Goal: Communication & Community: Answer question/provide support

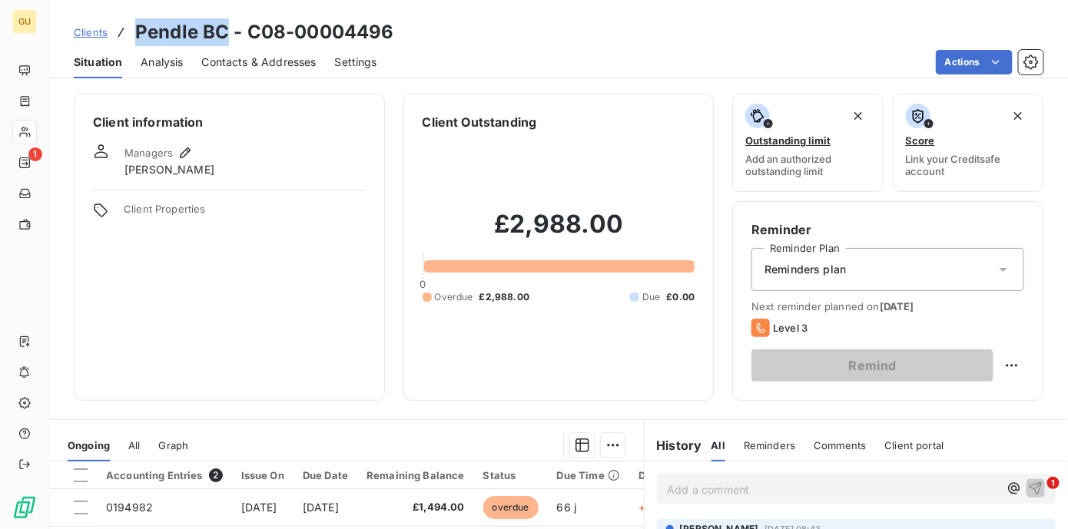
click at [94, 36] on span "Clients" at bounding box center [91, 32] width 34 height 12
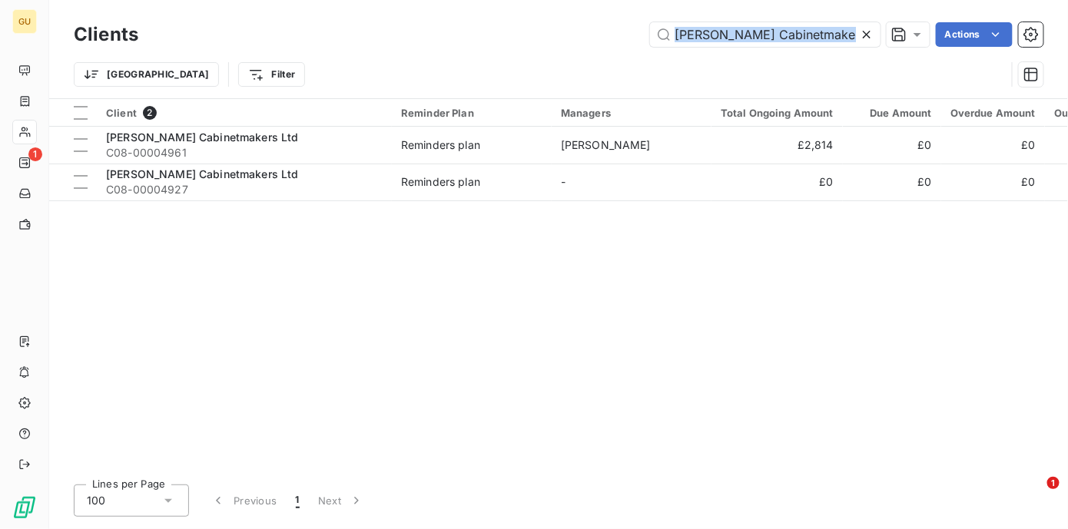
drag, startPoint x: 860, startPoint y: 33, endPoint x: 596, endPoint y: 44, distance: 263.8
click at [596, 44] on div "[PERSON_NAME] Cabinetmakers Ltd Actions" at bounding box center [600, 34] width 887 height 25
click at [868, 32] on icon at bounding box center [866, 34] width 15 height 15
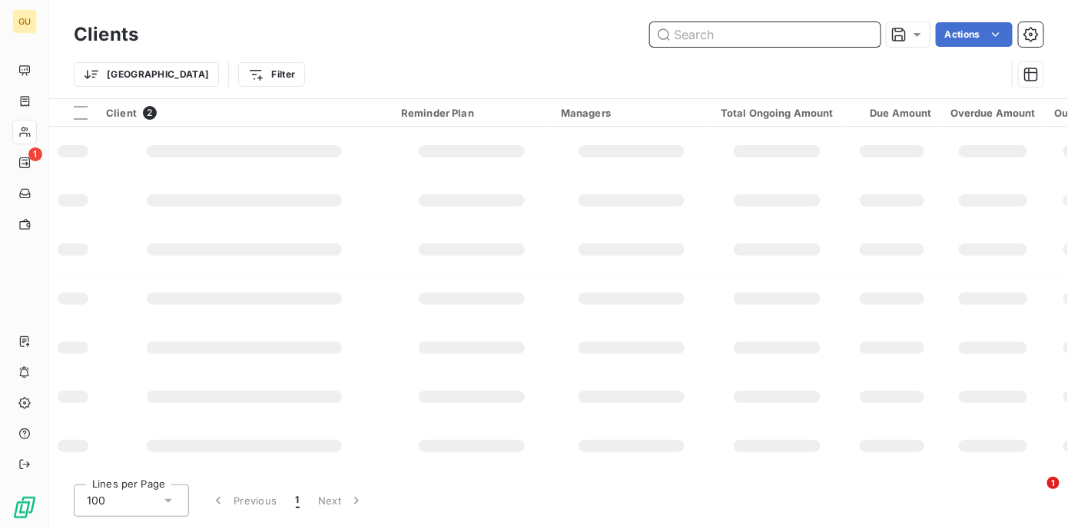
click at [761, 40] on input "text" at bounding box center [765, 34] width 231 height 25
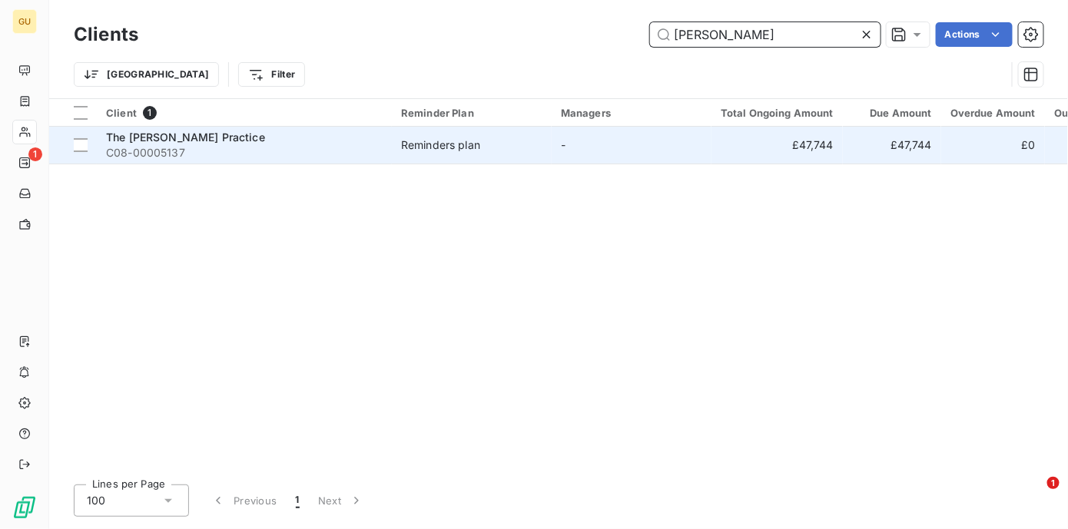
type input "Manser"
click at [178, 144] on div "The [PERSON_NAME] Practice" at bounding box center [244, 137] width 277 height 15
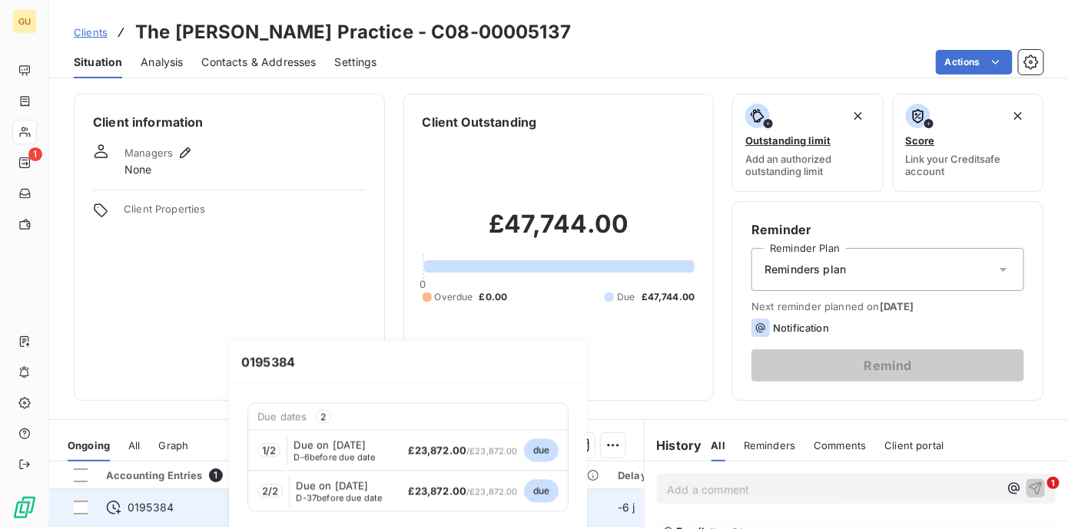
click at [163, 505] on span "0195384" at bounding box center [151, 507] width 46 height 15
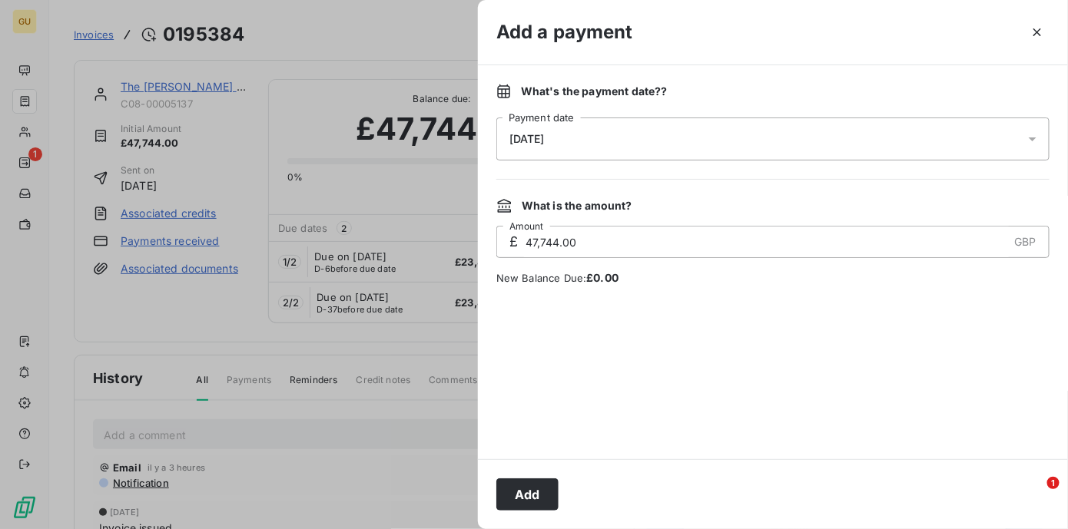
click at [407, 400] on div at bounding box center [534, 264] width 1068 height 529
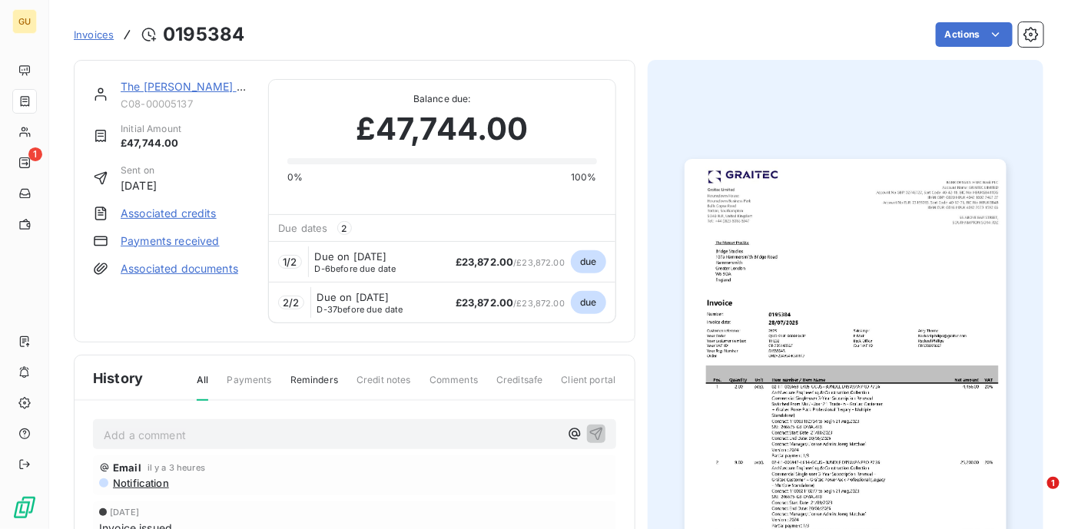
click at [105, 34] on span "Invoices" at bounding box center [94, 34] width 40 height 12
click at [174, 85] on link "The [PERSON_NAME] Practice" at bounding box center [200, 86] width 158 height 13
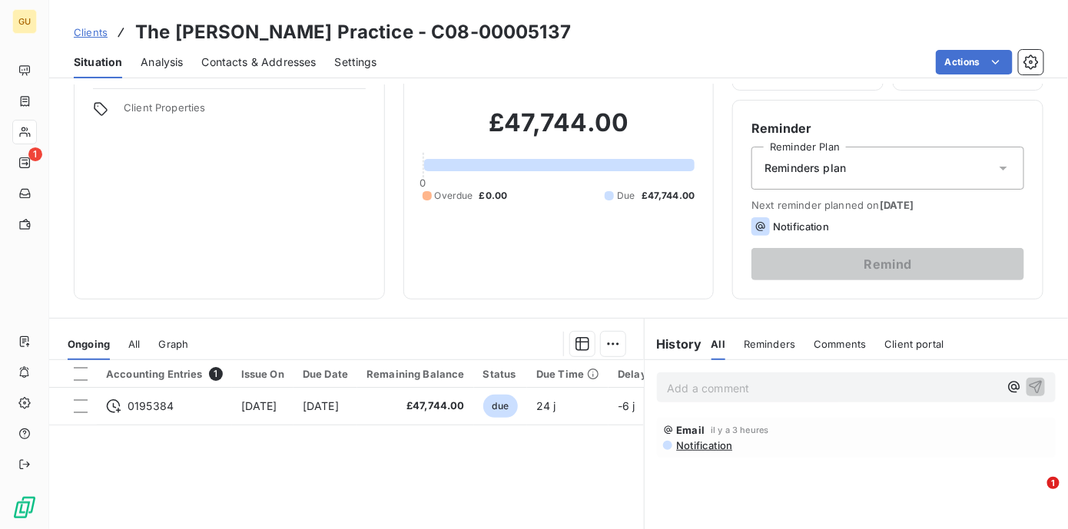
scroll to position [120, 0]
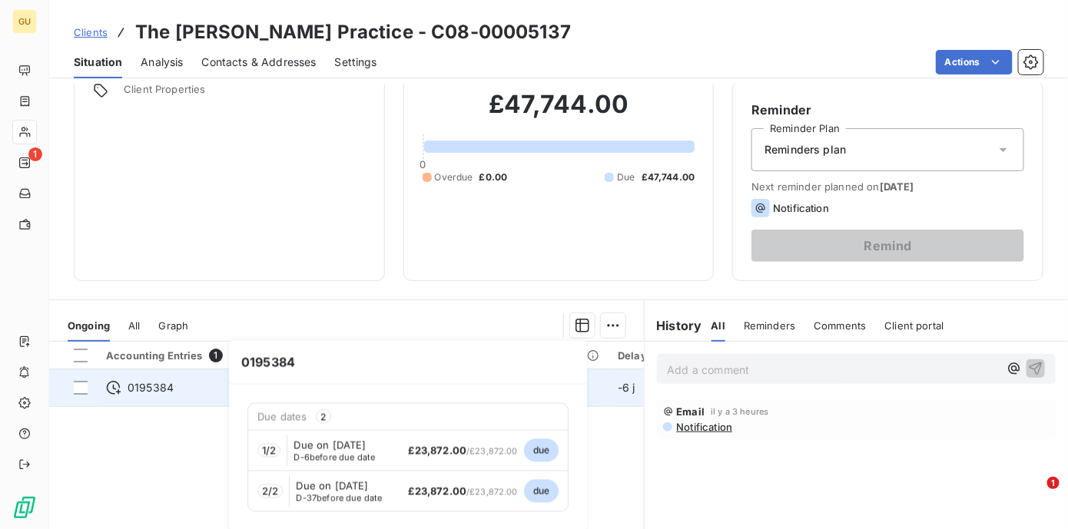
click at [129, 386] on span "0195384" at bounding box center [151, 387] width 46 height 15
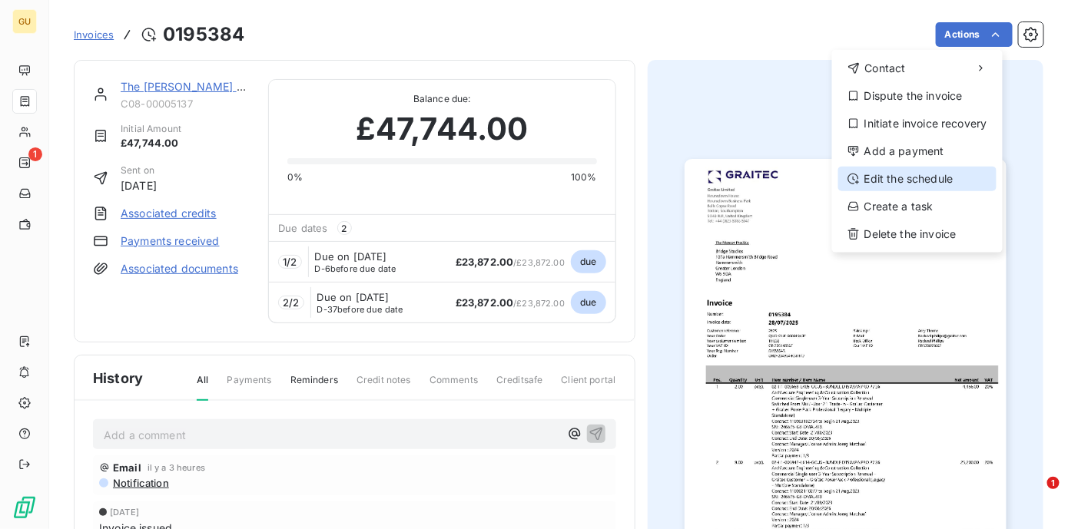
click at [913, 176] on div "Edit the schedule" at bounding box center [917, 179] width 158 height 25
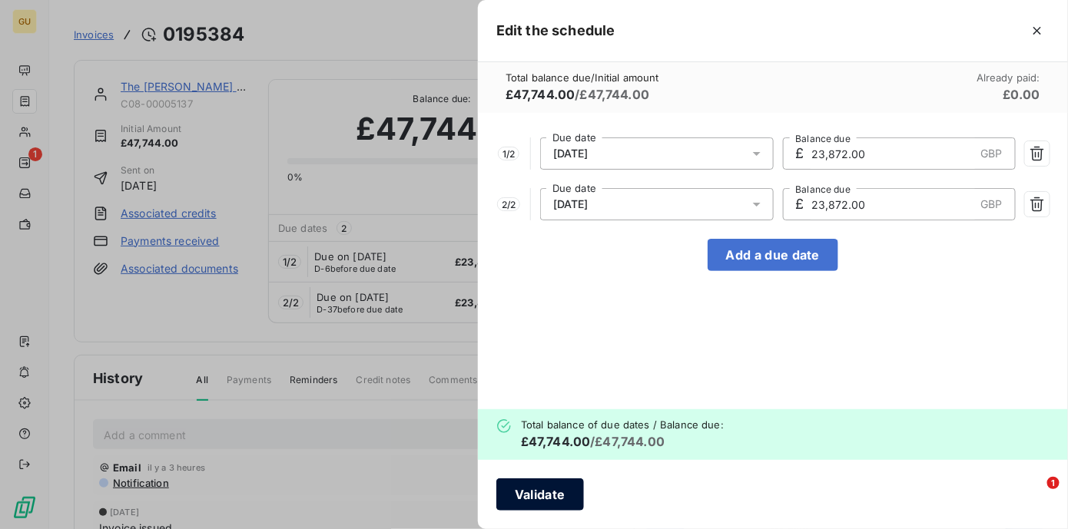
click at [548, 503] on button "Validate" at bounding box center [540, 495] width 88 height 32
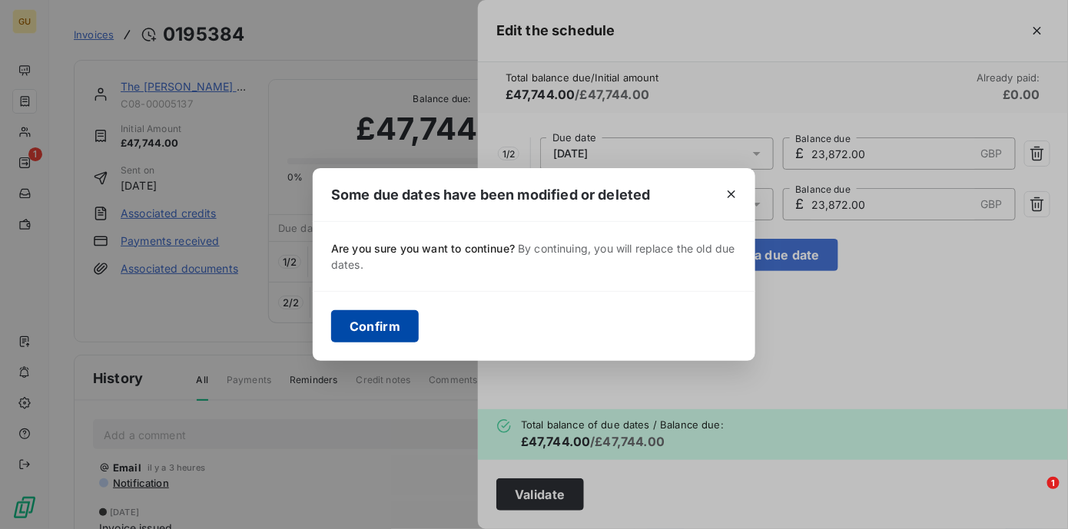
click at [369, 330] on button "Confirm" at bounding box center [375, 326] width 88 height 32
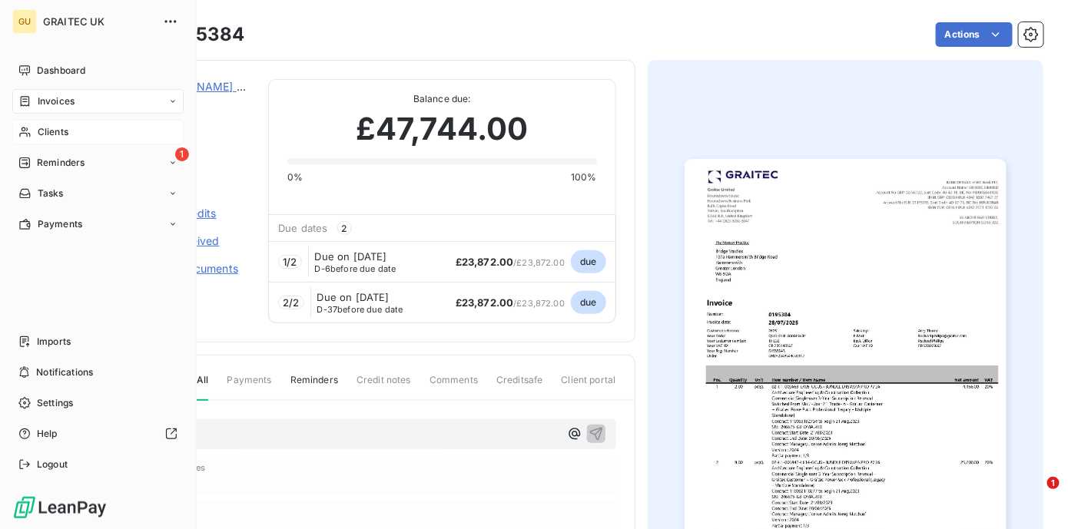
click at [49, 130] on span "Clients" at bounding box center [53, 132] width 31 height 14
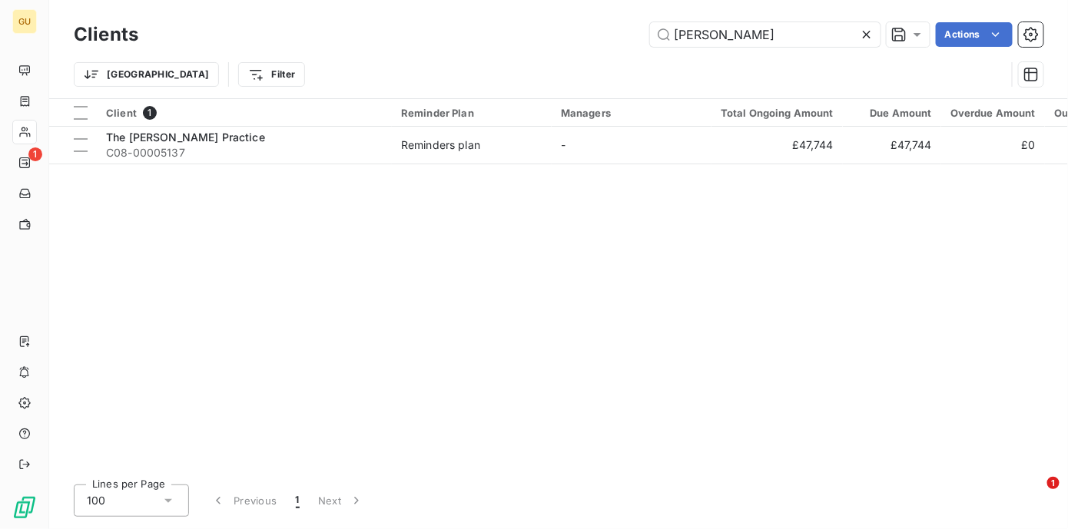
drag, startPoint x: 735, startPoint y: 38, endPoint x: 616, endPoint y: 38, distance: 118.3
click at [616, 38] on div "Manser Actions" at bounding box center [600, 34] width 887 height 25
type input "PMG Fabrication"
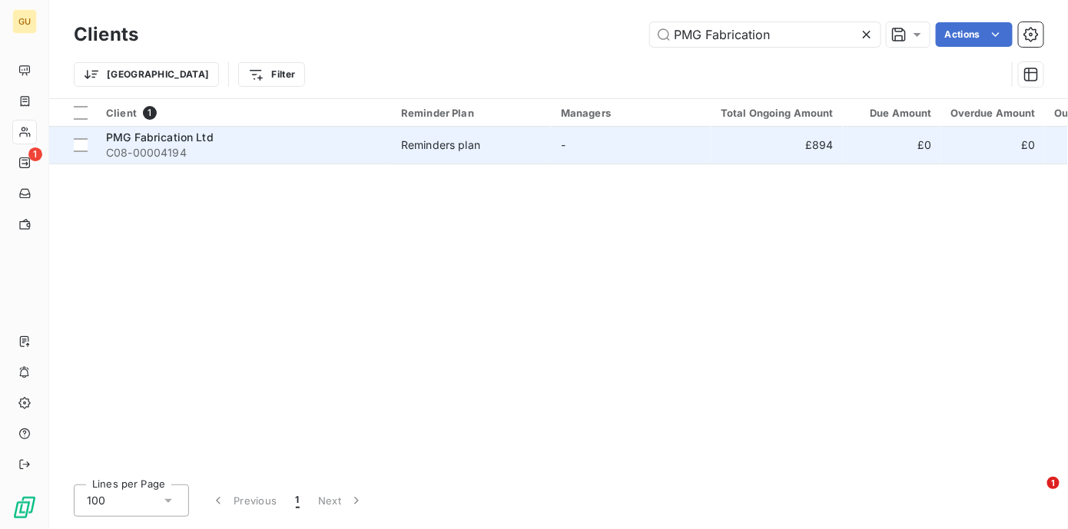
click at [194, 135] on span "PMG Fabrication Ltd" at bounding box center [160, 137] width 108 height 13
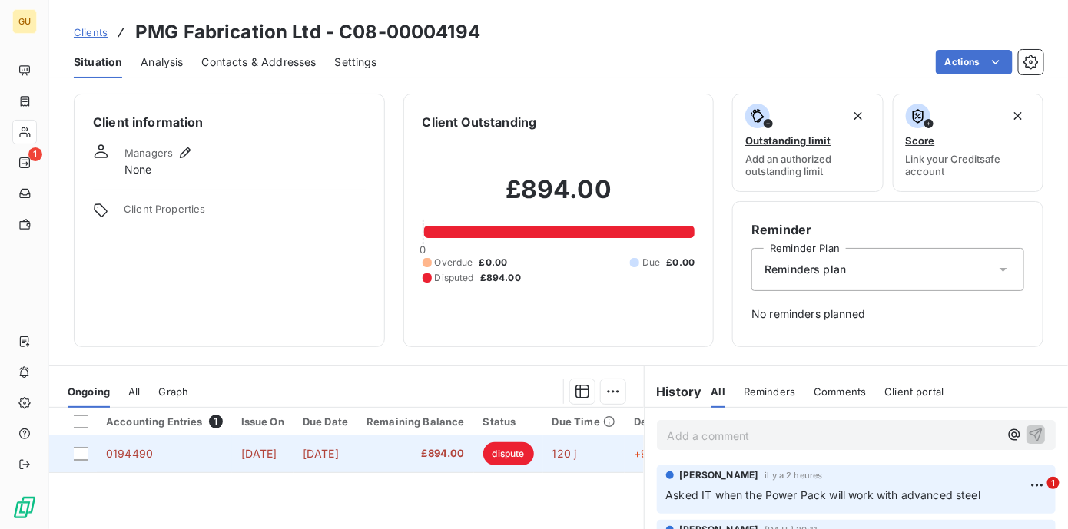
click at [125, 453] on span "0194490" at bounding box center [129, 453] width 47 height 13
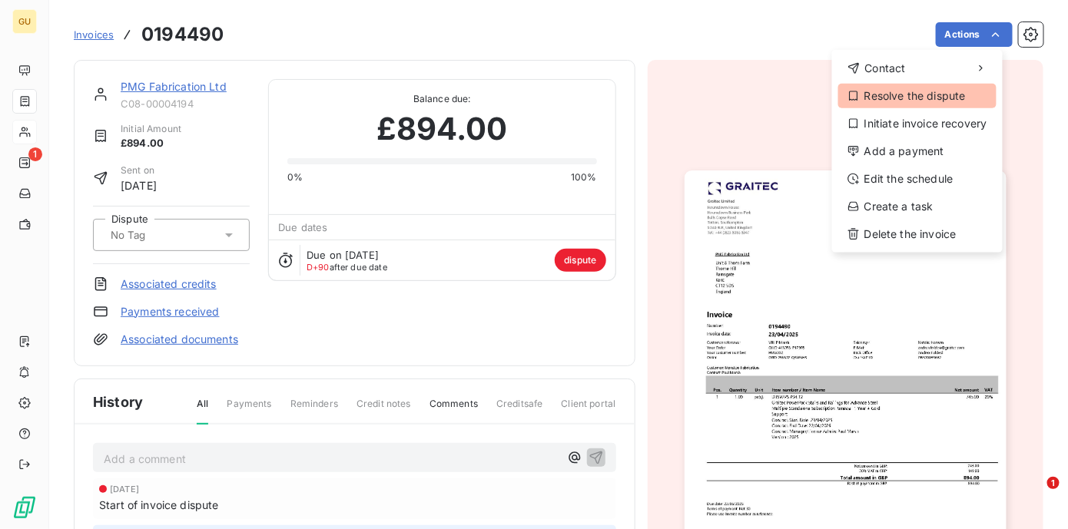
click at [931, 91] on div "Resolve the dispute" at bounding box center [917, 96] width 158 height 25
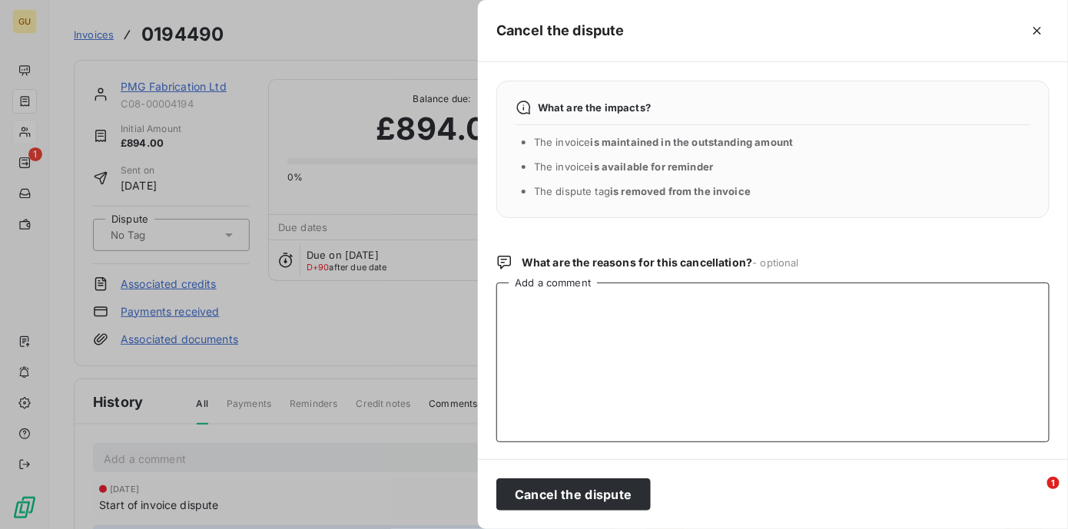
click at [579, 307] on textarea "Add a comment" at bounding box center [772, 363] width 553 height 160
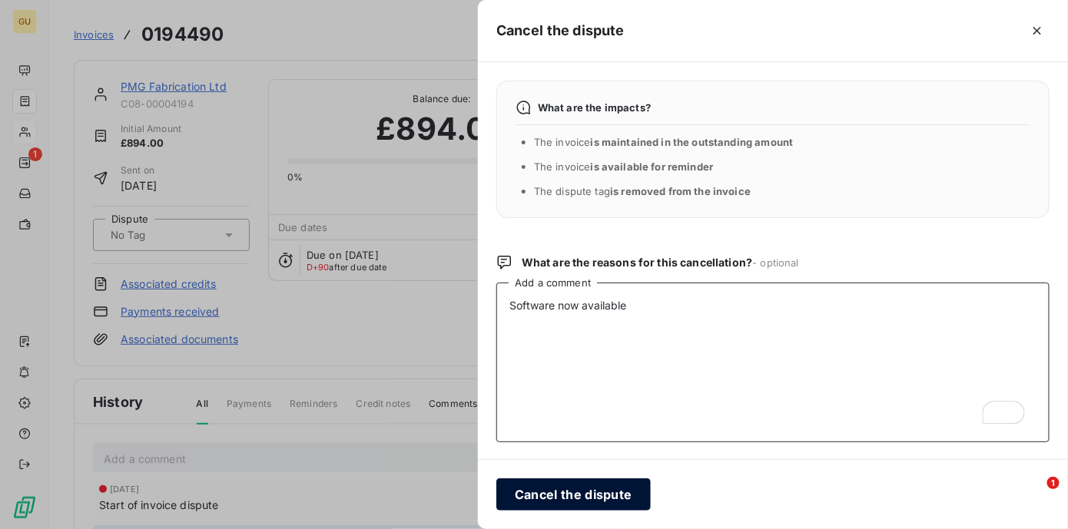
type textarea "Software now available"
click at [613, 497] on button "Cancel the dispute" at bounding box center [573, 495] width 154 height 32
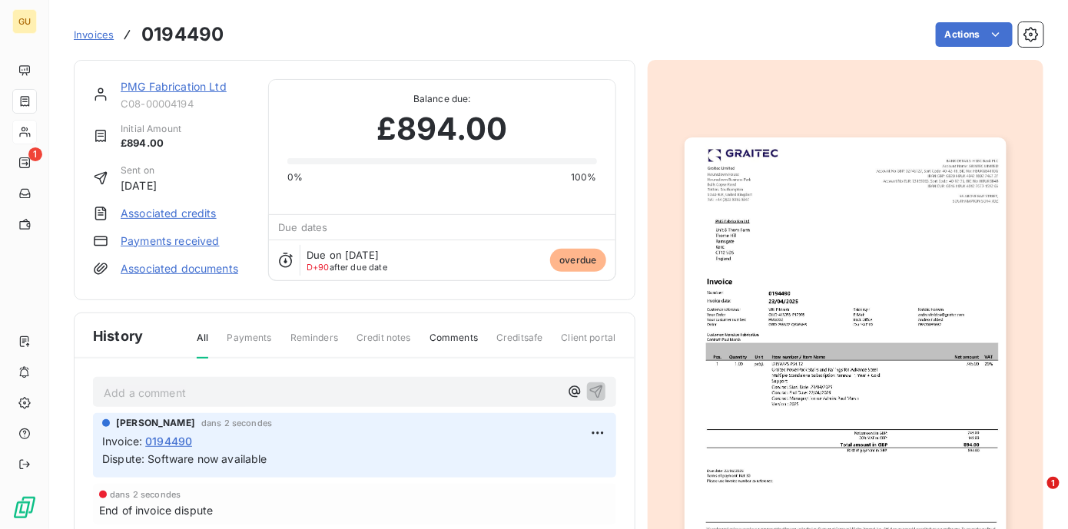
click at [170, 85] on link "PMG Fabrication Ltd" at bounding box center [174, 86] width 106 height 13
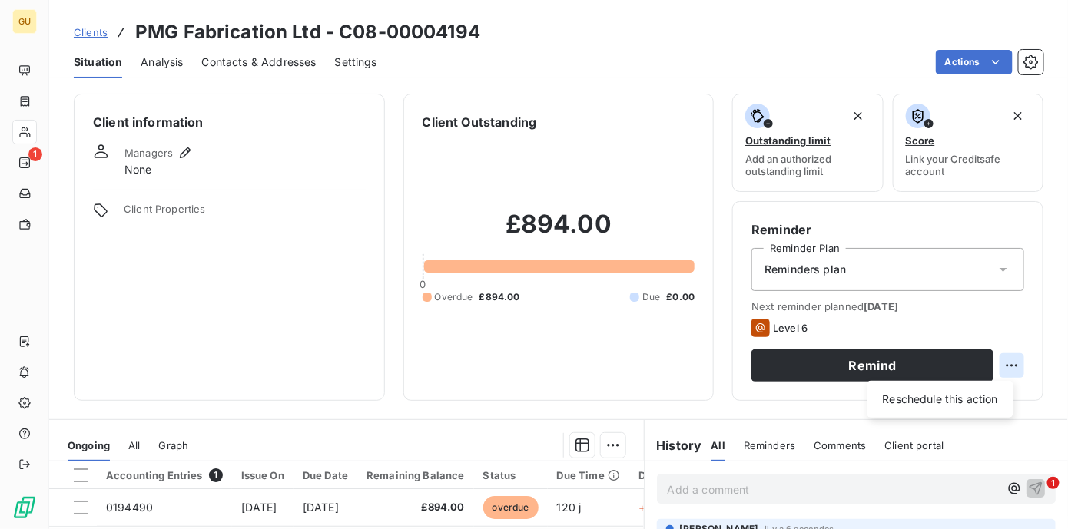
click at [1002, 366] on html "GU 1 Clients PMG Fabrication Ltd - C08-00004194 Situation Analysis Contacts & A…" at bounding box center [534, 264] width 1068 height 529
click at [957, 396] on div "Reschedule this action" at bounding box center [941, 399] width 134 height 25
select select "7"
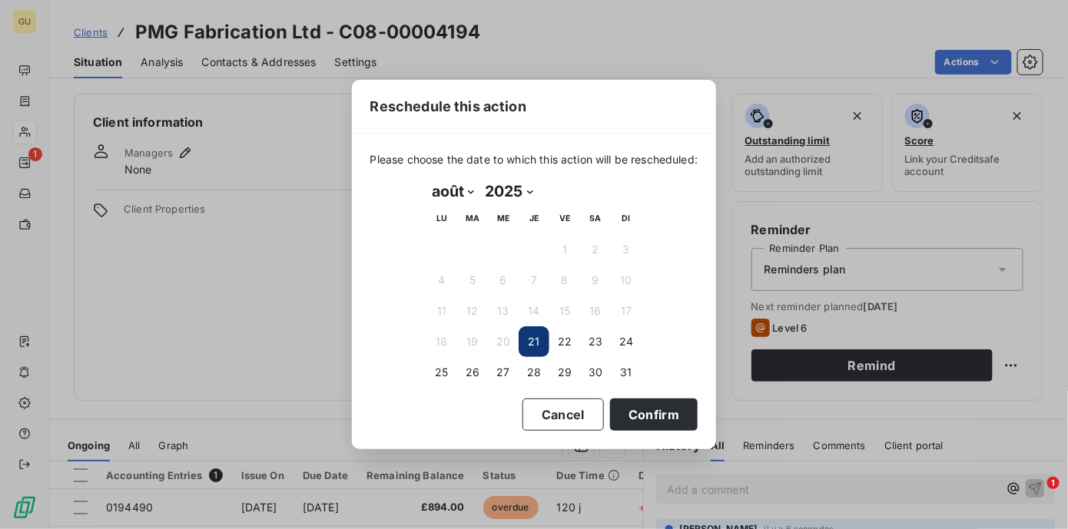
click at [532, 341] on button "21" at bounding box center [534, 342] width 31 height 31
click at [656, 414] on button "Confirm" at bounding box center [654, 415] width 88 height 32
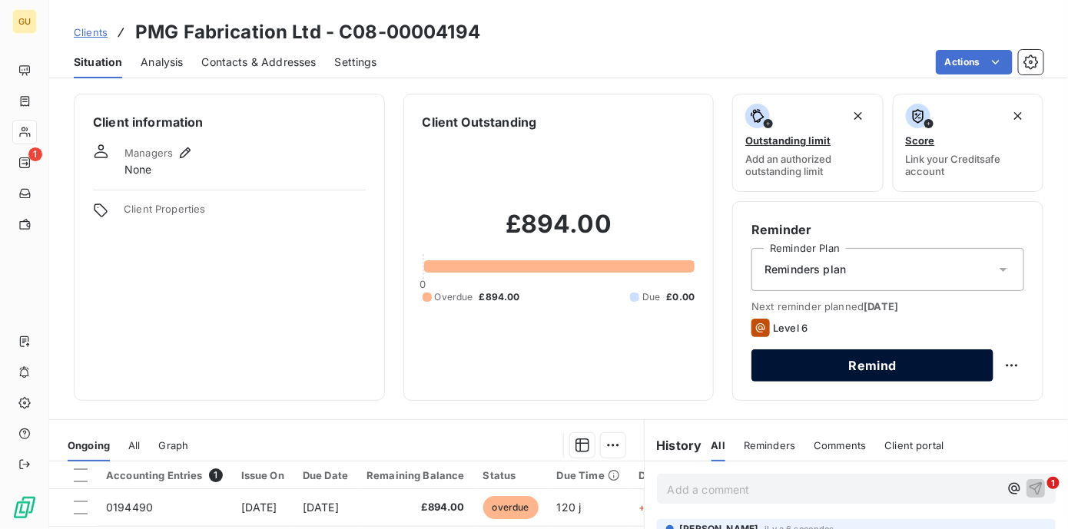
click at [812, 373] on button "Remind" at bounding box center [872, 366] width 242 height 32
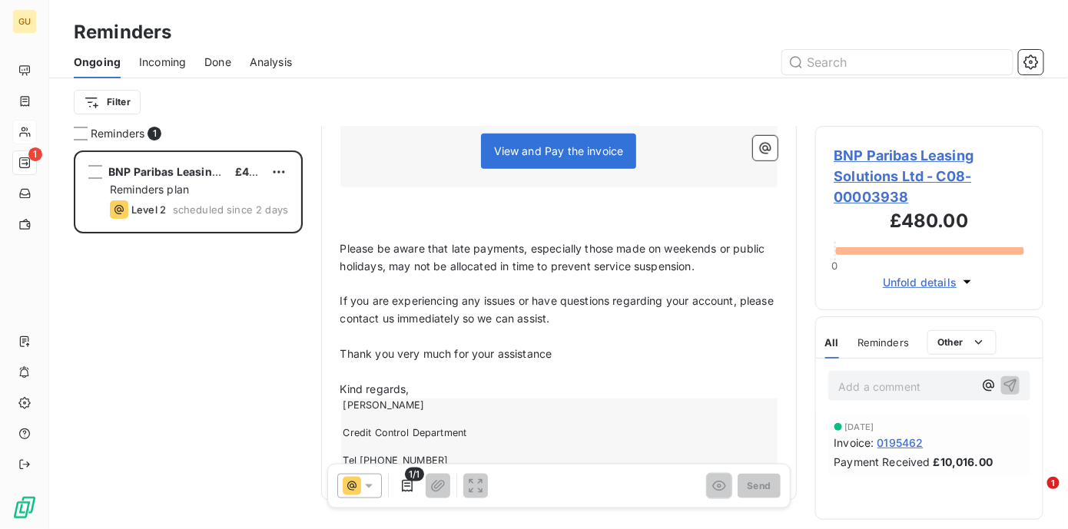
scroll to position [471, 0]
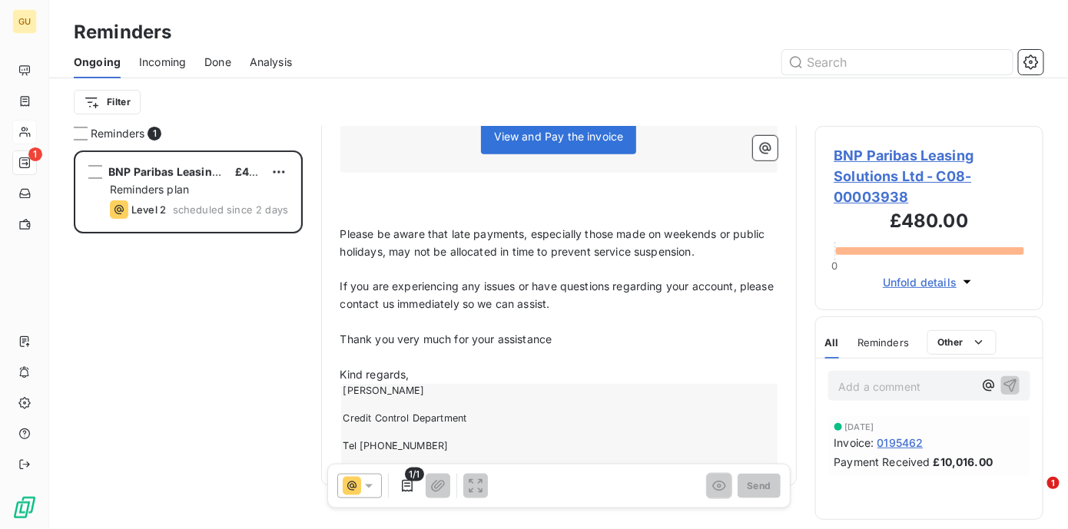
click at [378, 483] on div at bounding box center [359, 485] width 45 height 25
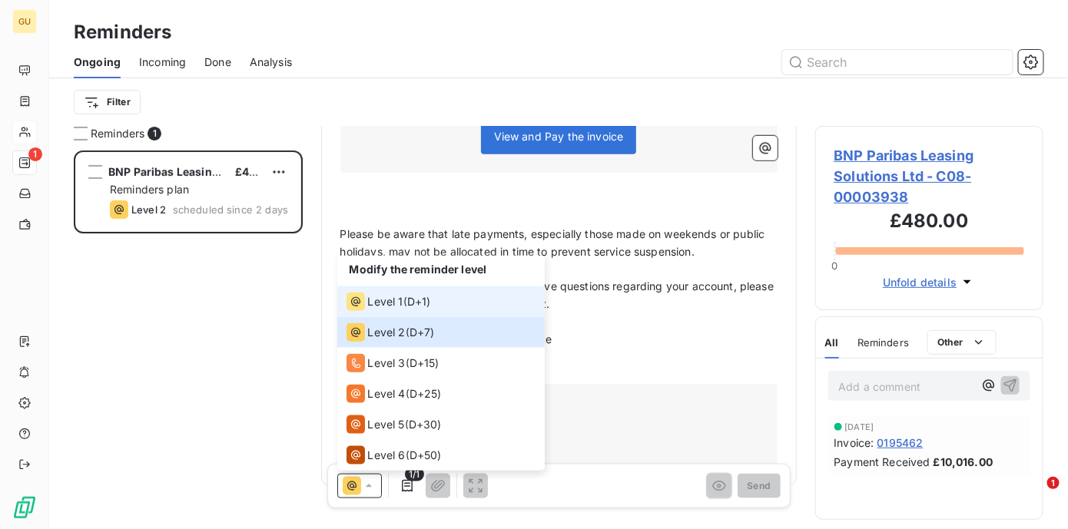
click at [392, 305] on span "Level 1" at bounding box center [385, 301] width 35 height 15
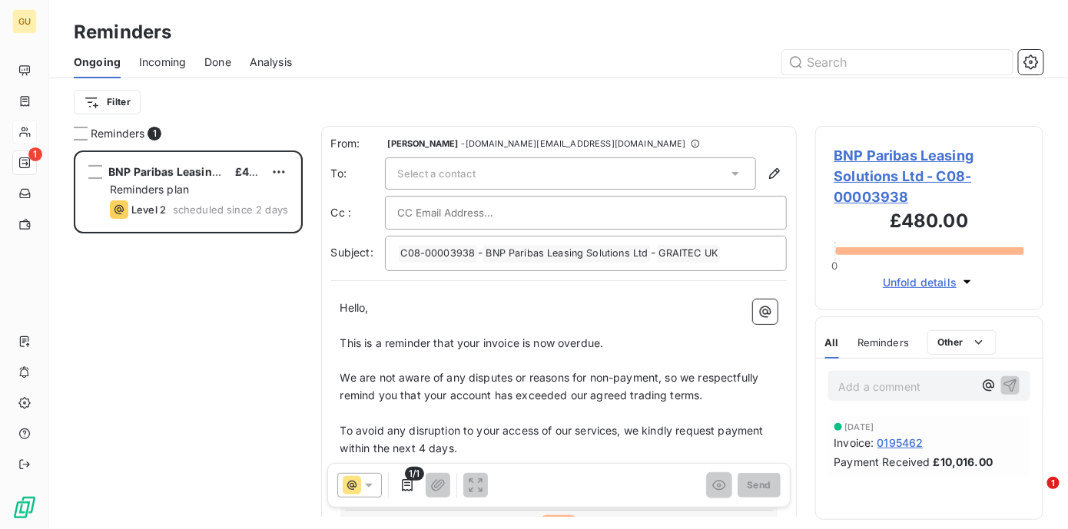
click at [579, 360] on p "﻿" at bounding box center [558, 362] width 437 height 18
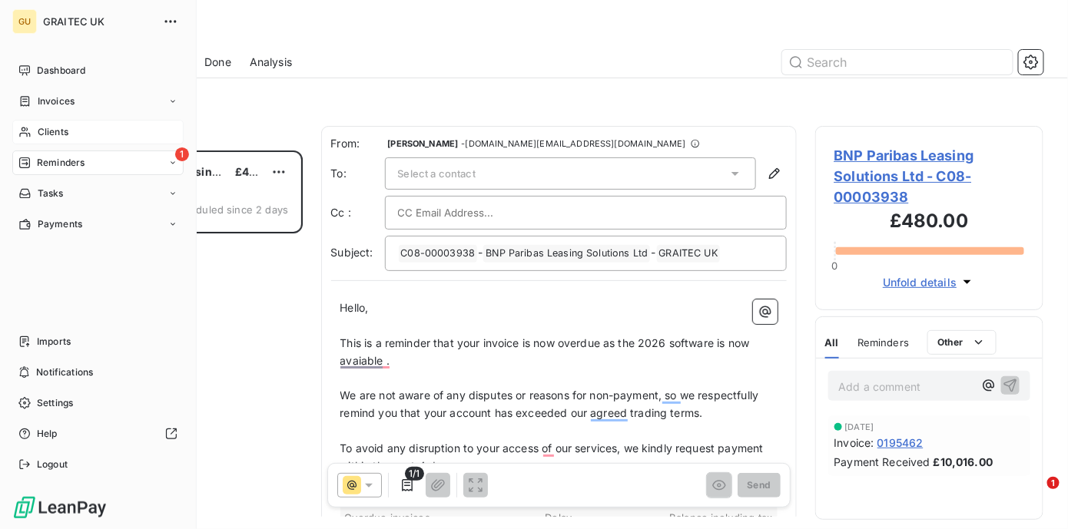
click at [42, 134] on span "Clients" at bounding box center [53, 132] width 31 height 14
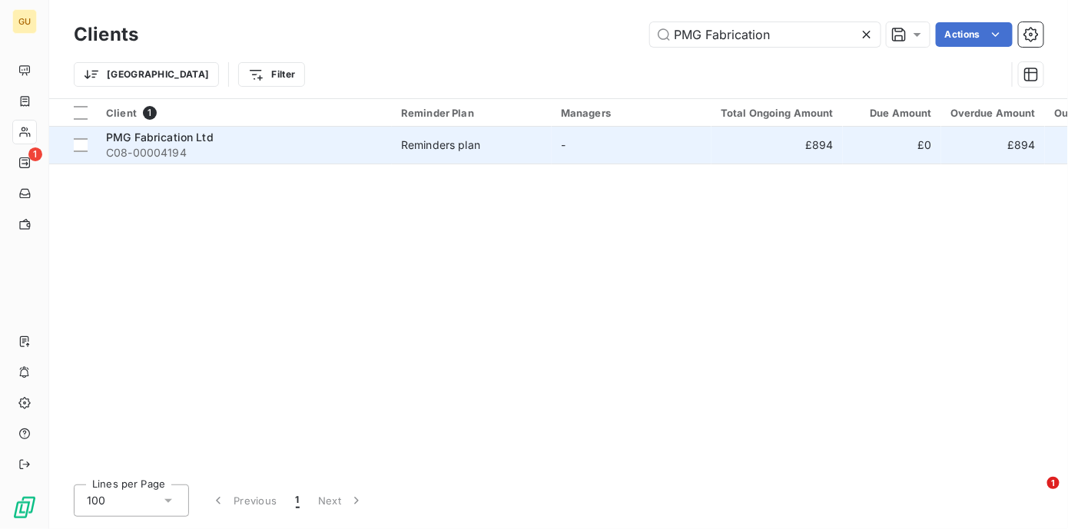
click at [164, 145] on span "C08-00004194" at bounding box center [244, 152] width 277 height 15
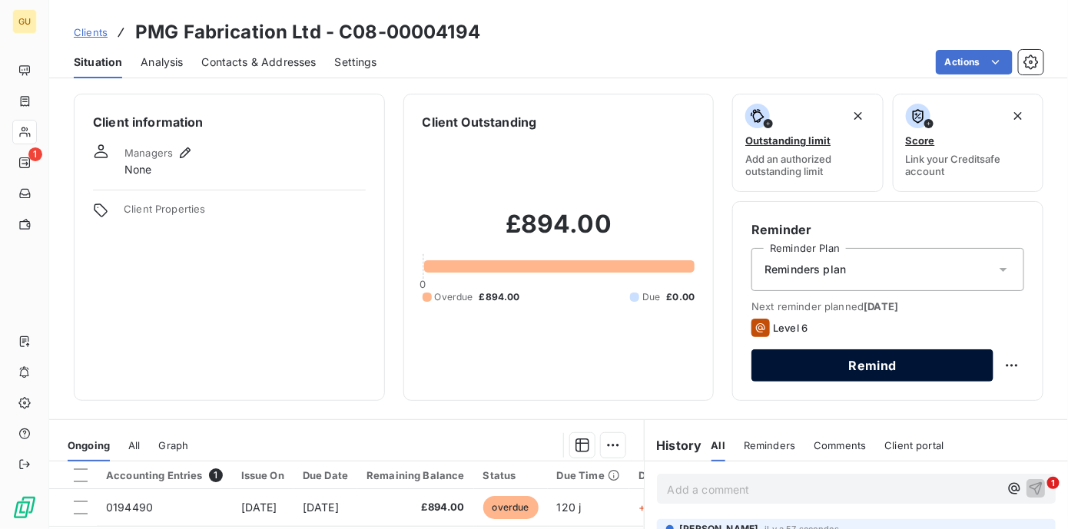
click at [917, 369] on button "Remind" at bounding box center [872, 366] width 242 height 32
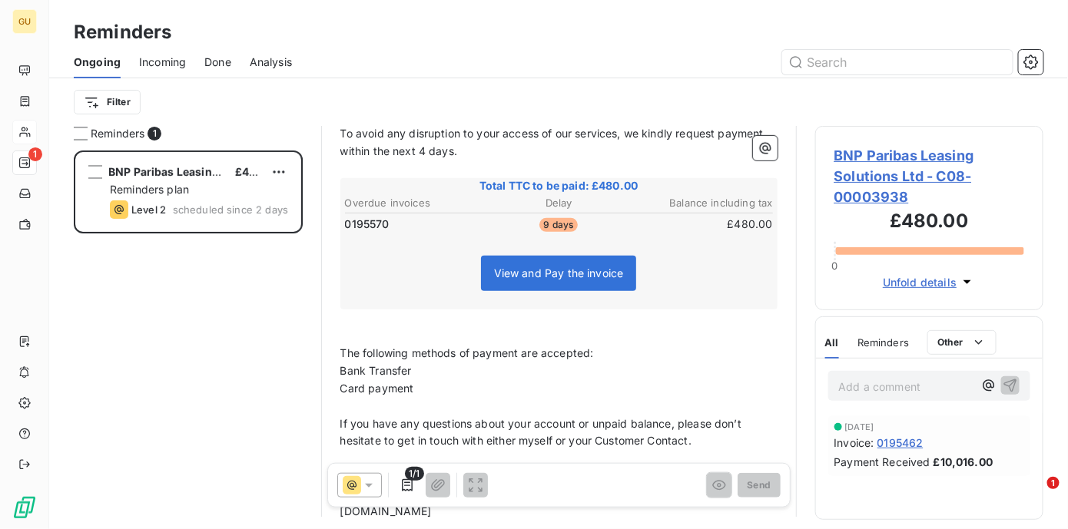
scroll to position [350, 0]
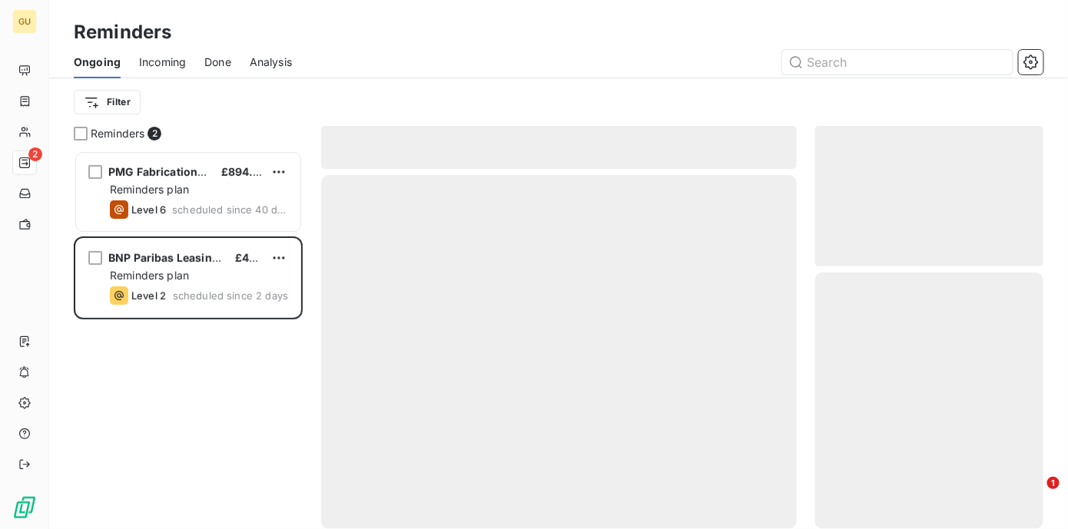
scroll to position [369, 219]
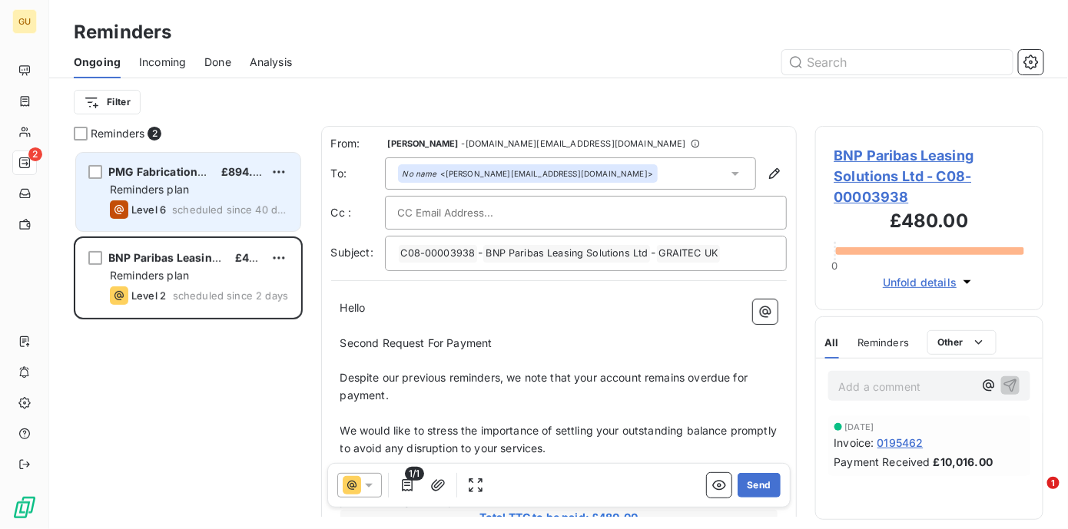
click at [170, 206] on div "Level 6 scheduled since 40 days" at bounding box center [199, 210] width 178 height 18
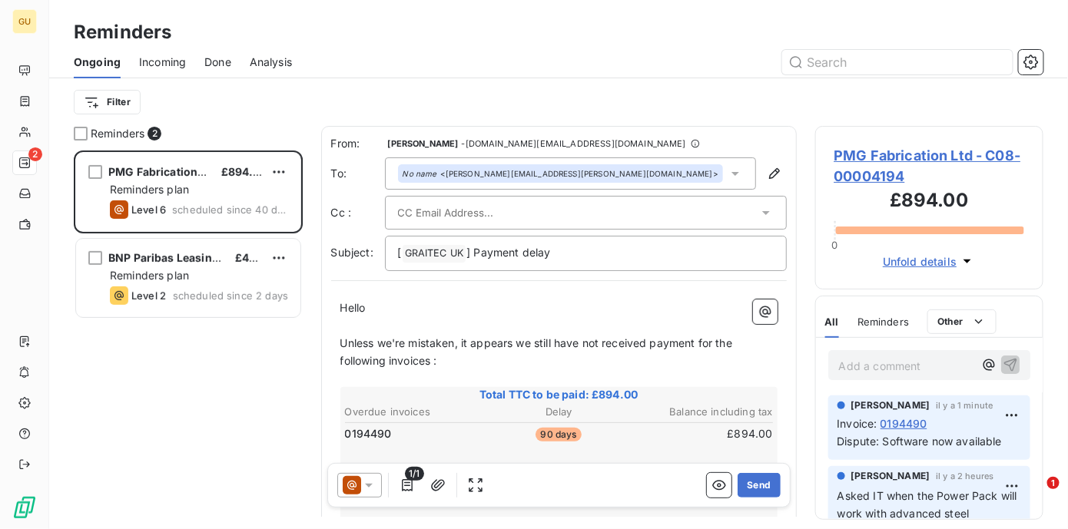
click at [437, 360] on span "Unless we're mistaken, it appears we still have not received payment for the fo…" at bounding box center [538, 352] width 396 height 31
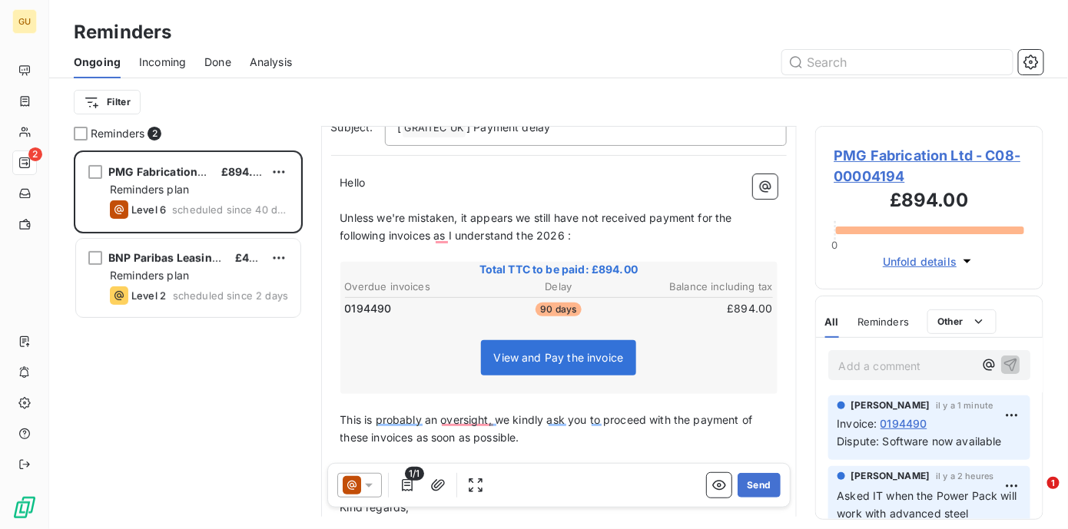
scroll to position [128, 0]
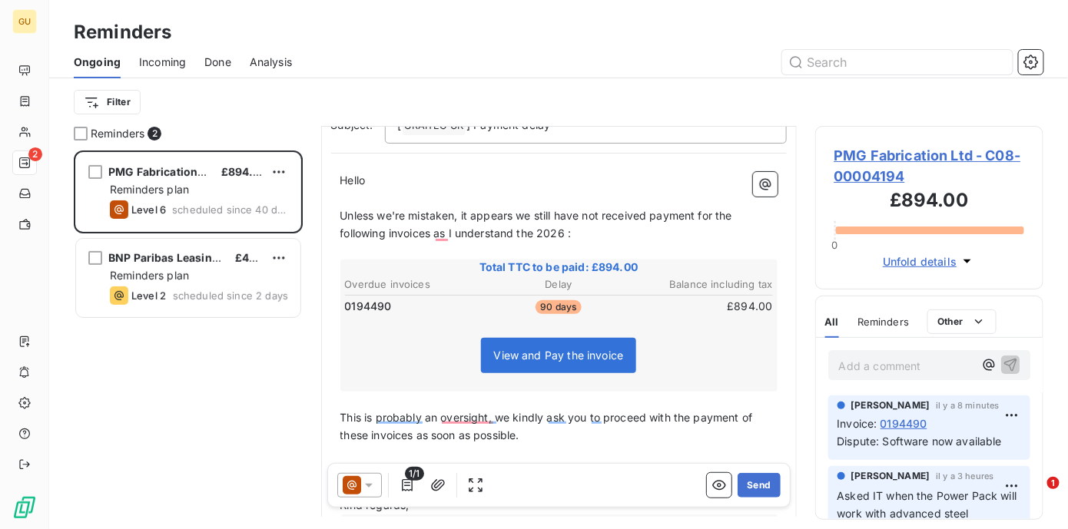
click at [377, 211] on span "Unless we're mistaken, it appears we still have not received payment for the fo…" at bounding box center [538, 224] width 396 height 31
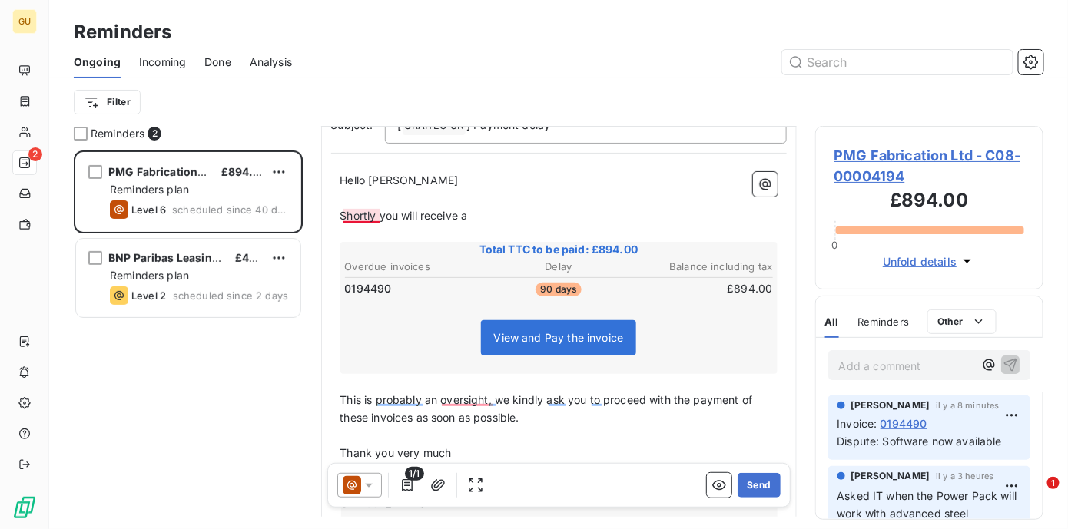
click at [377, 214] on span "Shortly you will receive a" at bounding box center [404, 215] width 128 height 13
click at [483, 216] on p "Shortly, you will receive a" at bounding box center [558, 216] width 437 height 18
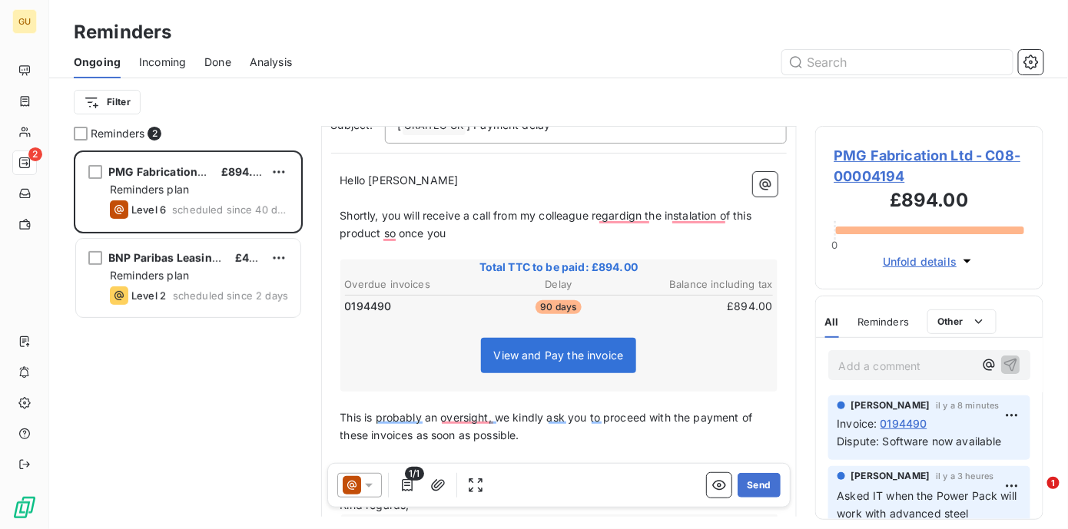
drag, startPoint x: 642, startPoint y: 221, endPoint x: 618, endPoint y: 210, distance: 26.8
drag, startPoint x: 694, startPoint y: 215, endPoint x: 681, endPoint y: 214, distance: 13.2
click at [681, 214] on span "Shortly, you will receive a call from my colleague regarding the instalation of…" at bounding box center [547, 224] width 415 height 31
click at [368, 232] on span "Shortly, you will receive a call from my colleague regarding the installation o…" at bounding box center [548, 224] width 417 height 31
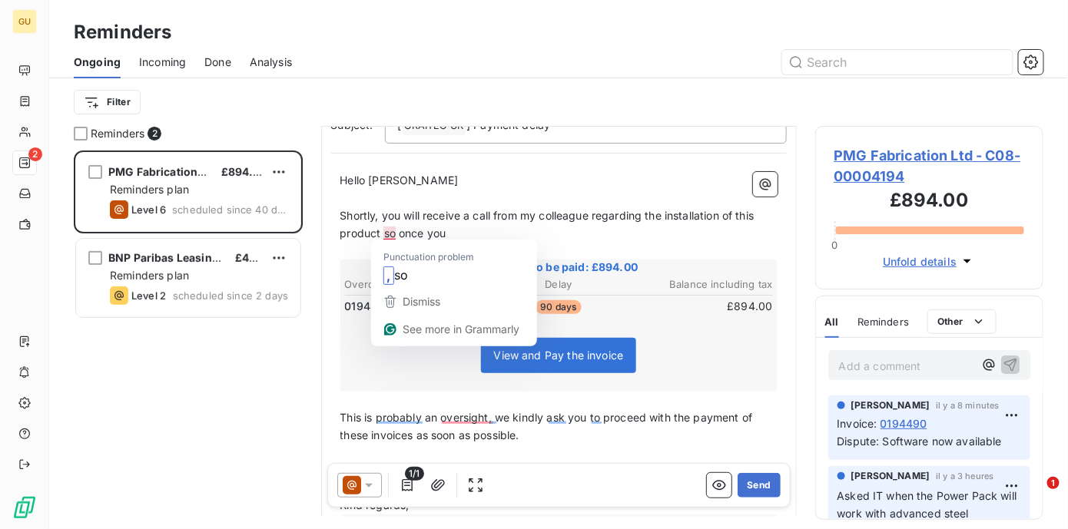
click at [452, 229] on p "Shortly, you will receive a call from my colleague regarding the installation o…" at bounding box center [558, 224] width 437 height 35
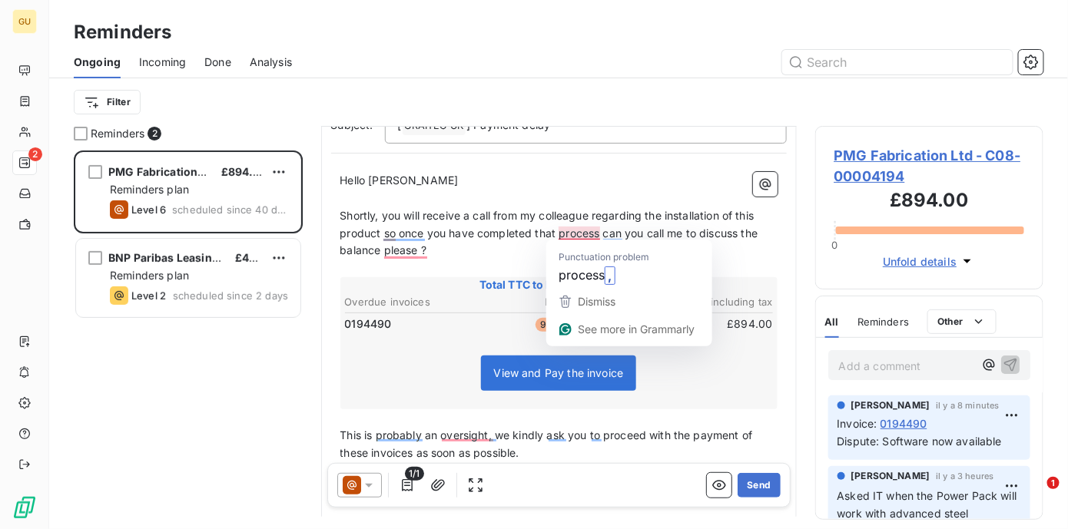
drag, startPoint x: 566, startPoint y: 234, endPoint x: 530, endPoint y: 231, distance: 36.3
click at [530, 231] on span "Shortly, you will receive a call from my colleague regarding the installation o…" at bounding box center [550, 233] width 421 height 48
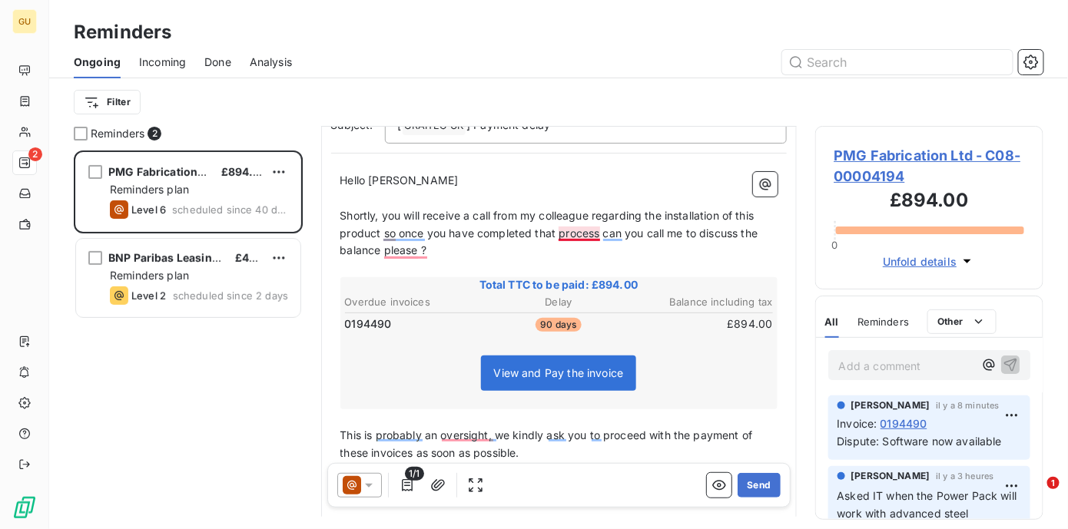
click at [591, 231] on span "Shortly, you will receive a call from my colleague regarding the installation o…" at bounding box center [550, 233] width 421 height 48
click at [406, 247] on span "Shortly, you will receive a call from my colleague regarding the installation o…" at bounding box center [552, 233] width 424 height 48
click at [416, 252] on span "Shortly, you will receive a call from my colleague regarding the installation o…" at bounding box center [552, 233] width 424 height 48
click at [740, 481] on button "Send" at bounding box center [759, 485] width 42 height 25
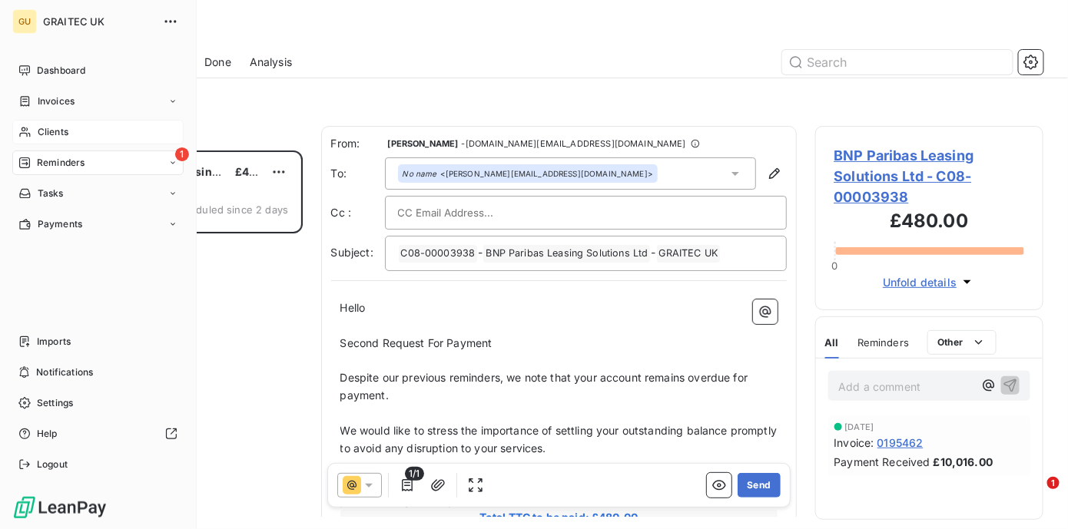
click at [58, 125] on span "Clients" at bounding box center [53, 132] width 31 height 14
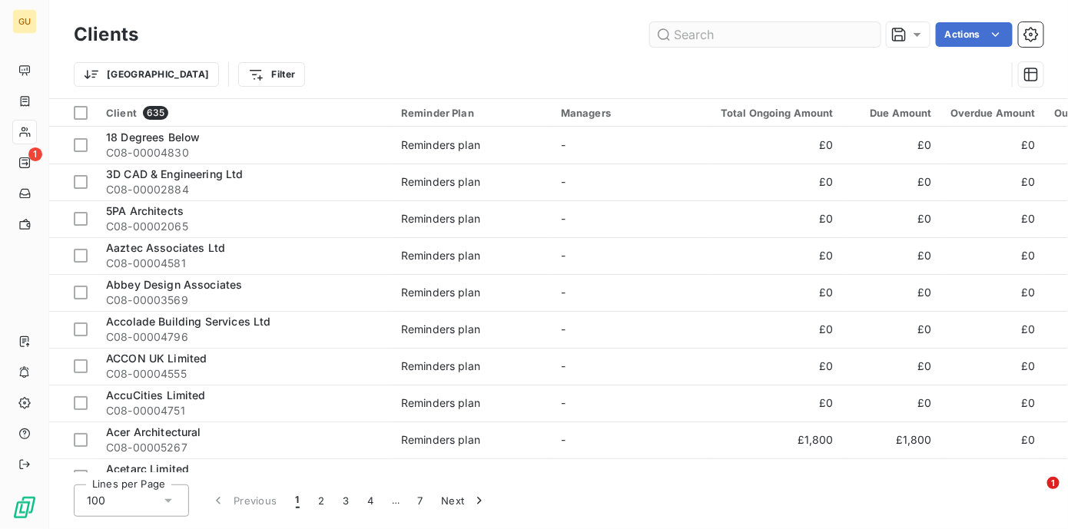
click at [704, 36] on input "text" at bounding box center [765, 34] width 231 height 25
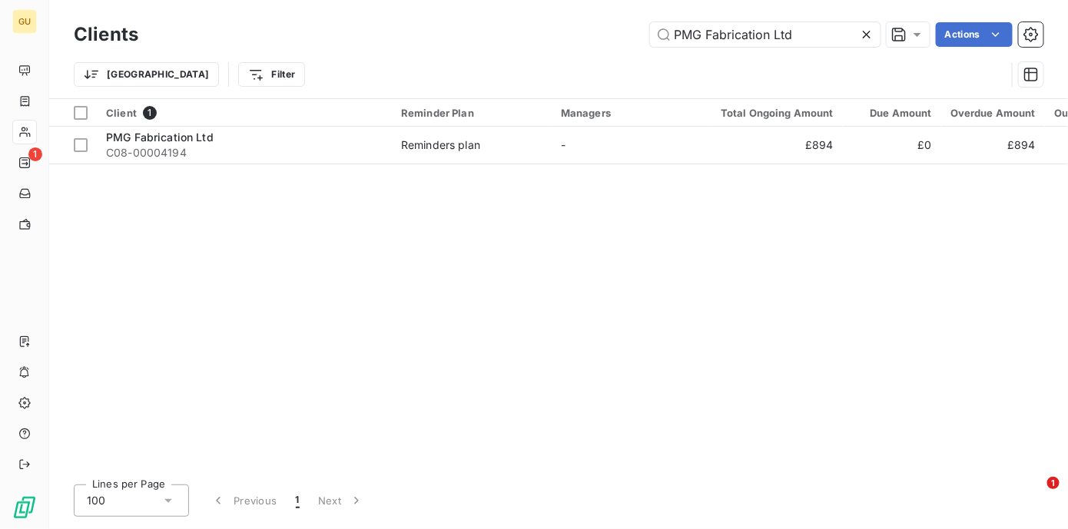
type input "PMG Fabrication Ltd"
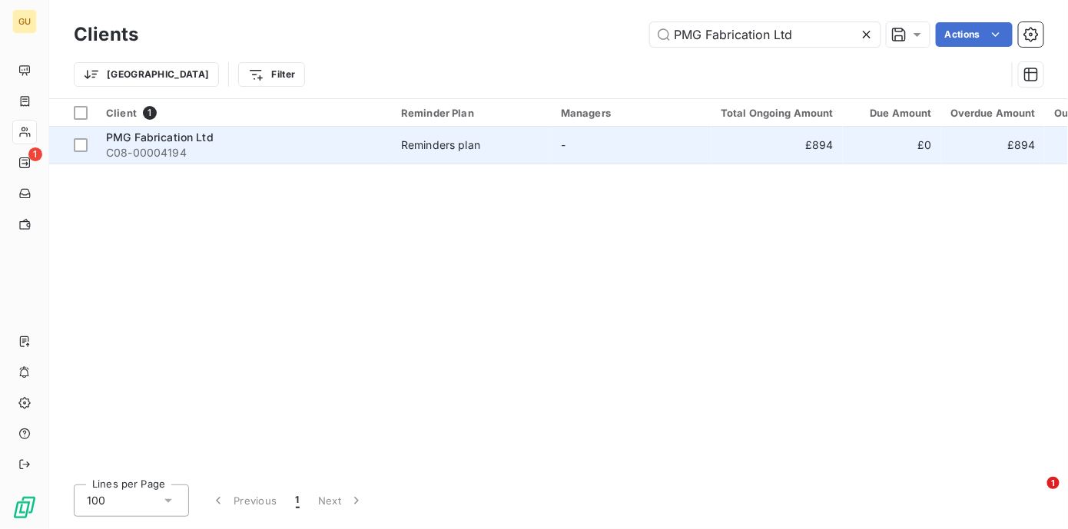
click at [164, 140] on span "PMG Fabrication Ltd" at bounding box center [160, 137] width 108 height 13
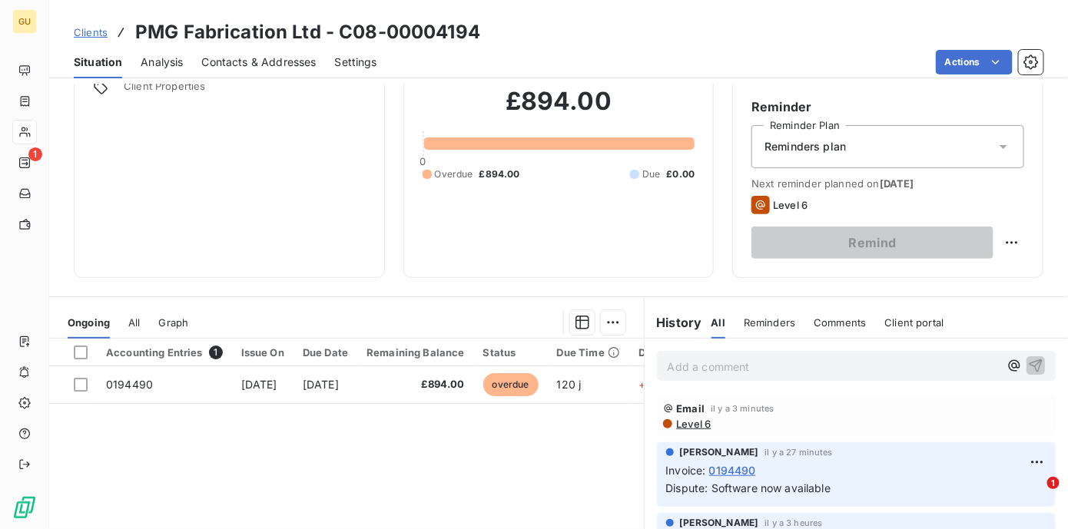
scroll to position [127, 0]
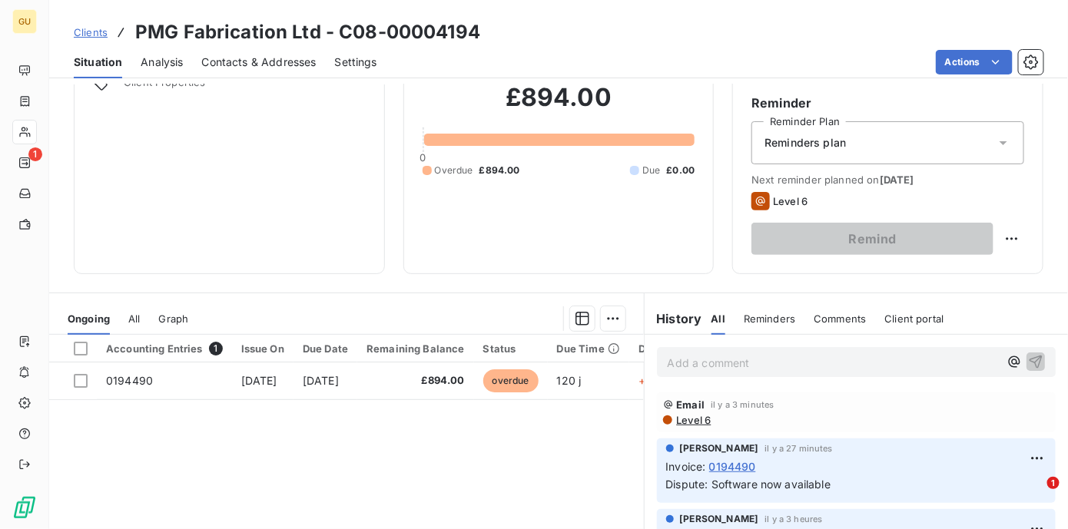
click at [689, 360] on p "Add a comment ﻿" at bounding box center [834, 362] width 332 height 19
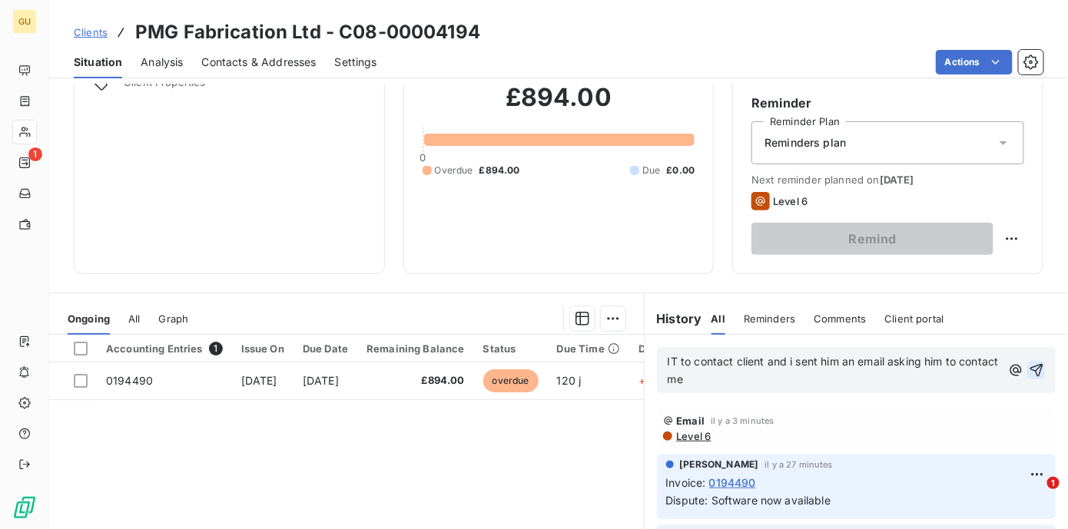
click at [1029, 367] on icon "button" at bounding box center [1036, 370] width 15 height 15
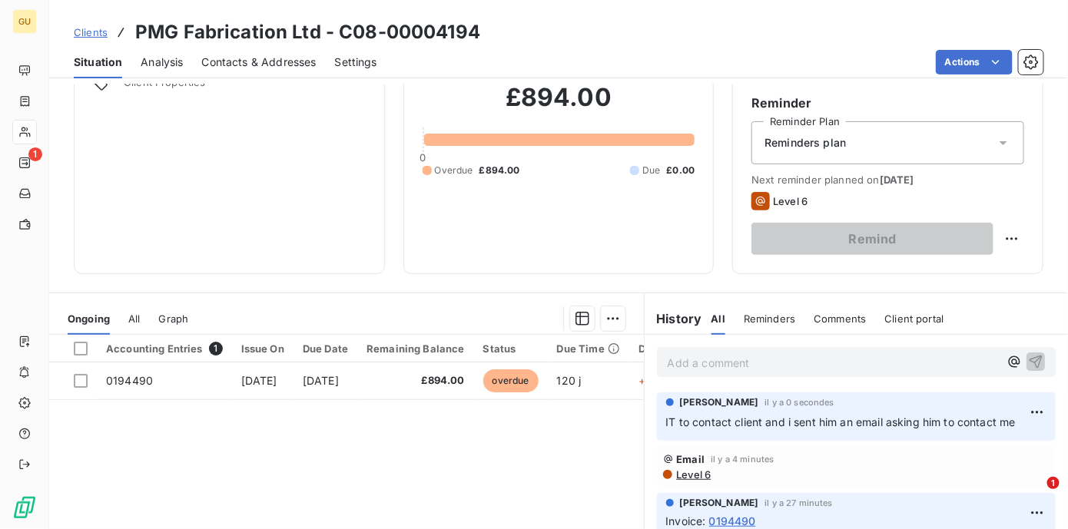
click at [694, 474] on span "Level 6" at bounding box center [693, 475] width 36 height 12
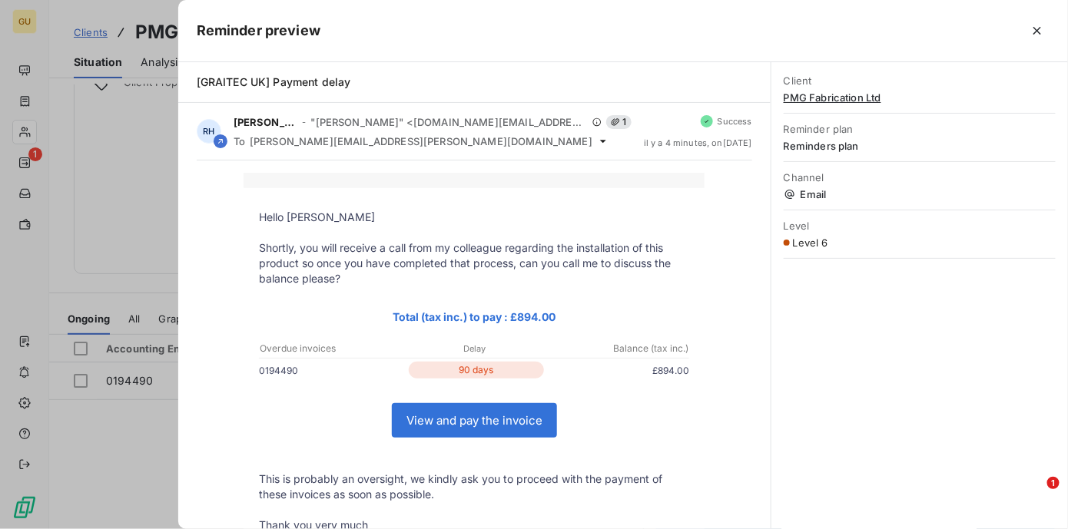
click at [1038, 29] on icon "button" at bounding box center [1037, 31] width 8 height 8
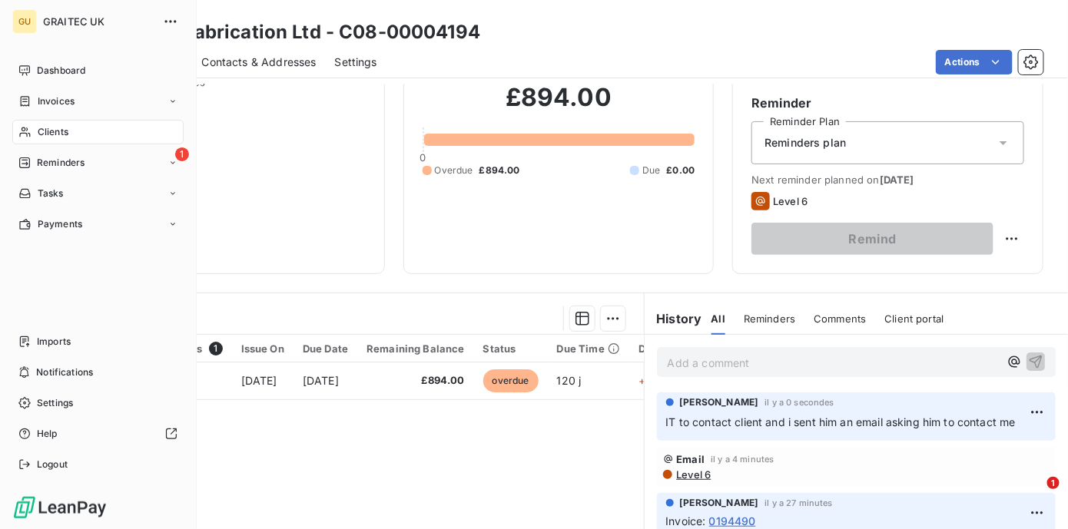
drag, startPoint x: 55, startPoint y: 134, endPoint x: 68, endPoint y: 134, distance: 13.1
click at [55, 134] on span "Clients" at bounding box center [53, 132] width 31 height 14
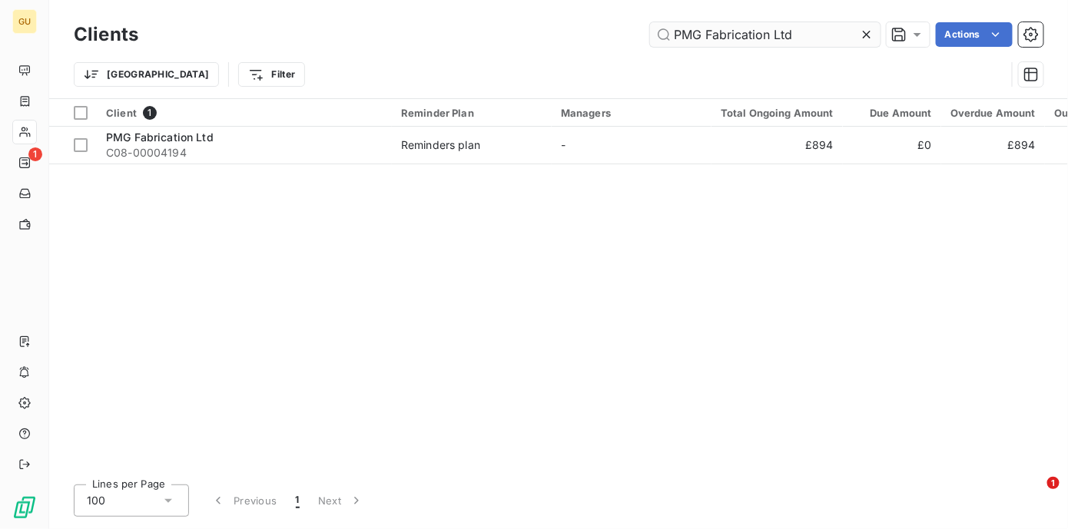
click at [804, 30] on input "PMG Fabrication Ltd" at bounding box center [765, 34] width 231 height 25
drag, startPoint x: 800, startPoint y: 31, endPoint x: 548, endPoint y: 11, distance: 252.8
click at [548, 11] on div "Clients PMG Fabrication Ltd Actions [GEOGRAPHIC_DATA] Filter" at bounding box center [558, 49] width 1019 height 98
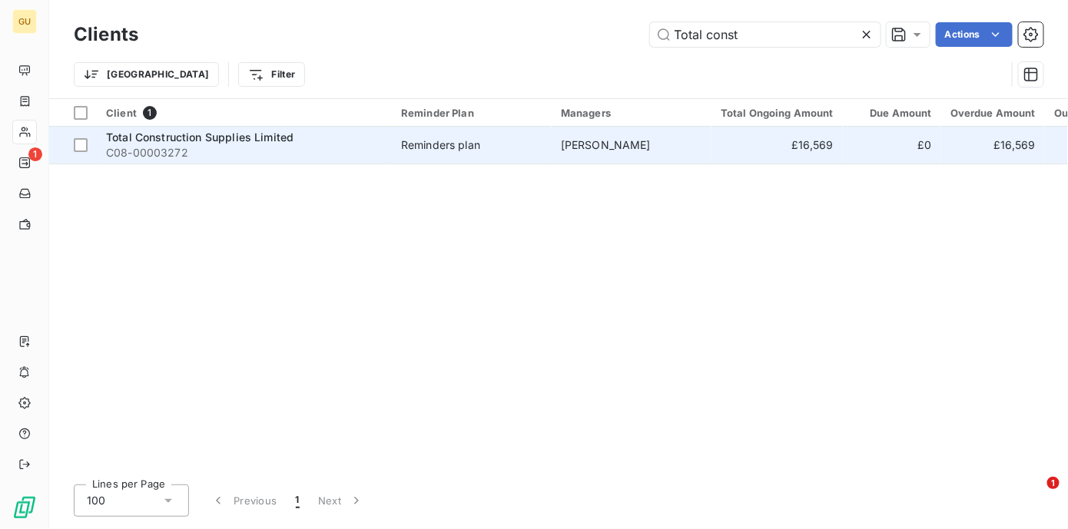
type input "Total const"
click at [194, 131] on span "Total Construction Supplies Limited" at bounding box center [199, 137] width 187 height 13
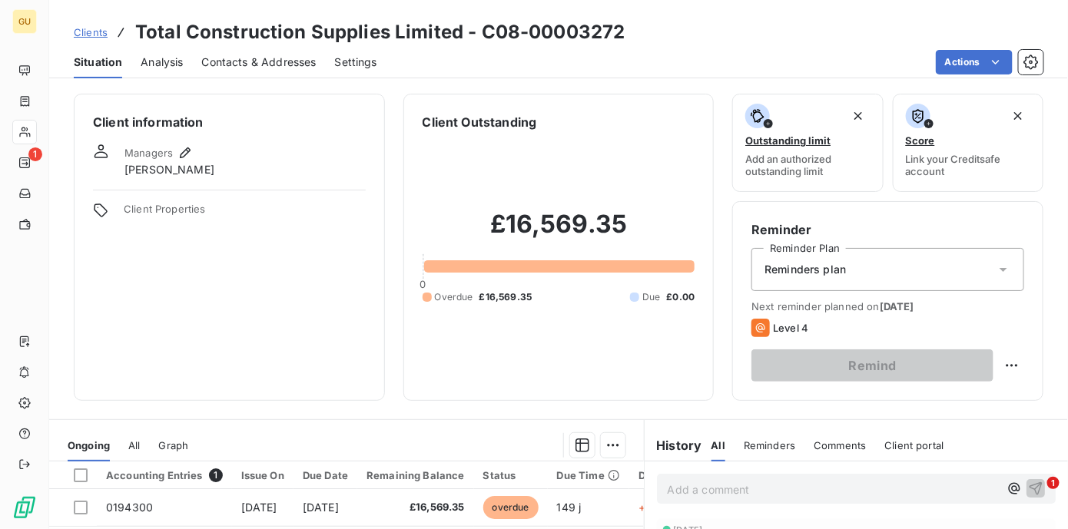
click at [252, 65] on span "Contacts & Addresses" at bounding box center [259, 62] width 114 height 15
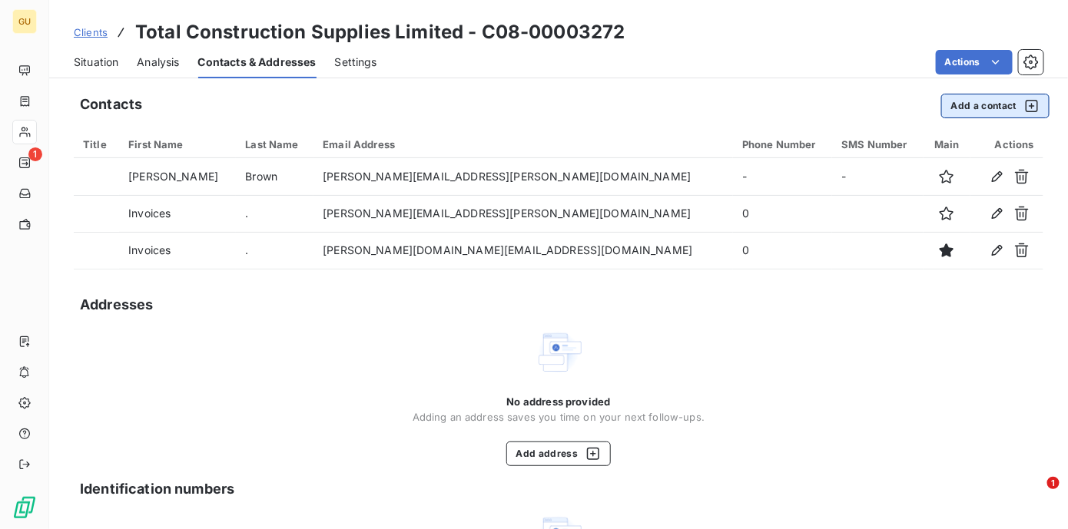
click at [963, 105] on button "Add a contact" at bounding box center [995, 106] width 108 height 25
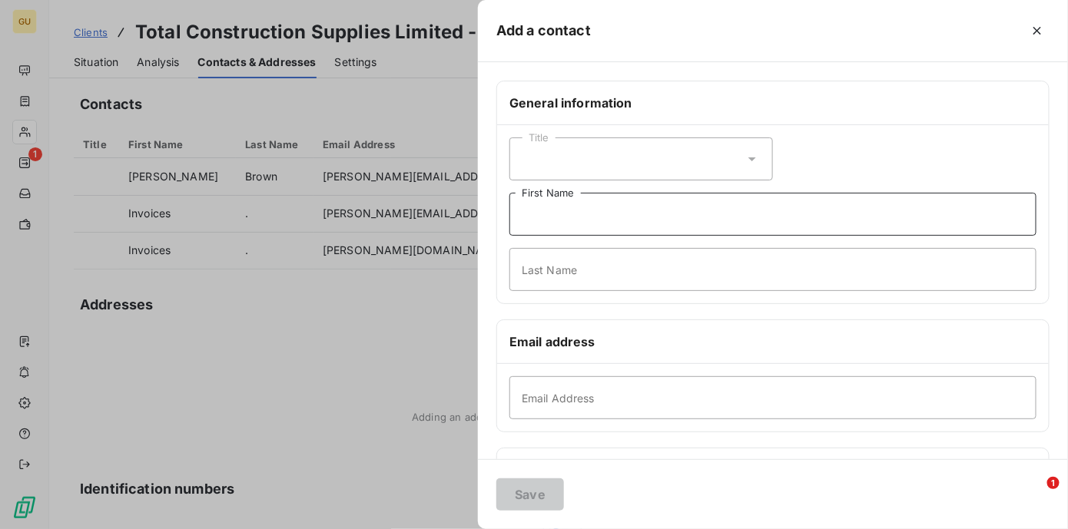
click at [563, 213] on input "First Name" at bounding box center [772, 214] width 527 height 43
type input "C"
type input "Int"
type input "V"
type input "O"
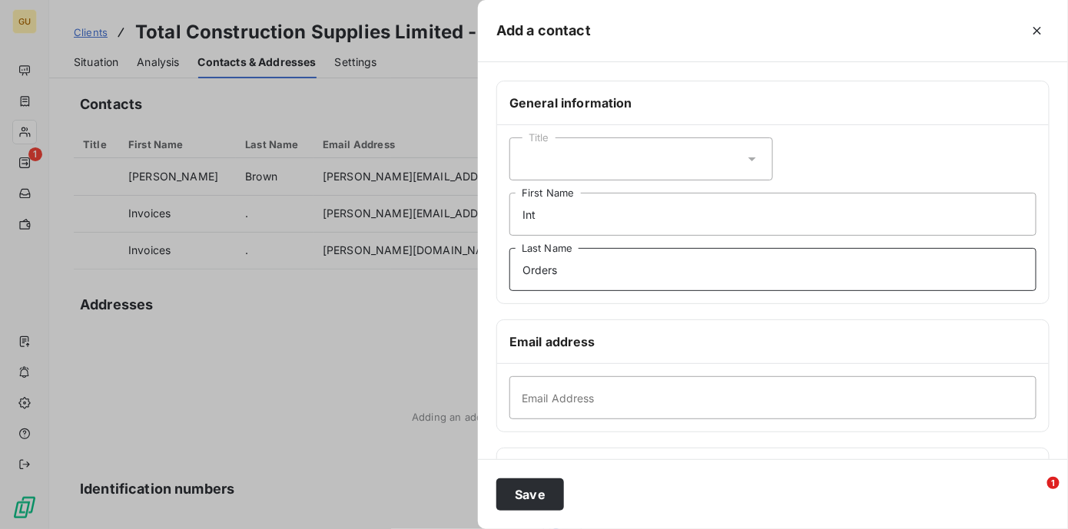
type input "Orders"
type input "i"
type input "[DOMAIN_NAME][EMAIL_ADDRESS][DOMAIN_NAME]"
drag, startPoint x: 572, startPoint y: 274, endPoint x: 517, endPoint y: 270, distance: 55.4
click at [517, 270] on input "Orders" at bounding box center [772, 269] width 527 height 43
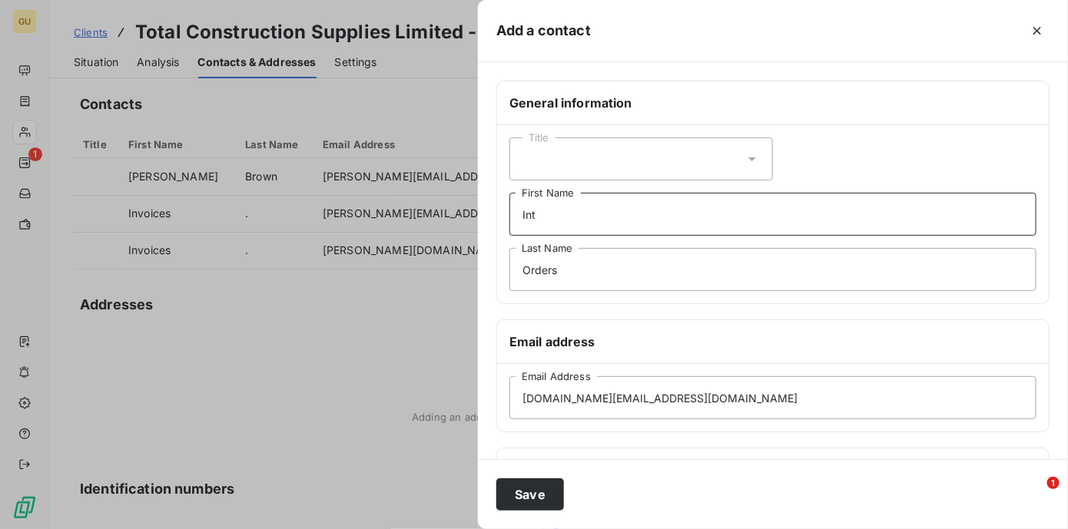
click at [549, 214] on input "Int" at bounding box center [772, 214] width 527 height 43
paste input "Orders"
type input "Int Orders"
click at [533, 489] on button "Save" at bounding box center [530, 495] width 68 height 32
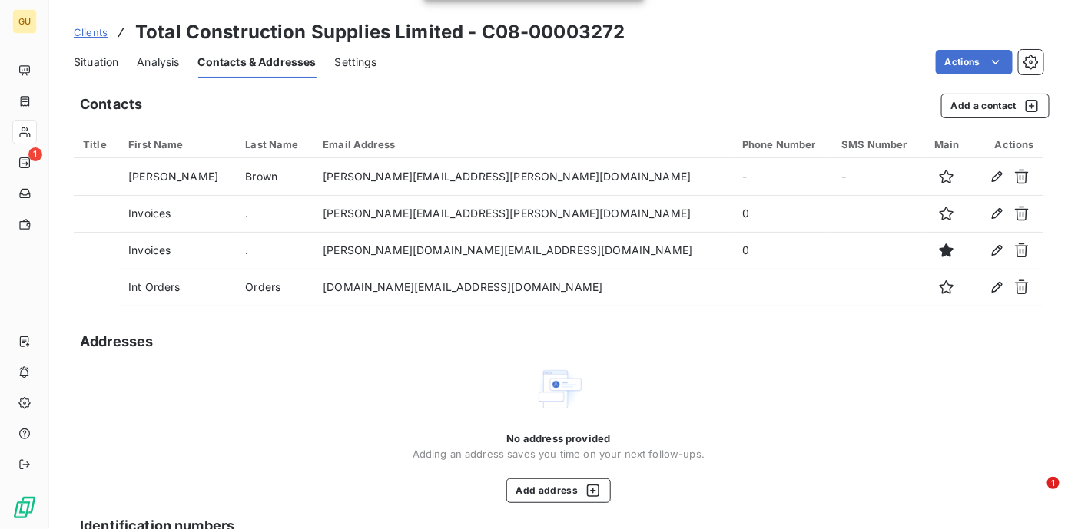
click at [97, 59] on span "Situation" at bounding box center [96, 62] width 45 height 15
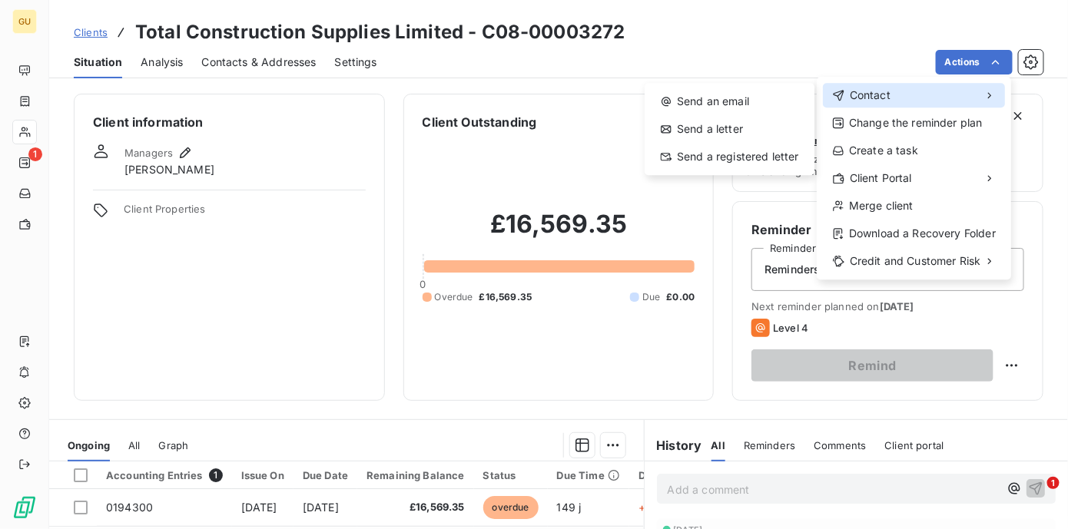
click at [877, 98] on span "Contact" at bounding box center [870, 95] width 41 height 15
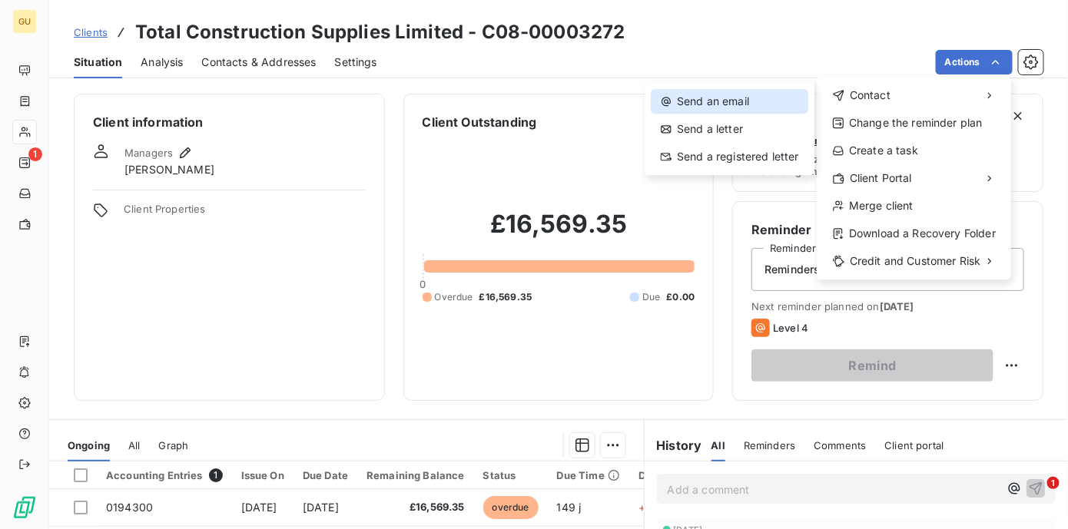
click at [699, 98] on div "Send an email" at bounding box center [730, 101] width 158 height 25
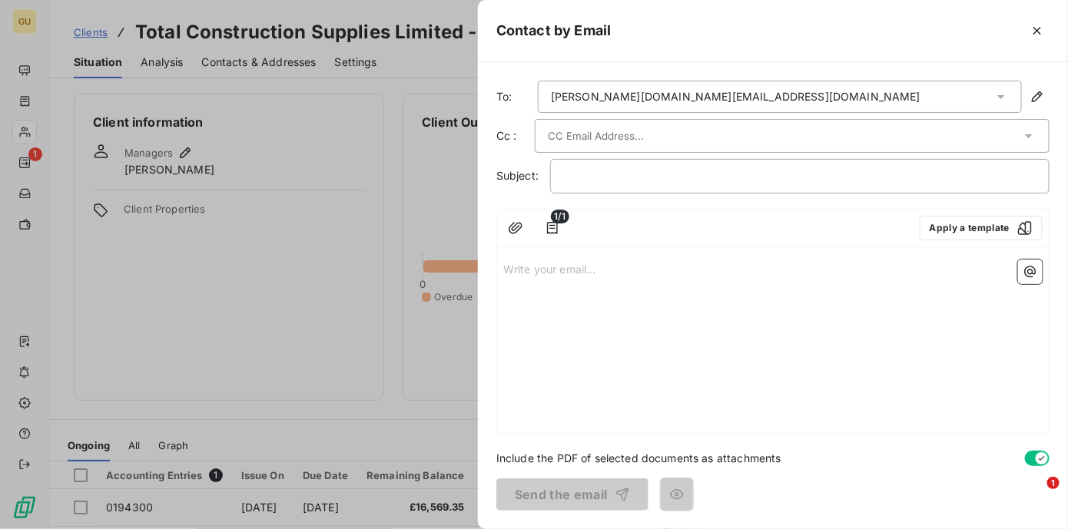
click at [655, 97] on div "[PERSON_NAME][DOMAIN_NAME][EMAIL_ADDRESS][DOMAIN_NAME]" at bounding box center [736, 96] width 370 height 15
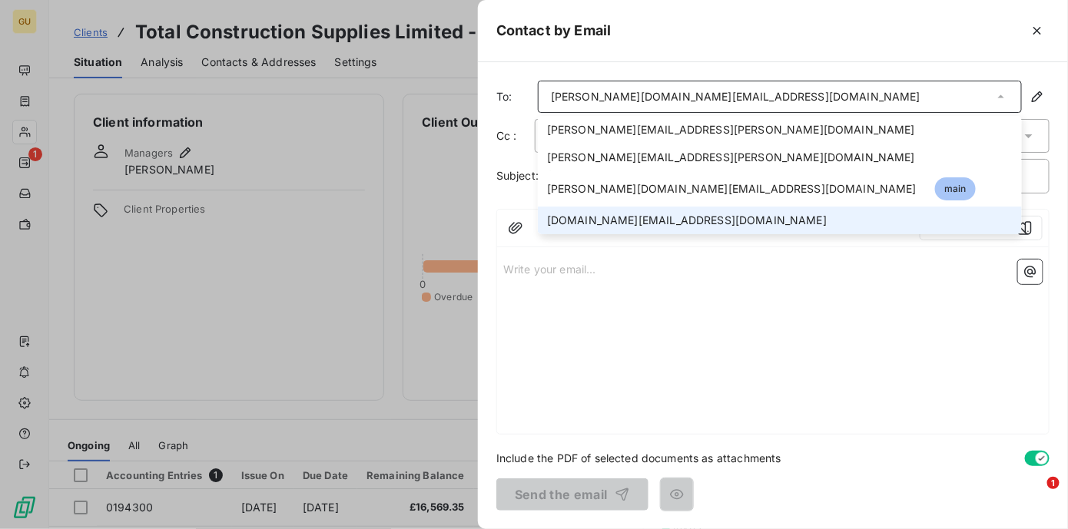
click at [589, 216] on span "[DOMAIN_NAME][EMAIL_ADDRESS][DOMAIN_NAME]" at bounding box center [687, 220] width 280 height 15
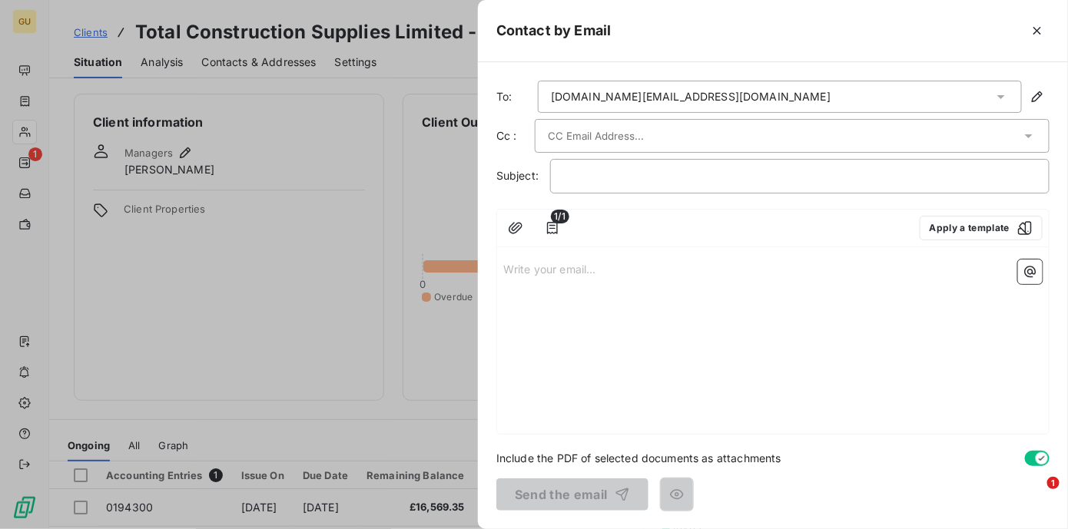
click at [584, 134] on input "text" at bounding box center [630, 135] width 165 height 23
click at [573, 137] on input "va" at bounding box center [630, 135] width 165 height 23
click at [589, 172] on p "﻿" at bounding box center [799, 177] width 473 height 18
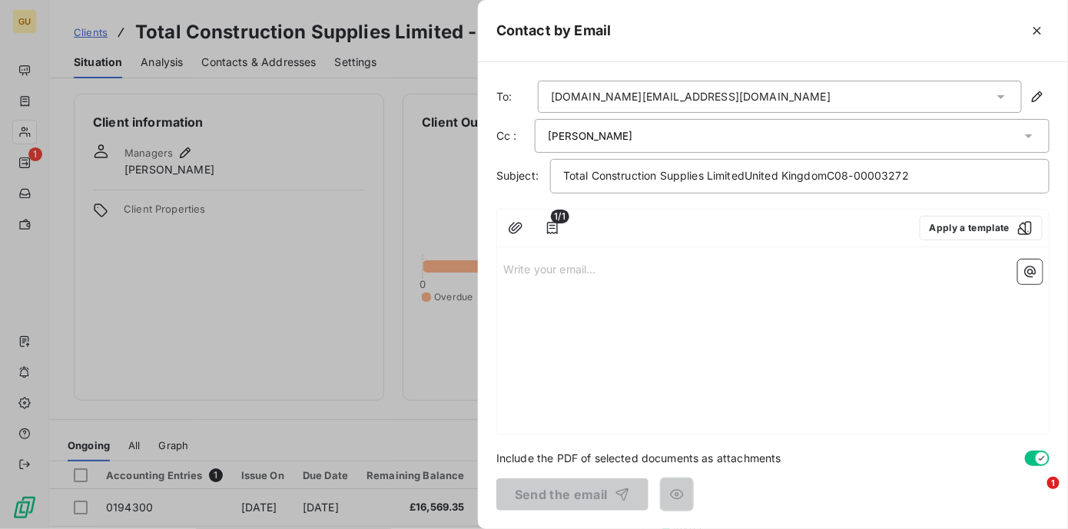
click at [590, 136] on input "[PERSON_NAME]" at bounding box center [630, 135] width 165 height 23
drag, startPoint x: 629, startPoint y: 138, endPoint x: 503, endPoint y: 138, distance: 126.0
click at [503, 138] on div "Cc : [PERSON_NAME]" at bounding box center [772, 136] width 553 height 34
paste input ".[PERSON_NAME][EMAIL_ADDRESS][DOMAIN_NAME]"
click at [552, 280] on div "Write your email... ﻿" at bounding box center [773, 344] width 552 height 181
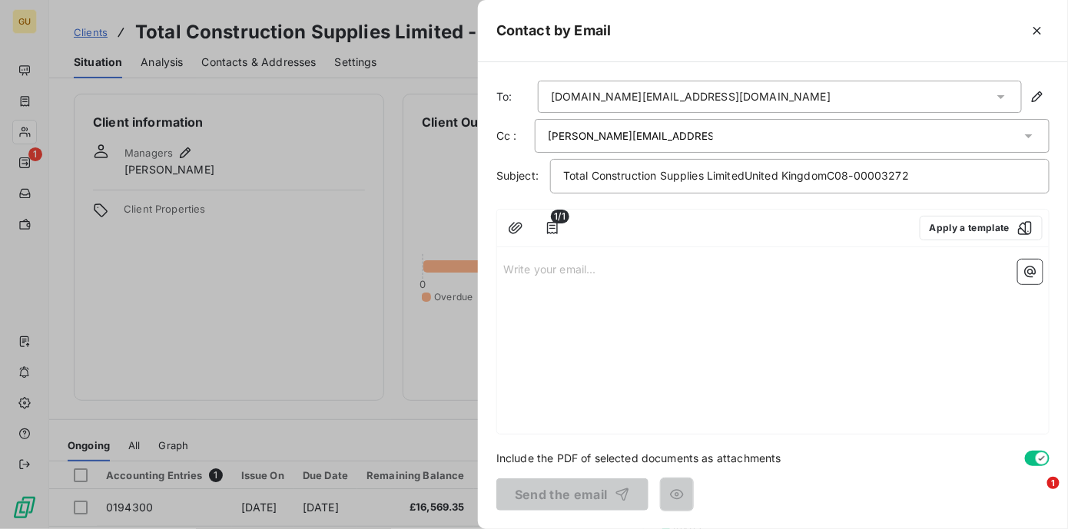
click at [532, 264] on p "Write your email... ﻿" at bounding box center [772, 269] width 539 height 18
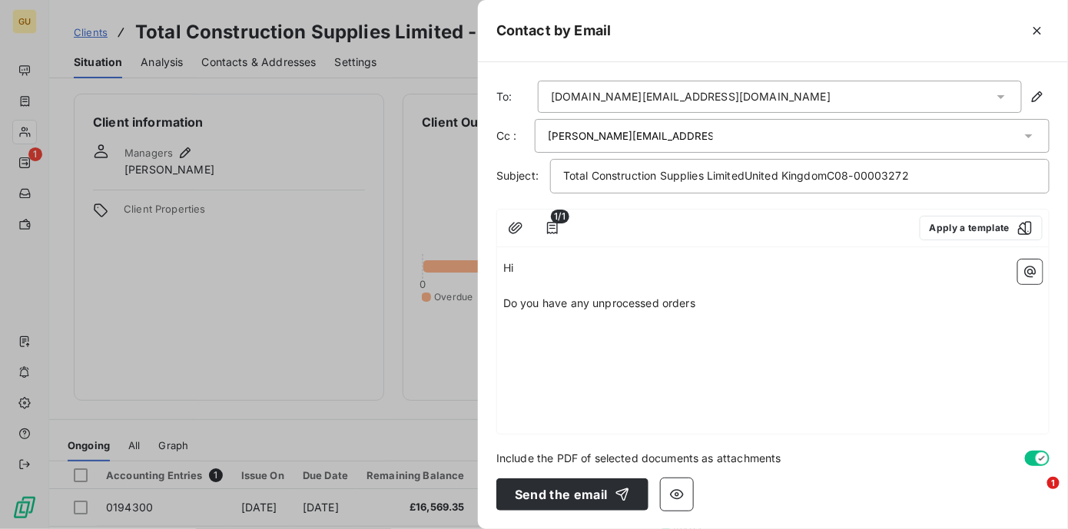
click at [749, 301] on p "Do you have any unprocessed orders" at bounding box center [772, 304] width 539 height 18
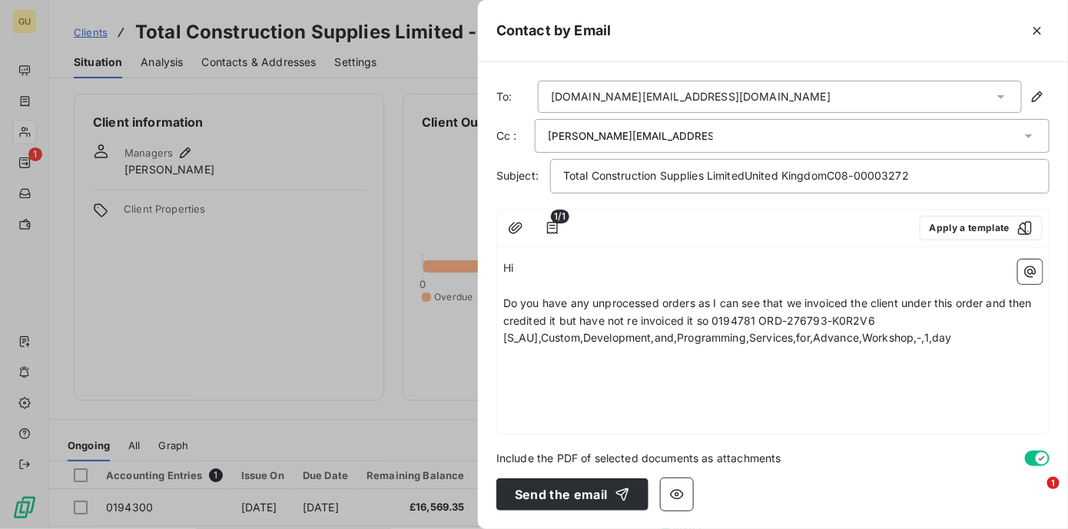
click at [718, 320] on span "Do you have any unprocessed orders as I can see that we invoiced the client und…" at bounding box center [769, 321] width 532 height 48
click at [712, 320] on span "Do you have any unprocessed orders as I can see that we invoiced the client und…" at bounding box center [769, 321] width 532 height 48
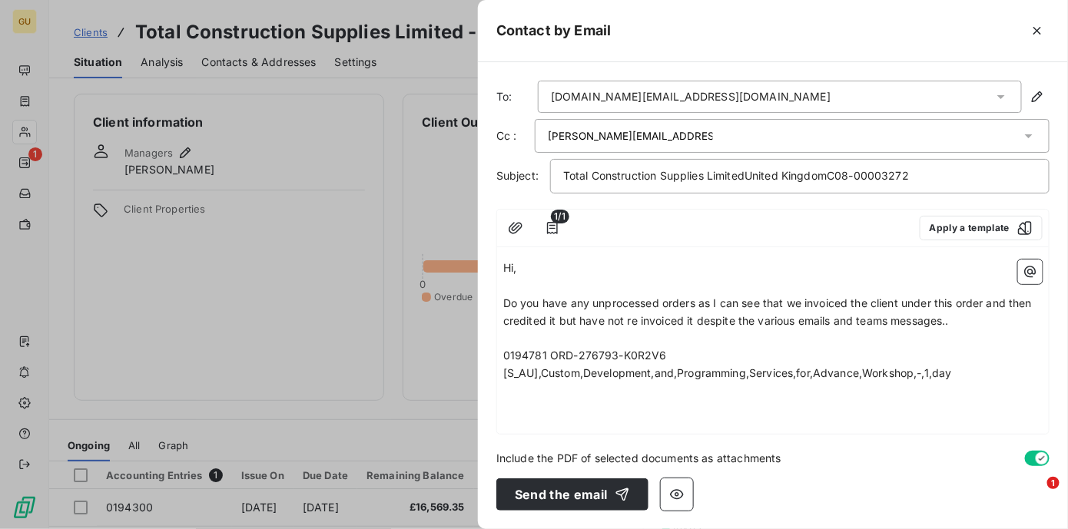
click at [499, 398] on div "Hi, ﻿ Do you have any unprocessed orders as I can see that we invoiced the clie…" at bounding box center [773, 344] width 552 height 181
click at [519, 400] on div "Hi, ﻿ Do you have any unprocessed orders as I can see that we invoiced the clie…" at bounding box center [773, 344] width 552 height 181
click at [964, 366] on p "0194781 ORD-276793-K0R2V6 [S_AU],Custom,Development,and,Programming,Services,fo…" at bounding box center [772, 364] width 539 height 35
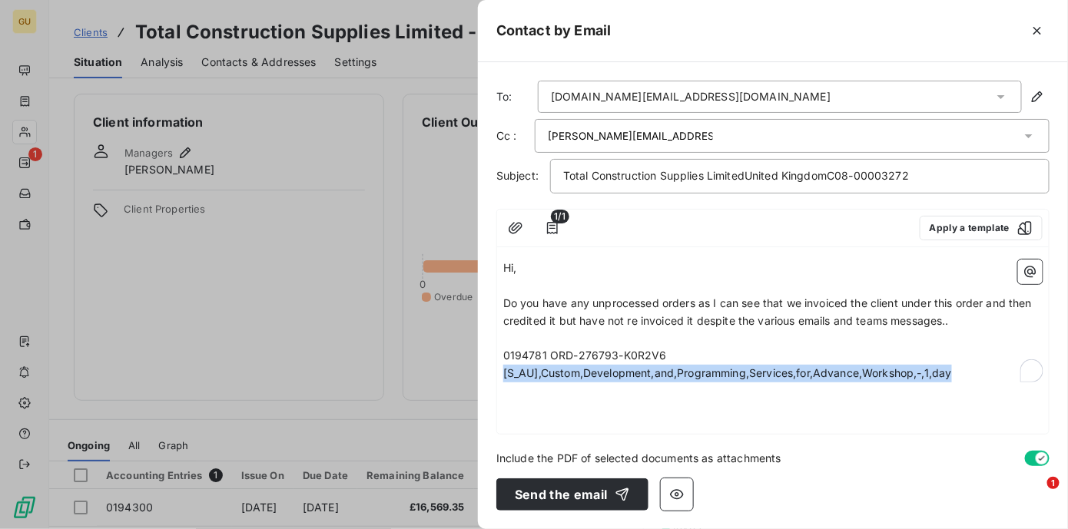
click at [966, 373] on p "0194781 ORD-276793-K0R2V6 [S_AU],Custom,Development,and,Programming,Services,fo…" at bounding box center [772, 364] width 539 height 35
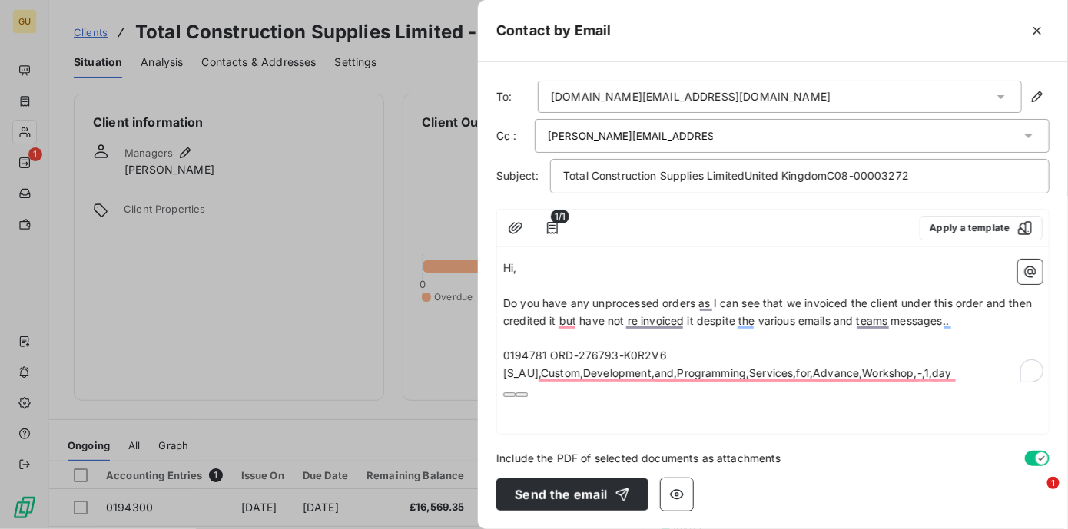
click at [957, 378] on p "0194781 ORD-276793-K0R2V6 [S_AU],Custom,Development,and,Programming,Services,fo…" at bounding box center [772, 364] width 539 height 35
click at [615, 408] on div "Hi, ﻿ Do you have any unprocessed orders as I can see that we invoiced the clie…" at bounding box center [773, 344] width 552 height 181
click at [1028, 455] on button "button" at bounding box center [1037, 458] width 25 height 15
click at [668, 410] on div "Hi, ﻿ Do you have any unprocessed orders as I can see that we invoiced the clie…" at bounding box center [773, 344] width 552 height 181
click at [962, 371] on p "0194781 ORD-276793-K0R2V6 [S_AU],Custom,Development,and,Programming,Services,fo…" at bounding box center [772, 364] width 539 height 35
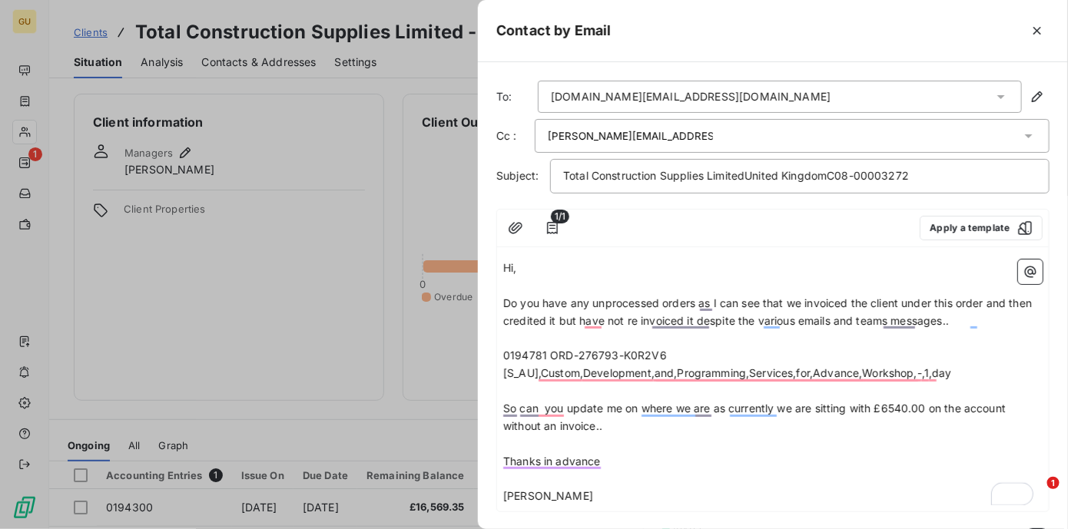
click at [689, 140] on div "[PERSON_NAME][EMAIL_ADDRESS][PERSON_NAME][DOMAIN_NAME]" at bounding box center [784, 135] width 473 height 23
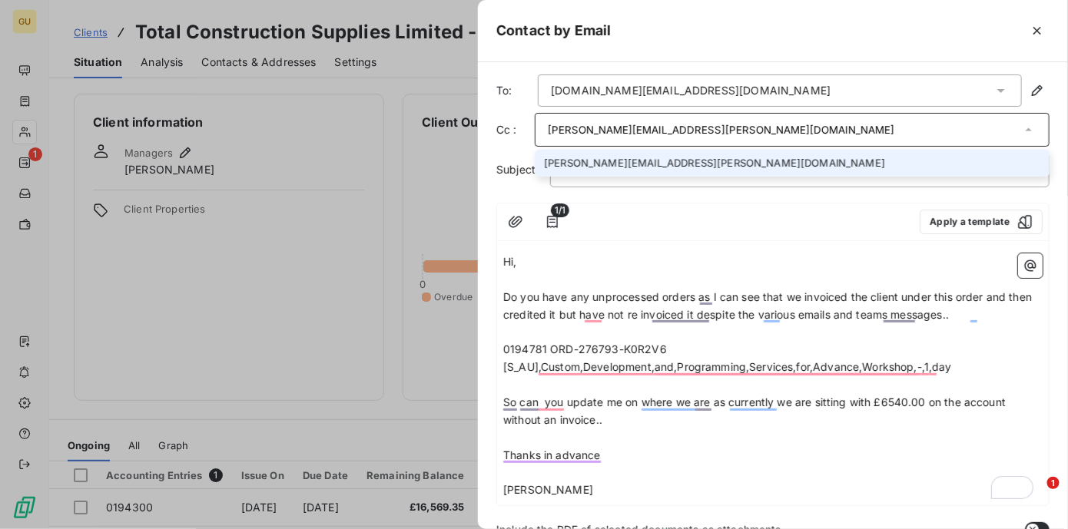
scroll to position [4, 0]
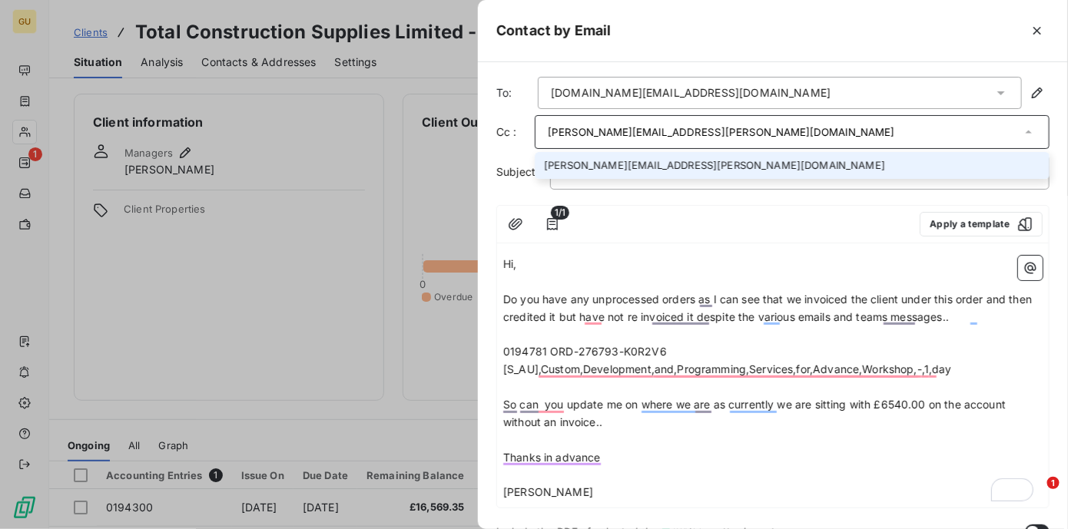
type input "[PERSON_NAME][EMAIL_ADDRESS][PERSON_NAME][DOMAIN_NAME]"
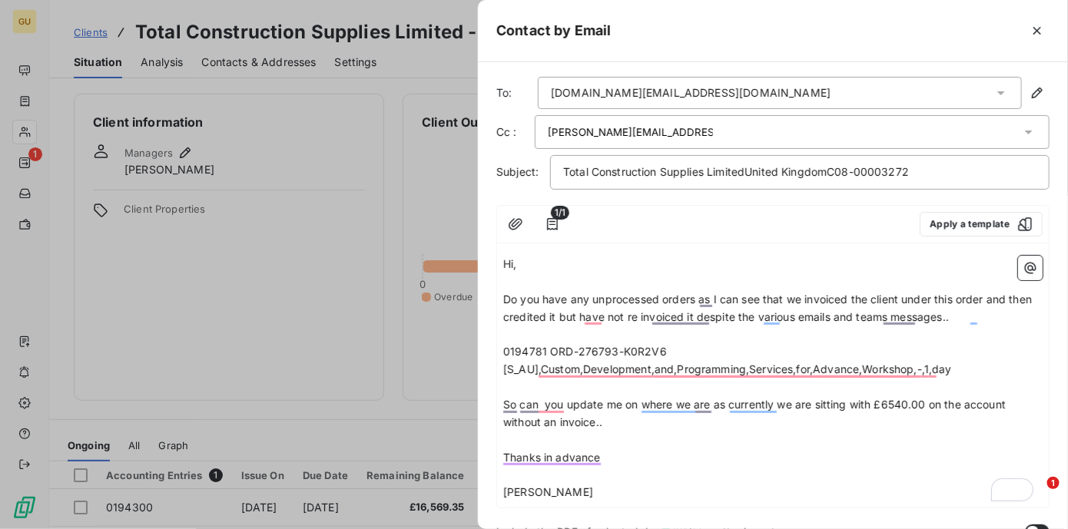
click at [889, 279] on p "﻿" at bounding box center [772, 283] width 539 height 18
click at [921, 171] on p "Total Construction Supplies LimitedUnited KingdomC08-00003272" at bounding box center [799, 173] width 473 height 18
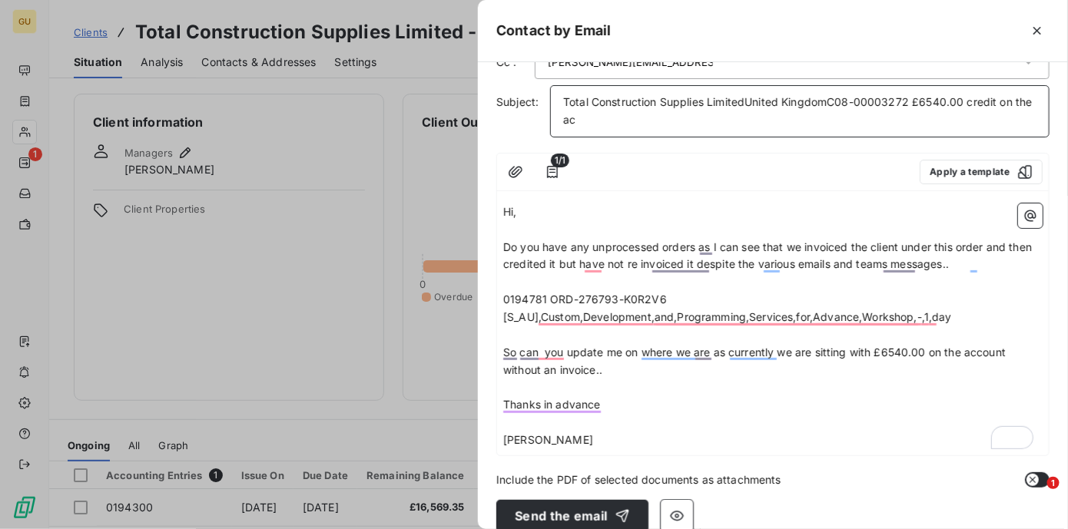
scroll to position [75, 0]
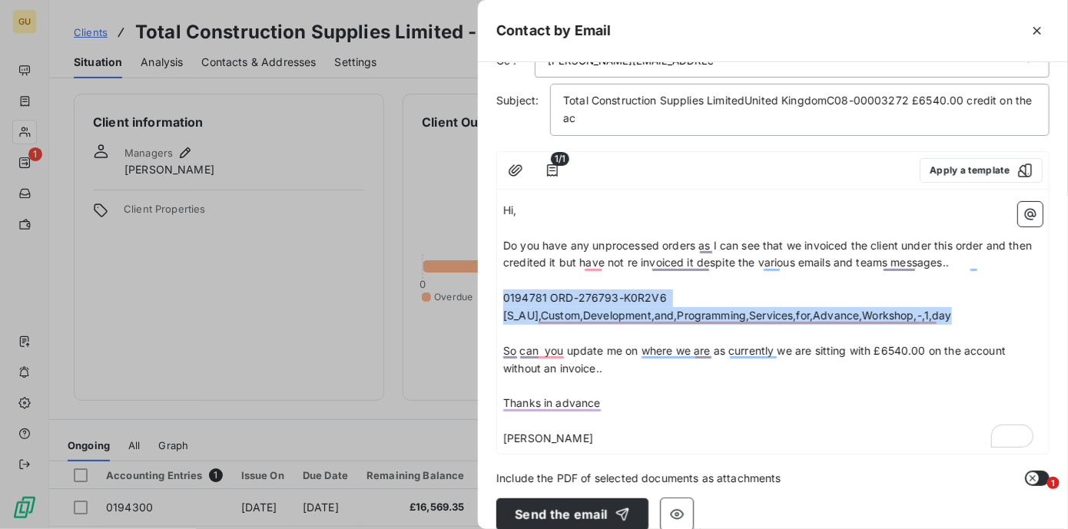
drag, startPoint x: 506, startPoint y: 297, endPoint x: 954, endPoint y: 320, distance: 447.8
click at [954, 320] on p "0194781 ORD-276793-K0R2V6 [S_AU],Custom,Development,and,Programming,Services,fo…" at bounding box center [772, 307] width 539 height 35
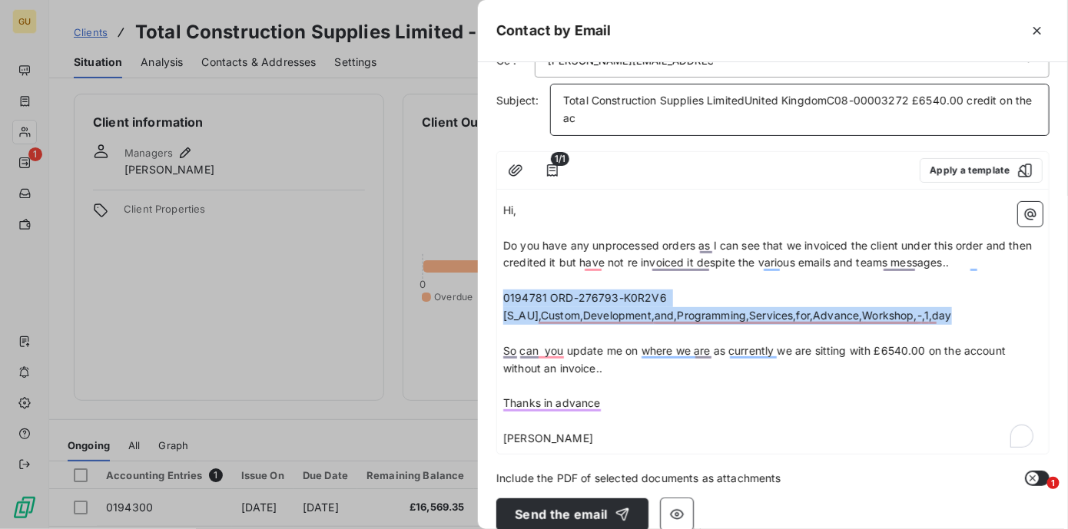
click at [747, 98] on span "Total Construction Supplies LimitedUnited KingdomC08-00003272 £6540.00 credit o…" at bounding box center [799, 109] width 473 height 31
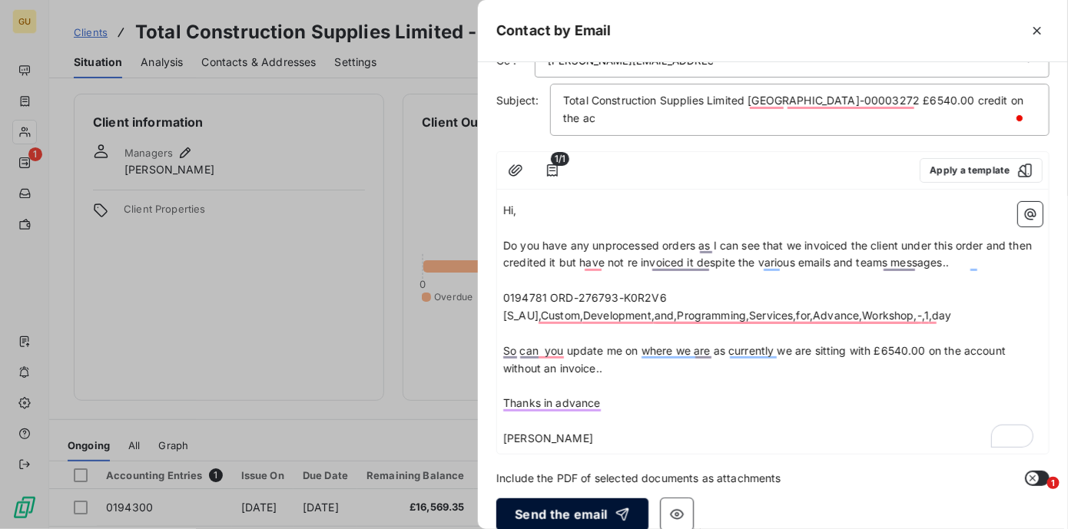
click at [548, 511] on button "Send the email" at bounding box center [572, 515] width 152 height 32
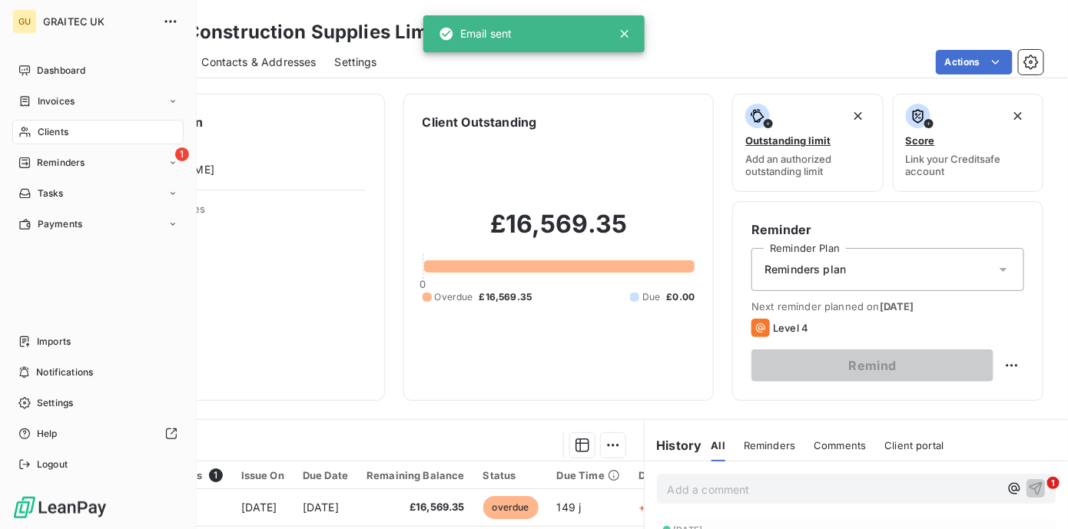
click at [61, 132] on span "Clients" at bounding box center [53, 132] width 31 height 14
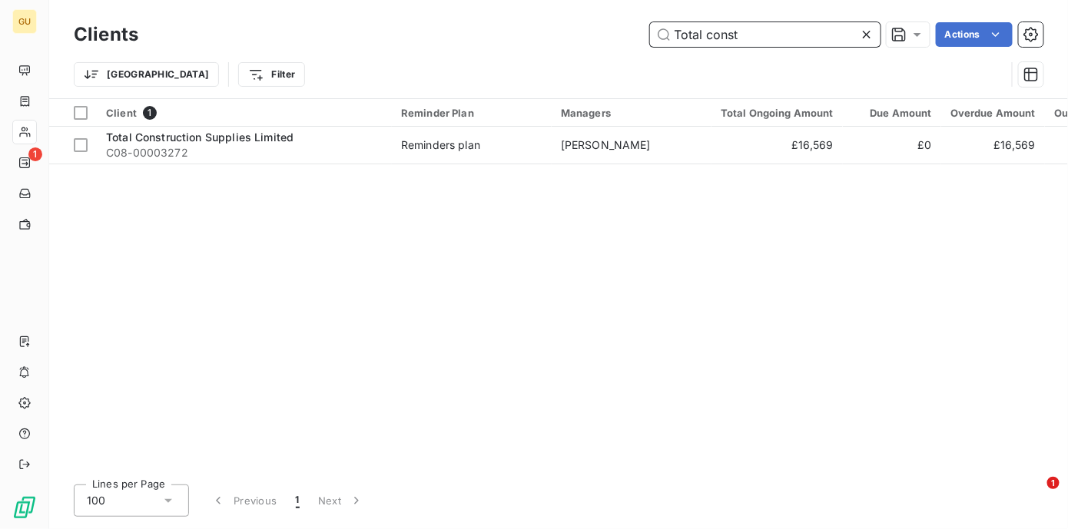
click at [745, 29] on input "Total const" at bounding box center [765, 34] width 231 height 25
drag, startPoint x: 745, startPoint y: 31, endPoint x: 645, endPoint y: 28, distance: 99.9
click at [645, 28] on div "Total const Actions" at bounding box center [600, 34] width 887 height 25
paste input "Gascoyne & [PERSON_NAME] Ltd"
type input "Gascoyne & [PERSON_NAME] Ltd"
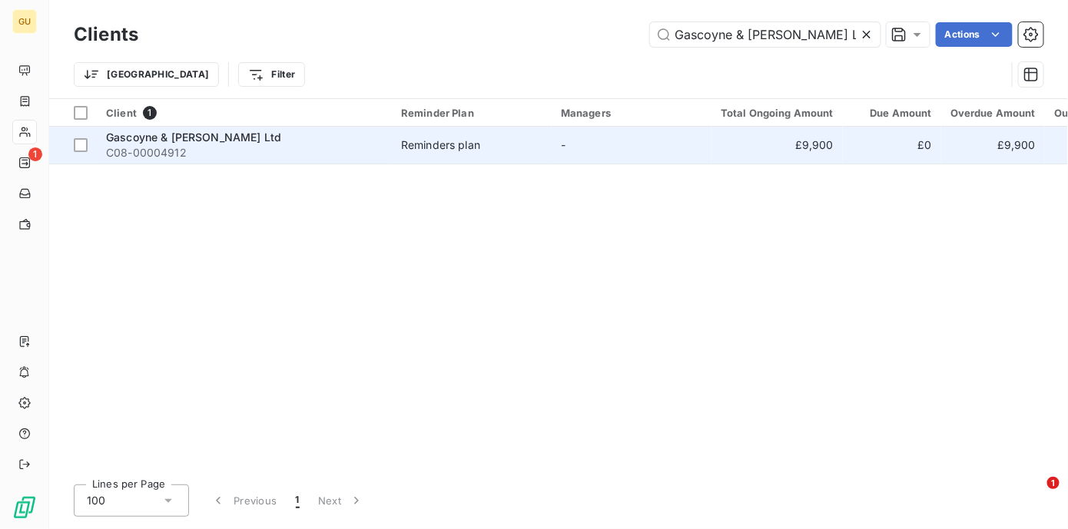
click at [184, 134] on span "Gascoyne & [PERSON_NAME] Ltd" at bounding box center [193, 137] width 175 height 13
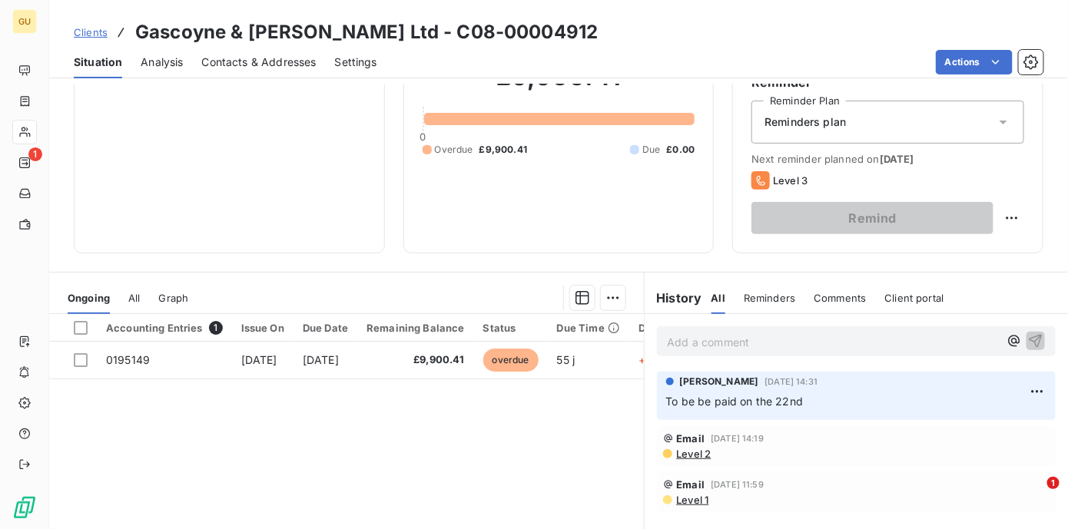
scroll to position [154, 0]
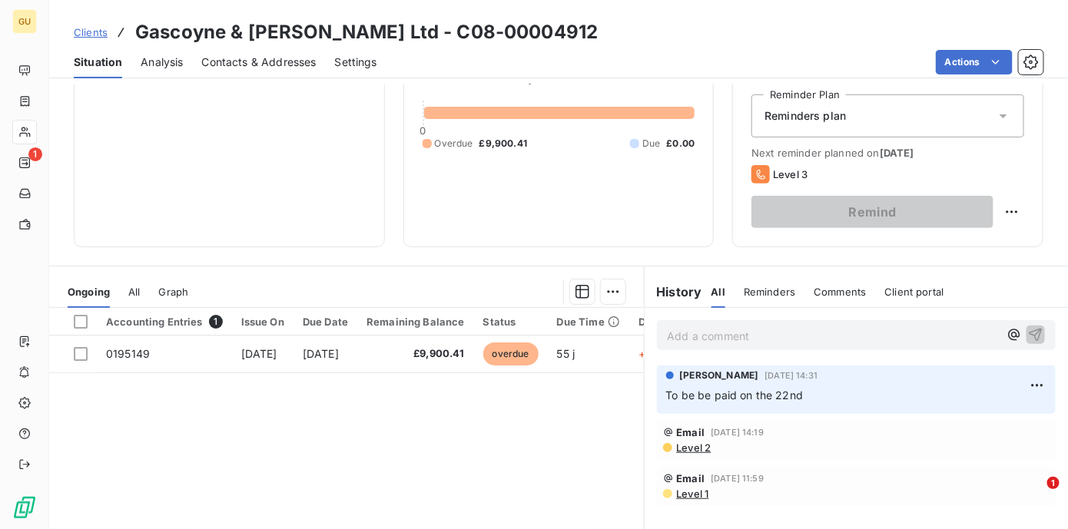
click at [716, 337] on p "Add a comment ﻿" at bounding box center [834, 336] width 332 height 19
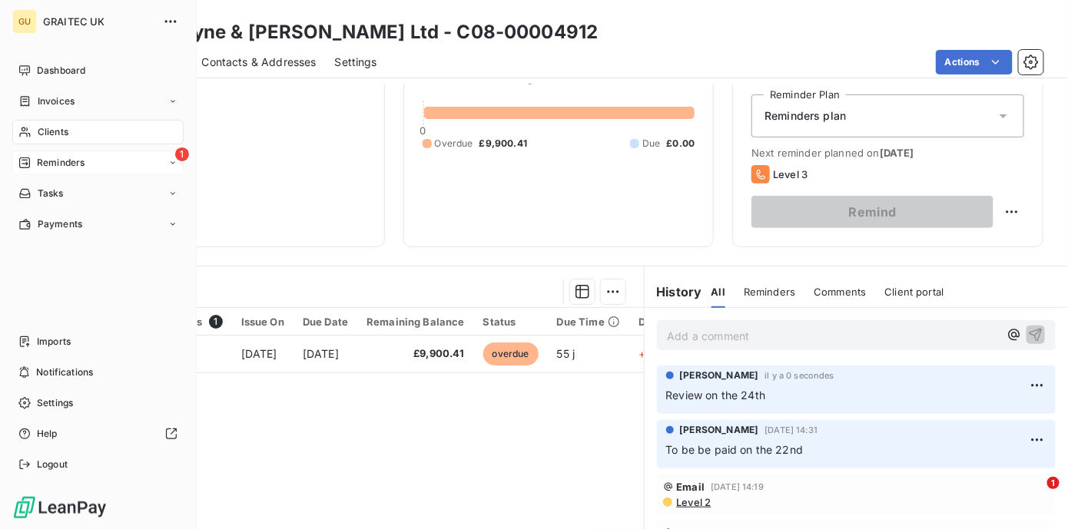
click at [51, 164] on span "Reminders" at bounding box center [61, 163] width 48 height 14
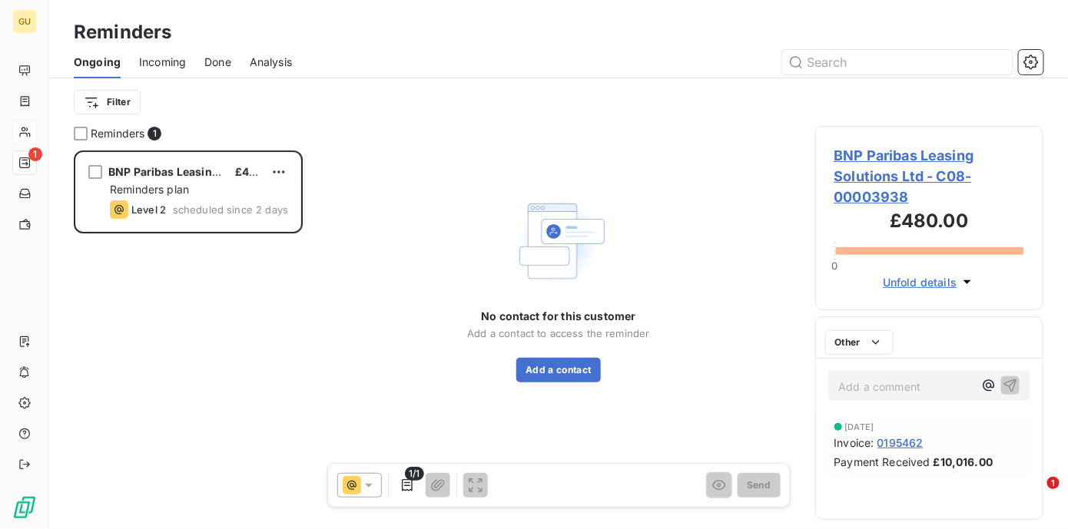
scroll to position [369, 219]
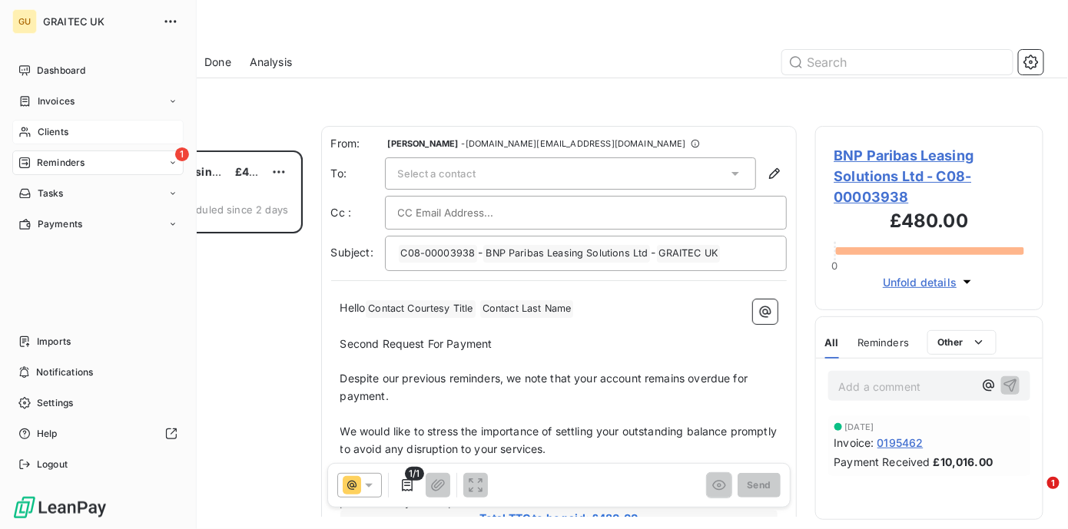
click at [61, 136] on span "Clients" at bounding box center [53, 132] width 31 height 14
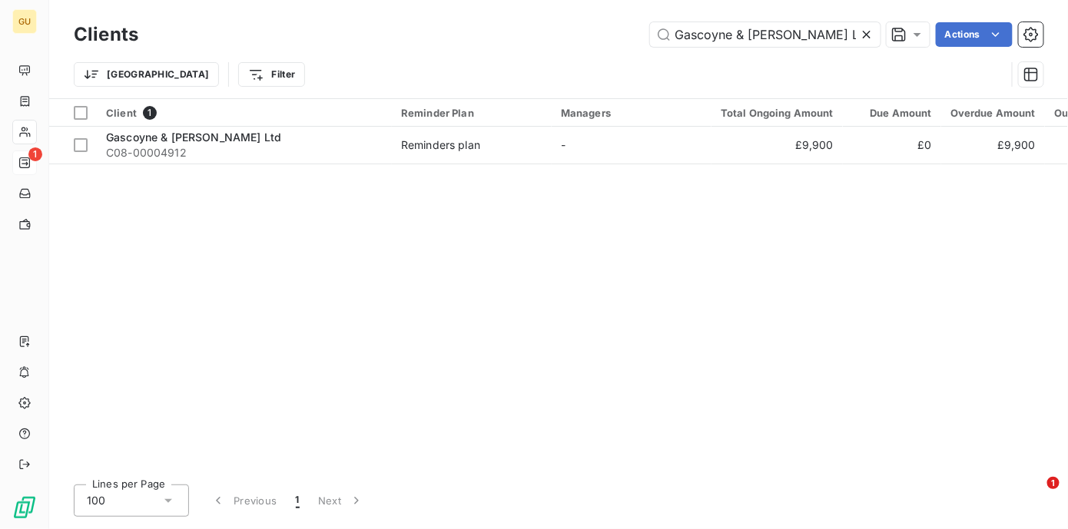
drag, startPoint x: 834, startPoint y: 34, endPoint x: 600, endPoint y: 31, distance: 234.4
click at [600, 31] on div "Gascoyne & [PERSON_NAME] Ltd Actions" at bounding box center [600, 34] width 887 height 25
type input "Accolade Building Services Ltd"
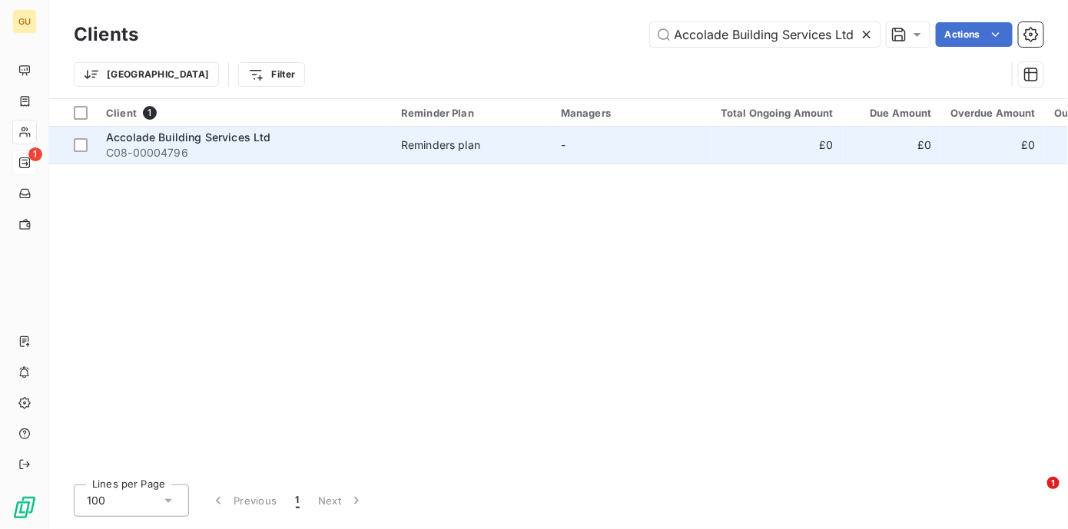
click at [177, 134] on span "Accolade Building Services Ltd" at bounding box center [188, 137] width 165 height 13
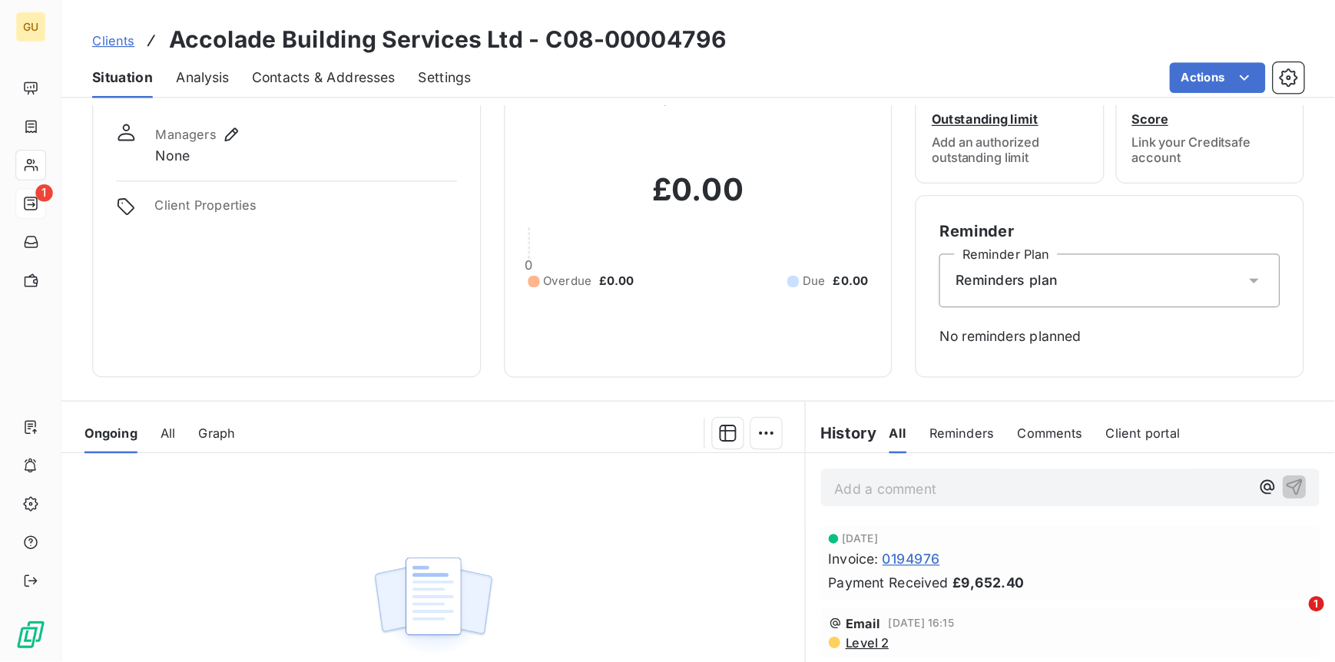
scroll to position [53, 0]
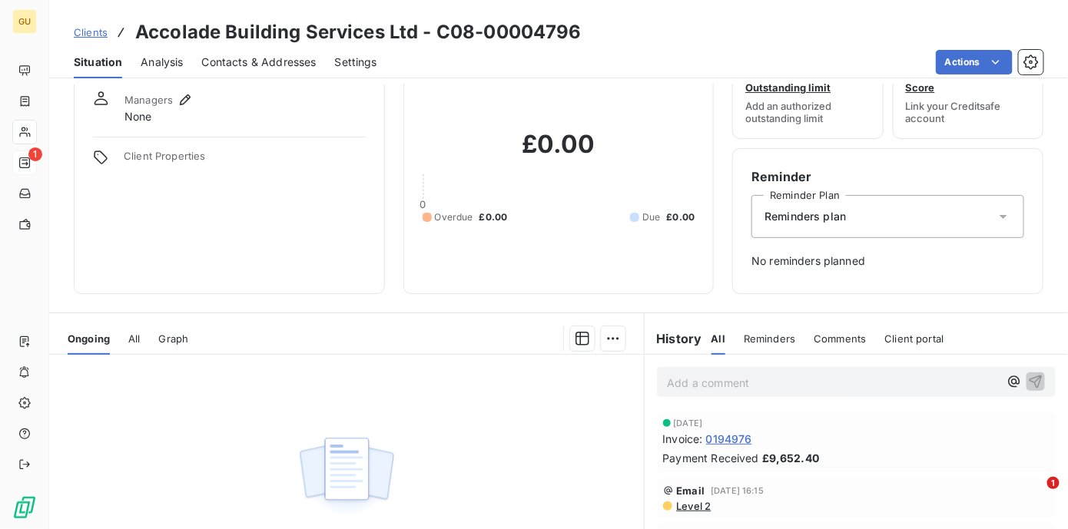
click at [91, 29] on span "Clients" at bounding box center [91, 32] width 34 height 12
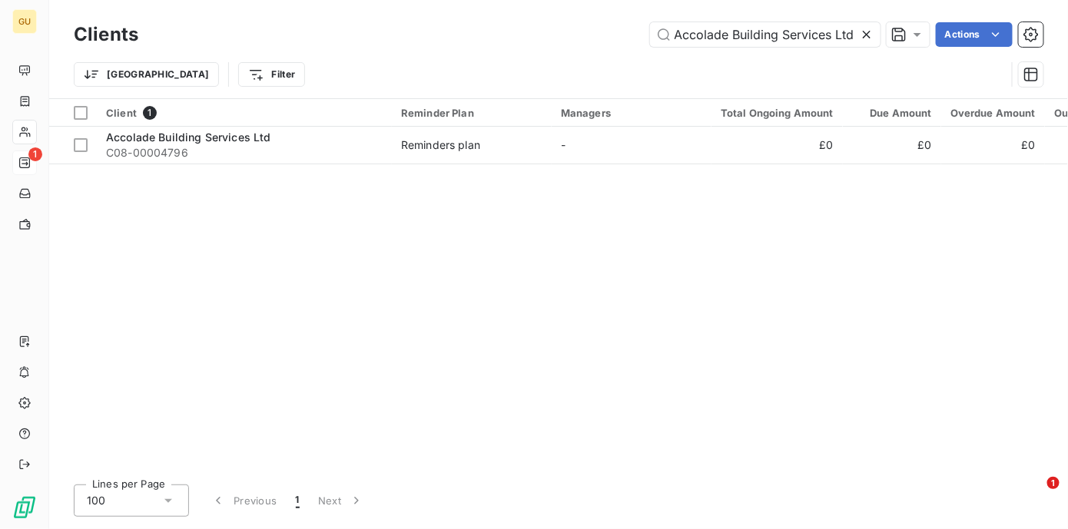
drag, startPoint x: 856, startPoint y: 32, endPoint x: 601, endPoint y: 35, distance: 255.1
click at [592, 32] on div "Accolade Building Services Ltd Actions" at bounding box center [600, 34] width 887 height 25
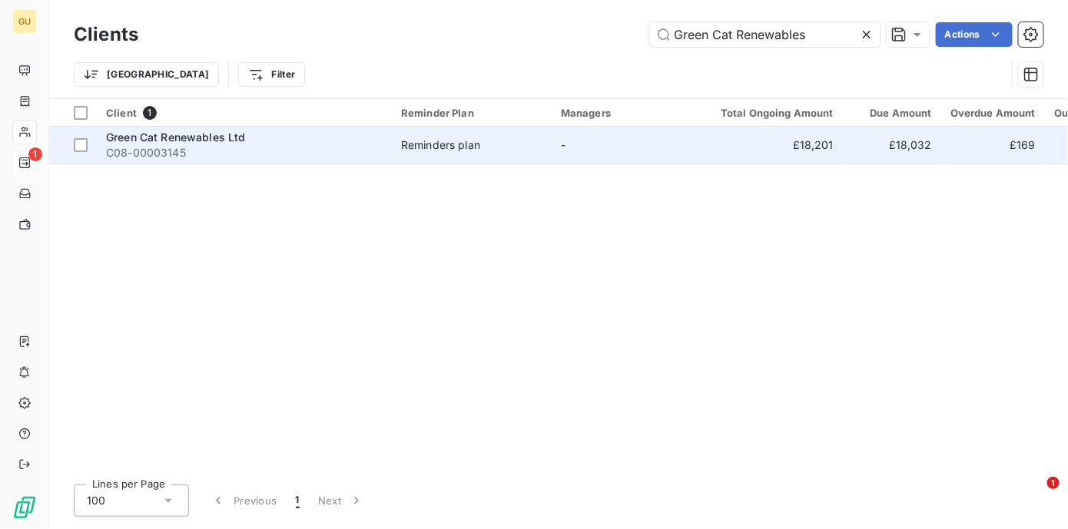
type input "Green Cat Renewables"
click at [183, 140] on span "Green Cat Renewables Ltd" at bounding box center [176, 137] width 140 height 13
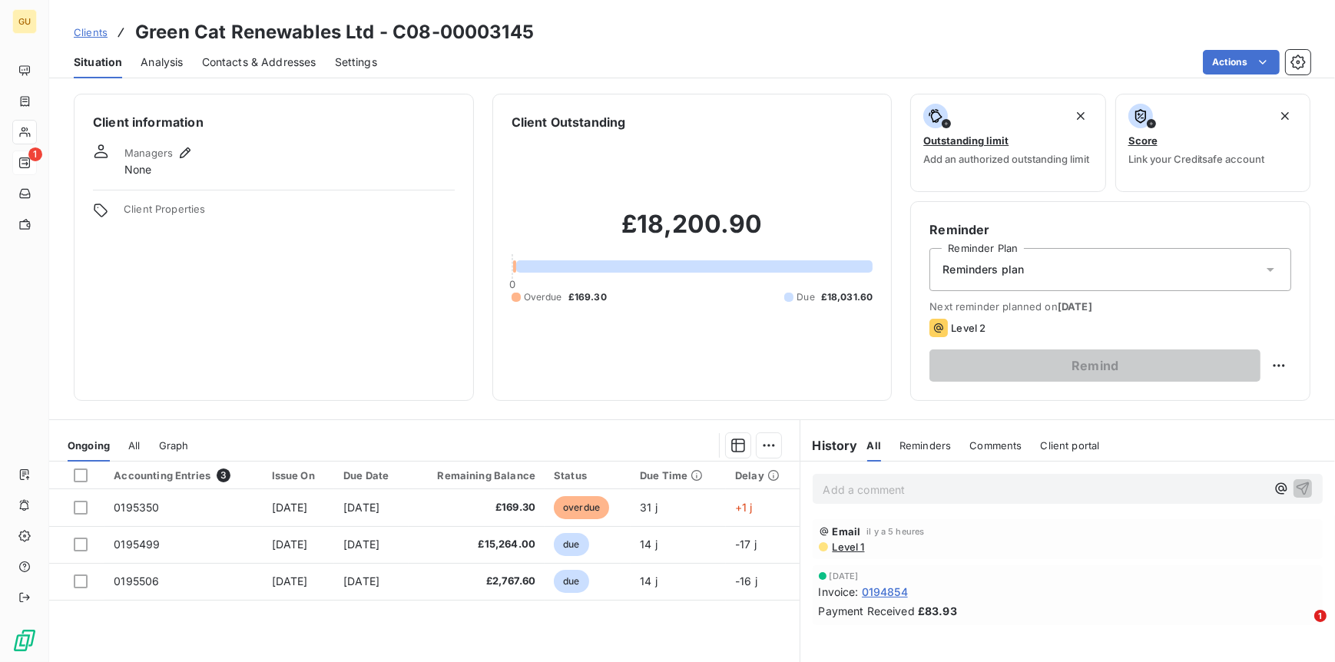
click at [838, 486] on p "Add a comment ﻿" at bounding box center [1045, 489] width 443 height 19
click at [1067, 491] on icon "button" at bounding box center [1303, 487] width 15 height 15
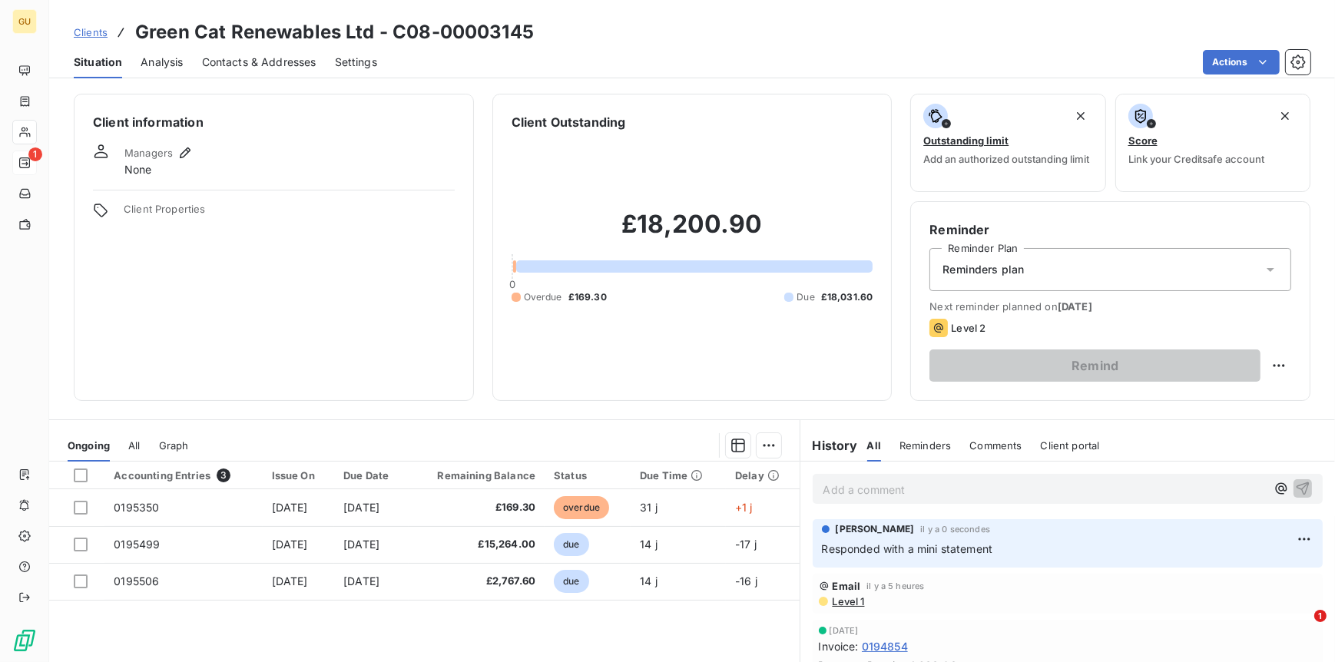
click at [97, 27] on span "Clients" at bounding box center [91, 32] width 34 height 12
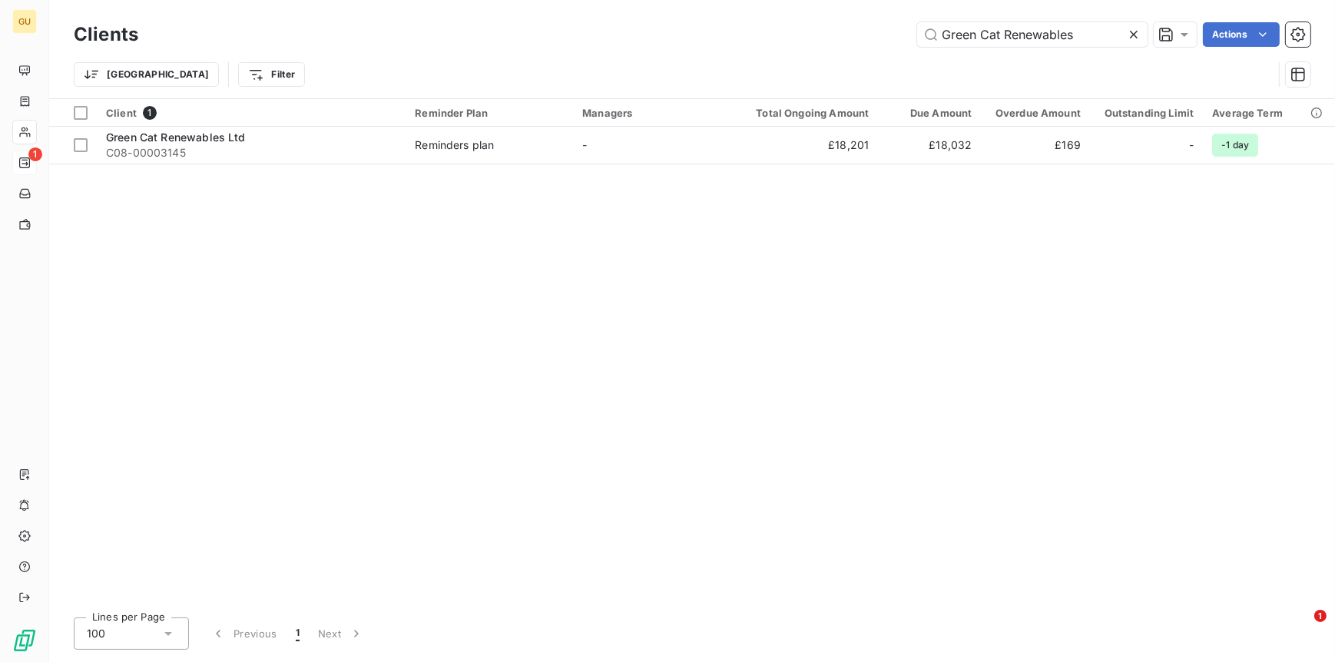
drag, startPoint x: 1080, startPoint y: 36, endPoint x: 863, endPoint y: 35, distance: 216.7
click at [863, 35] on div "Green Cat Renewables Actions" at bounding box center [734, 34] width 1154 height 25
type input "Gateshead Council"
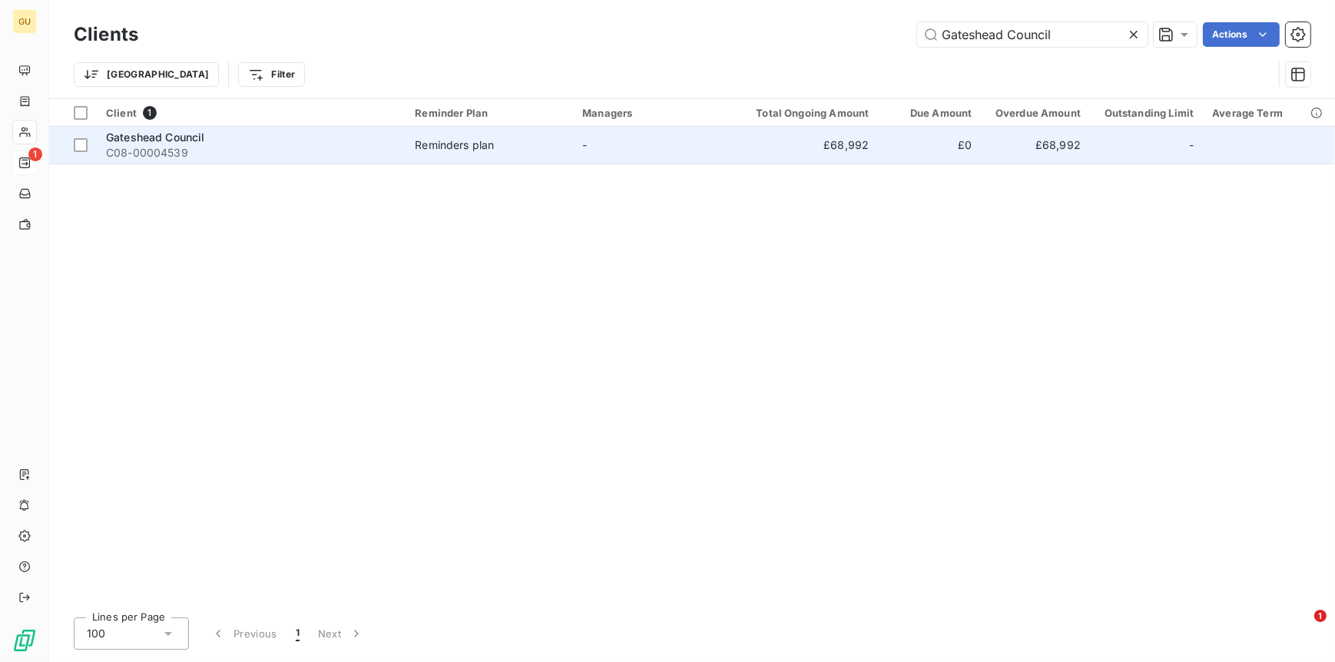
click at [197, 142] on span "Gateshead Council" at bounding box center [155, 137] width 99 height 13
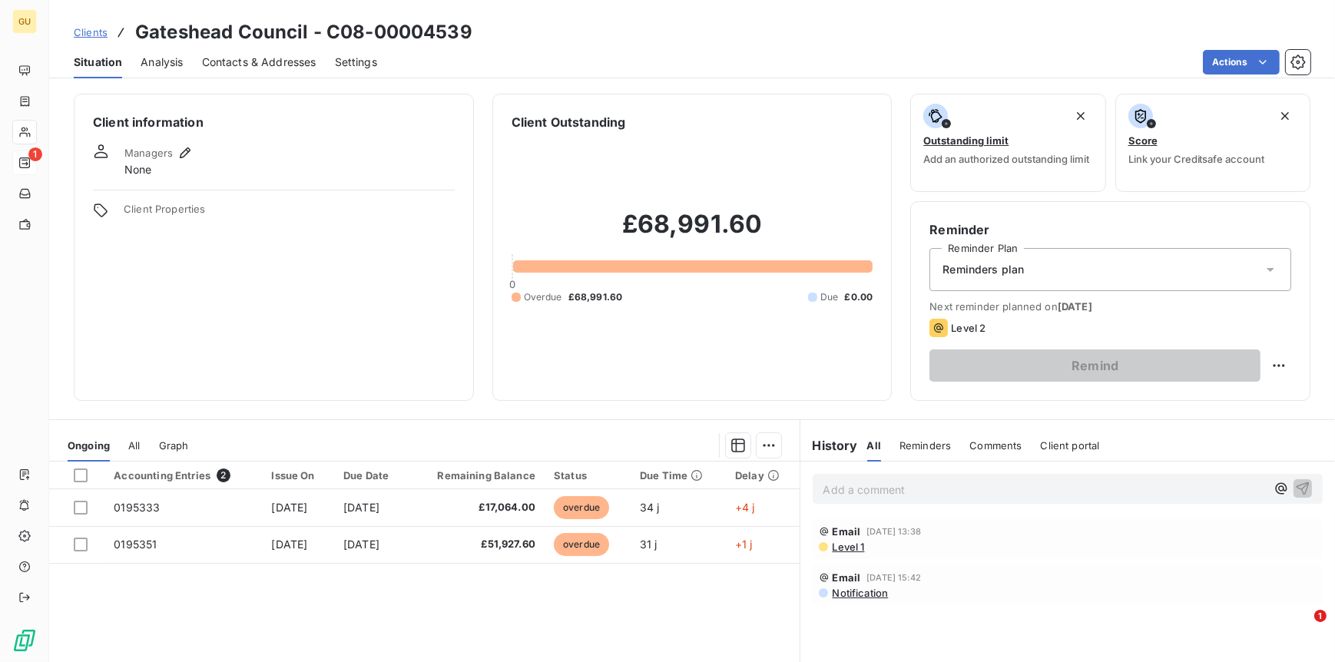
click at [868, 493] on p "Add a comment ﻿" at bounding box center [1045, 489] width 443 height 19
click at [1067, 484] on icon "button" at bounding box center [1303, 487] width 15 height 15
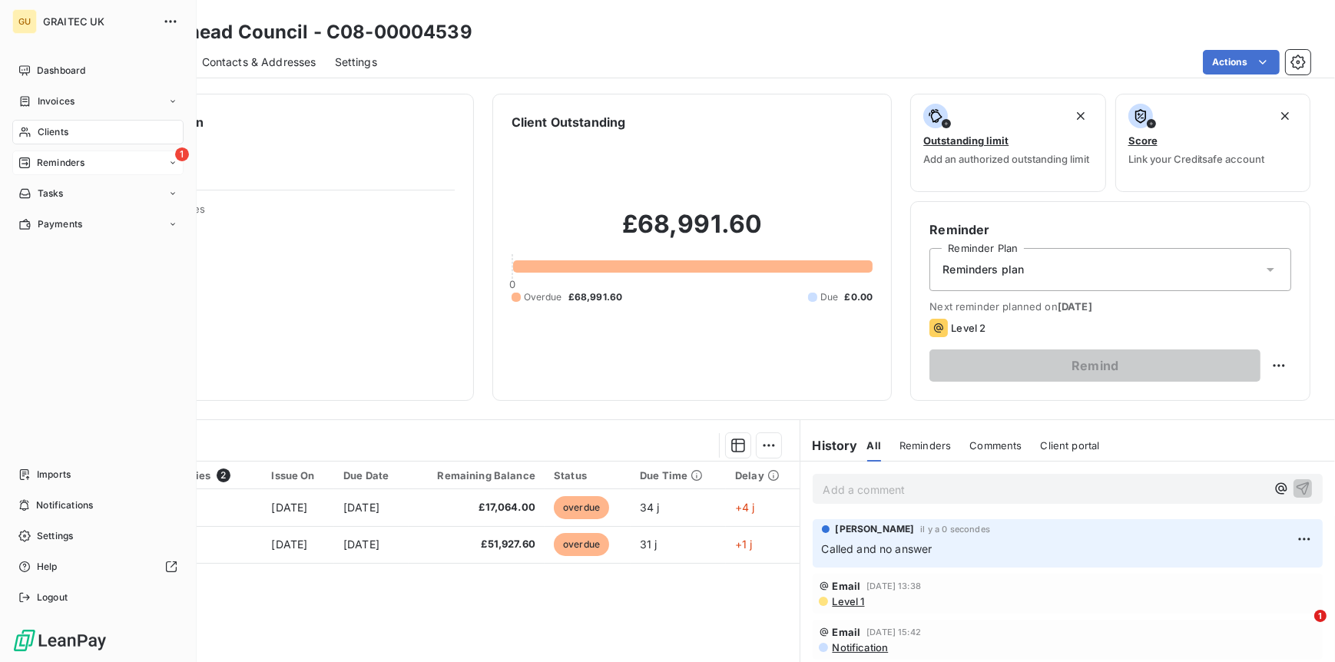
click at [48, 127] on span "Clients" at bounding box center [53, 132] width 31 height 14
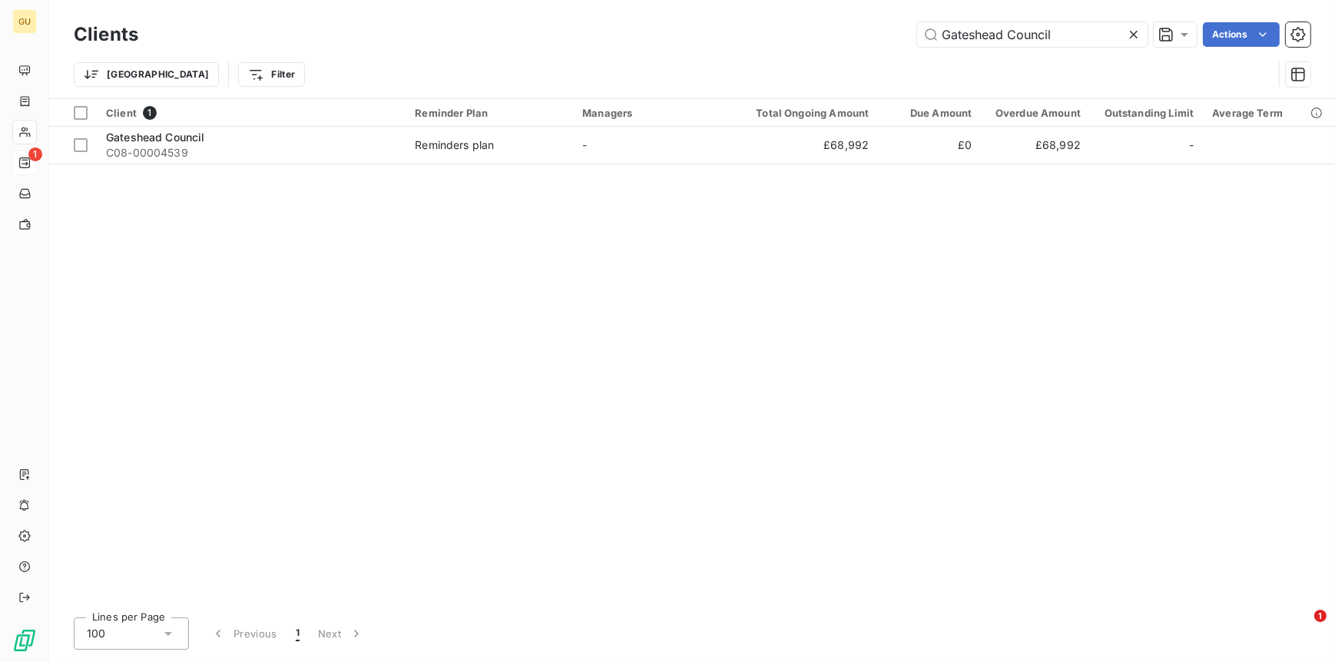
drag, startPoint x: 1063, startPoint y: 37, endPoint x: 847, endPoint y: 38, distance: 215.9
click at [847, 38] on div "Gateshead Council Actions" at bounding box center [734, 34] width 1154 height 25
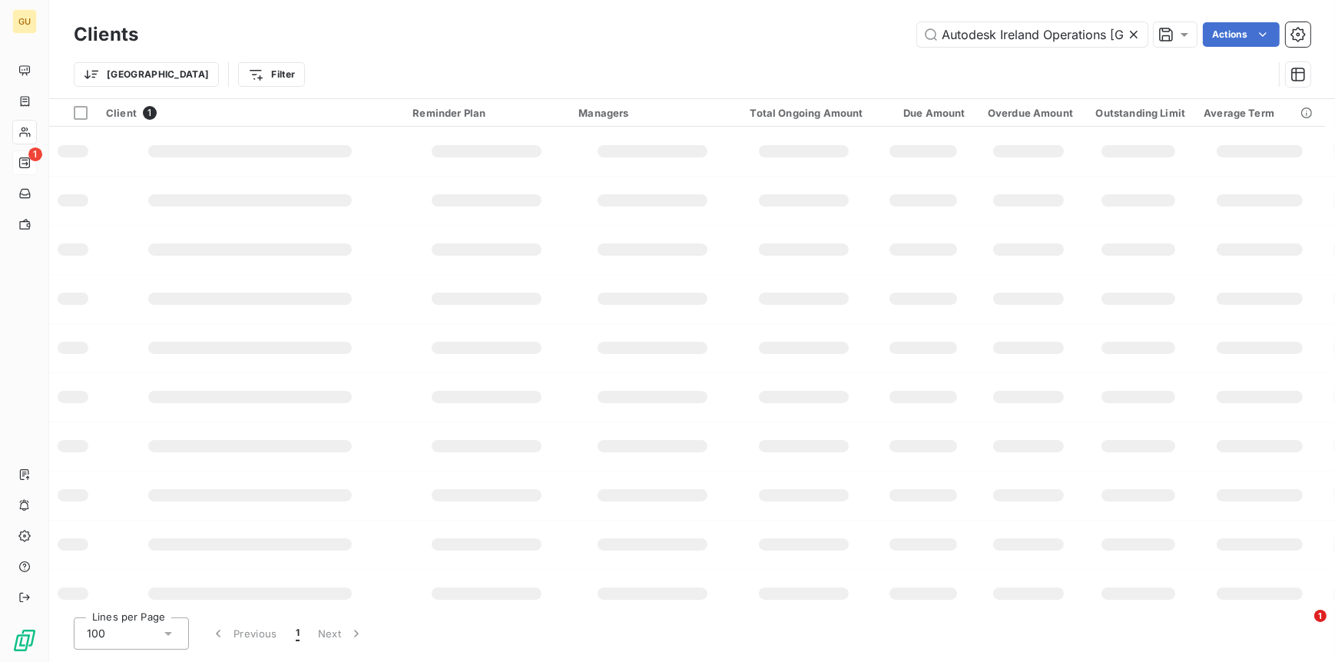
scroll to position [0, 5]
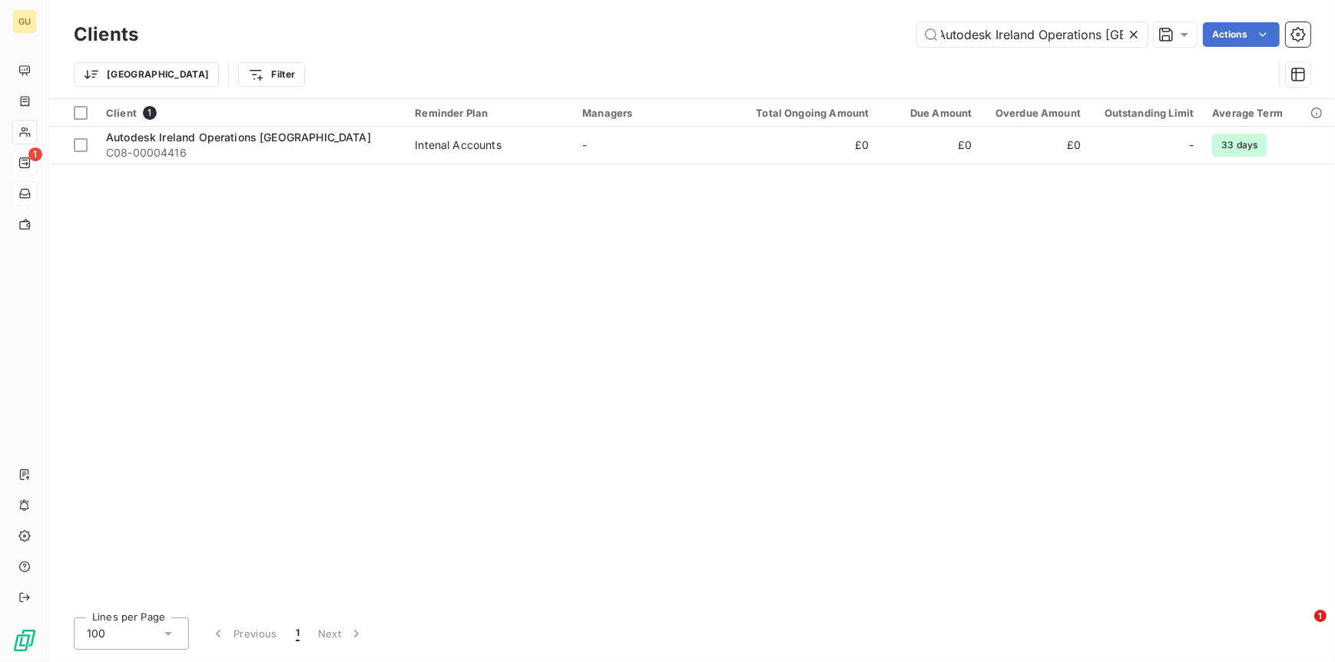
type input "Autodesk Ireland Operations [GEOGRAPHIC_DATA]"
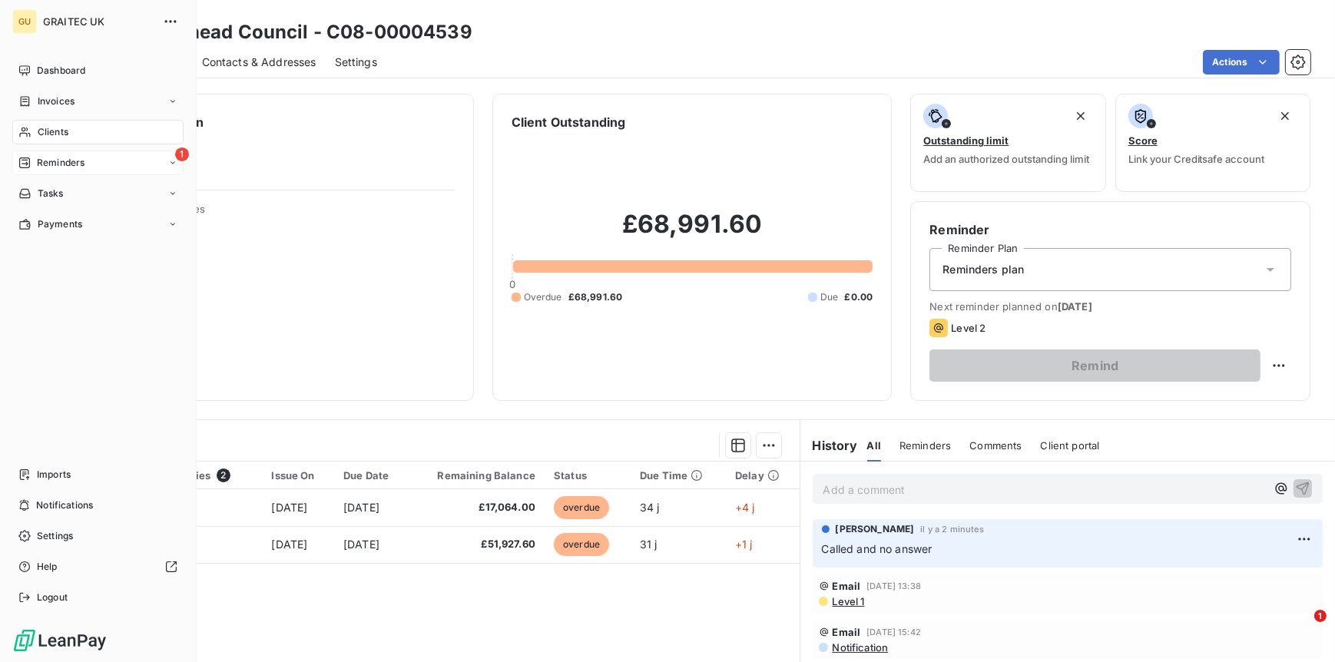
click at [59, 163] on span "Reminders" at bounding box center [61, 163] width 48 height 14
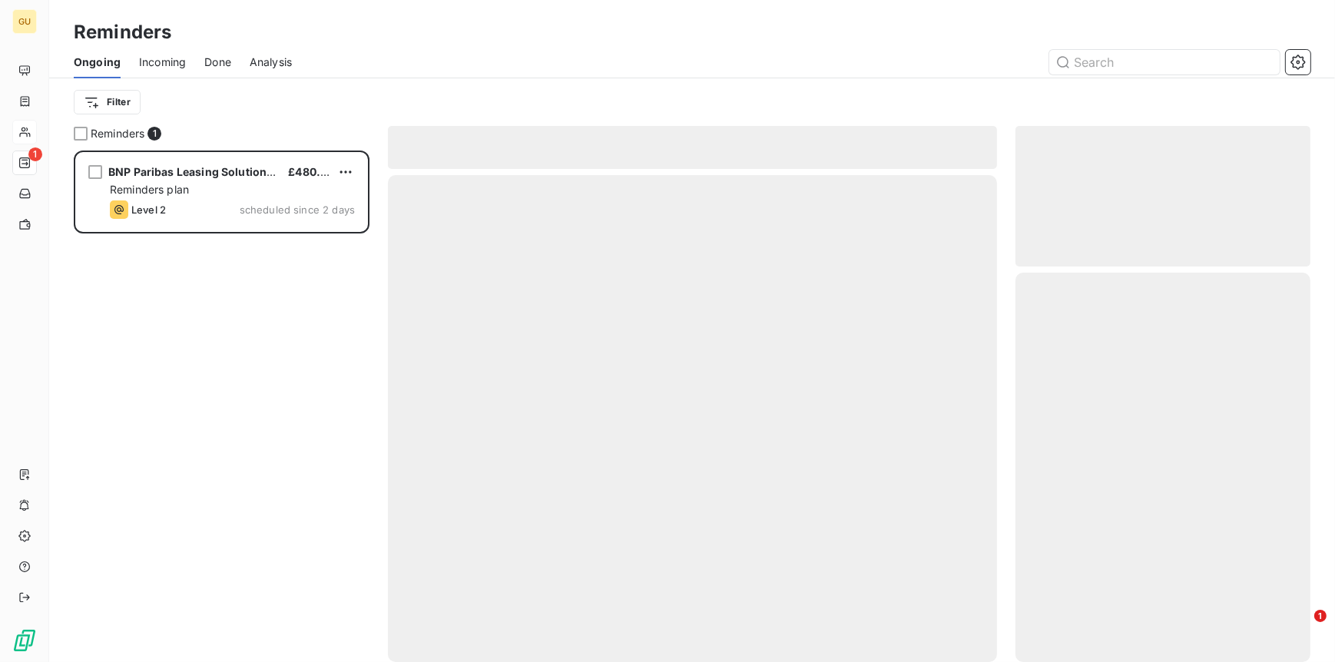
scroll to position [499, 284]
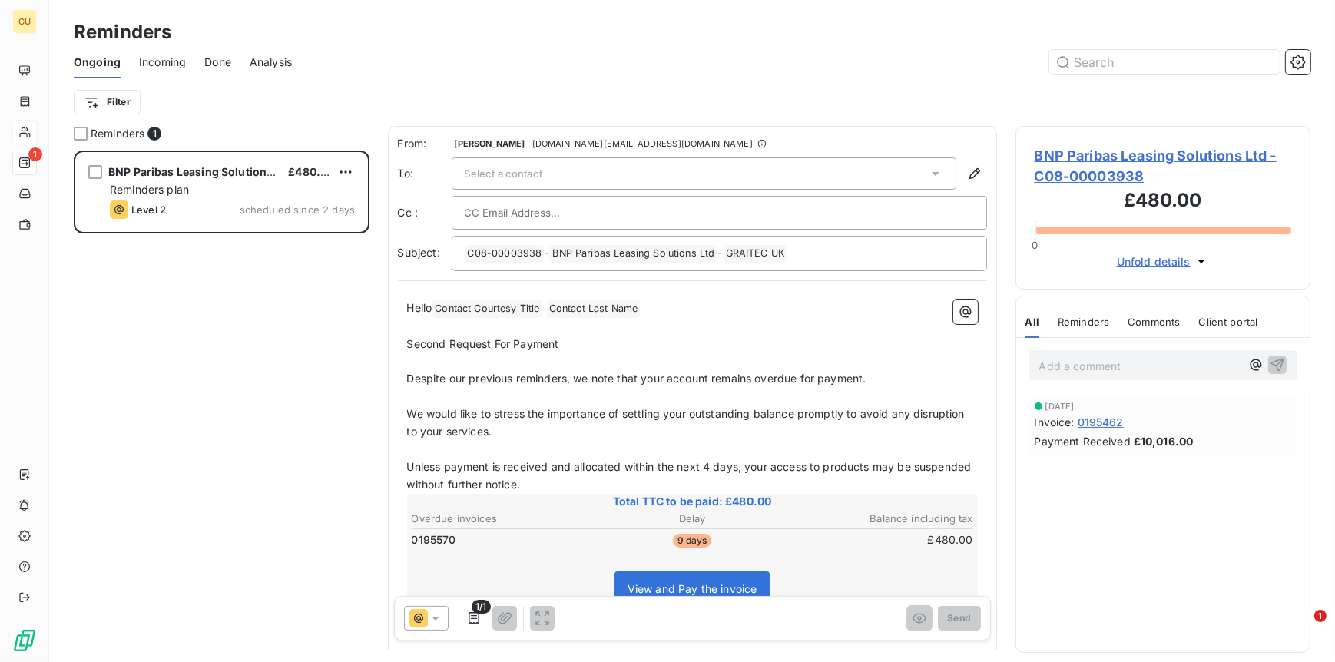
click at [208, 62] on span "Done" at bounding box center [217, 62] width 27 height 15
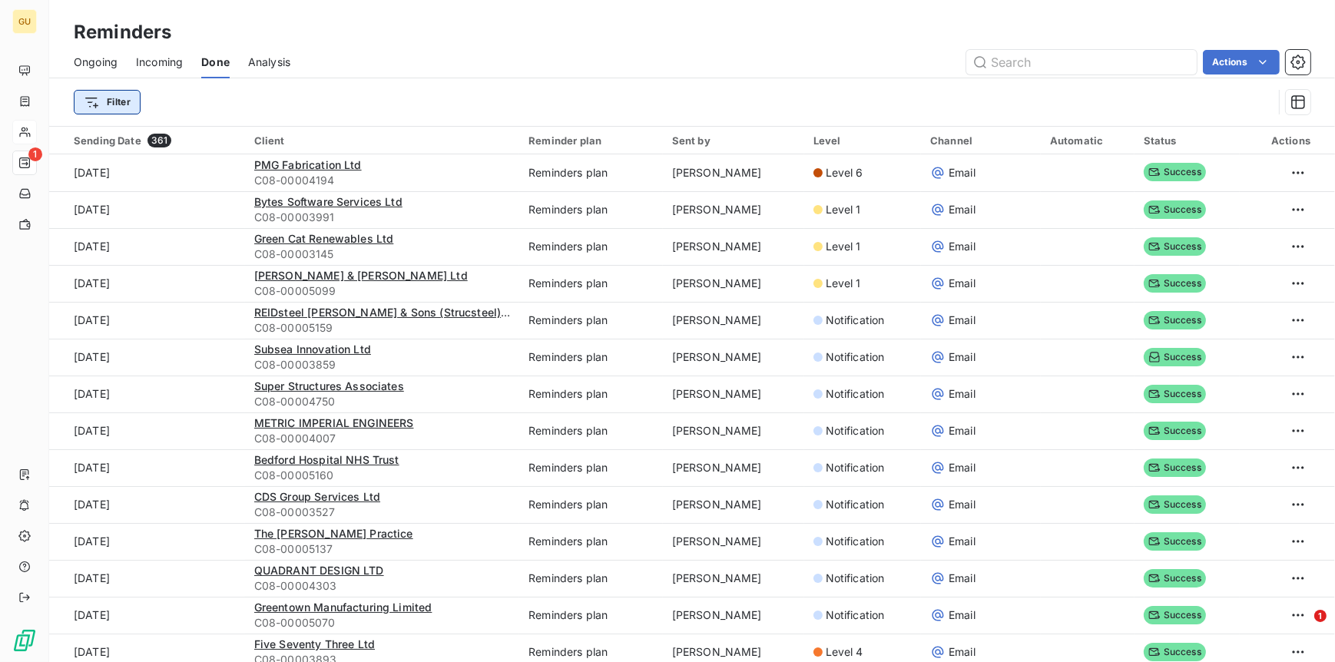
click at [91, 102] on html "GU 1 Reminders Ongoing Incoming Done Analysis Actions Filter Sending Date 361 C…" at bounding box center [667, 331] width 1335 height 662
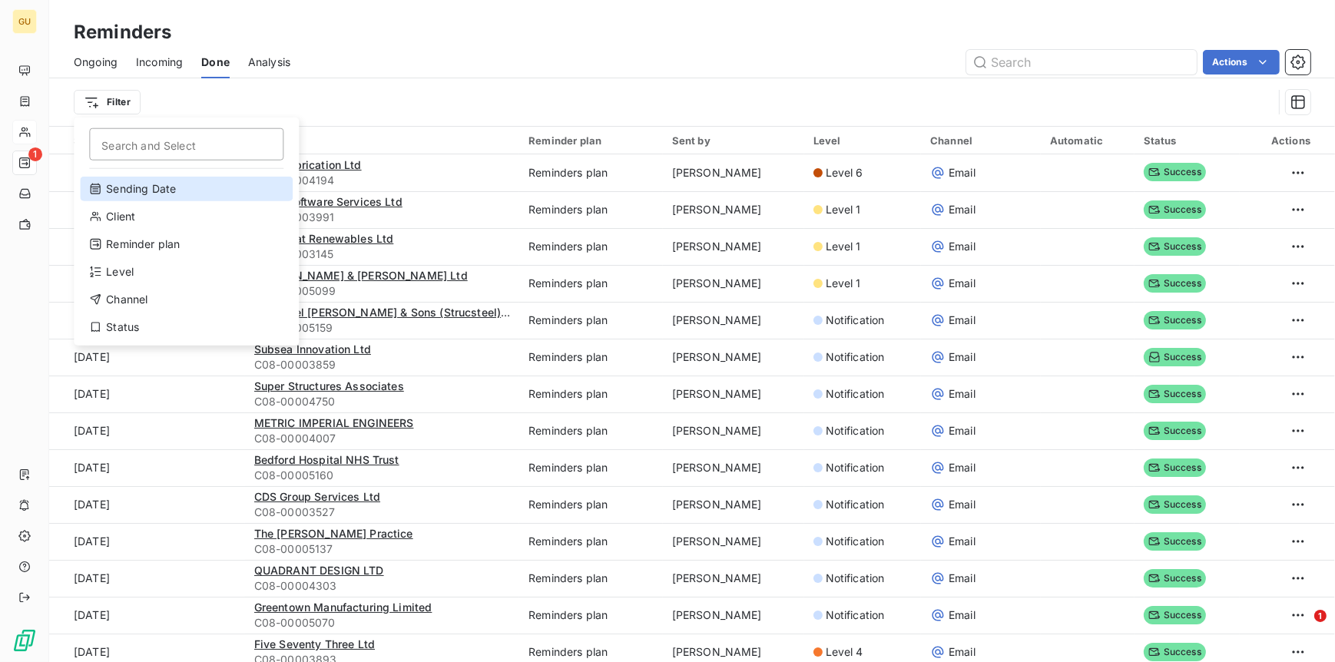
click at [134, 192] on div "Sending Date" at bounding box center [186, 189] width 213 height 25
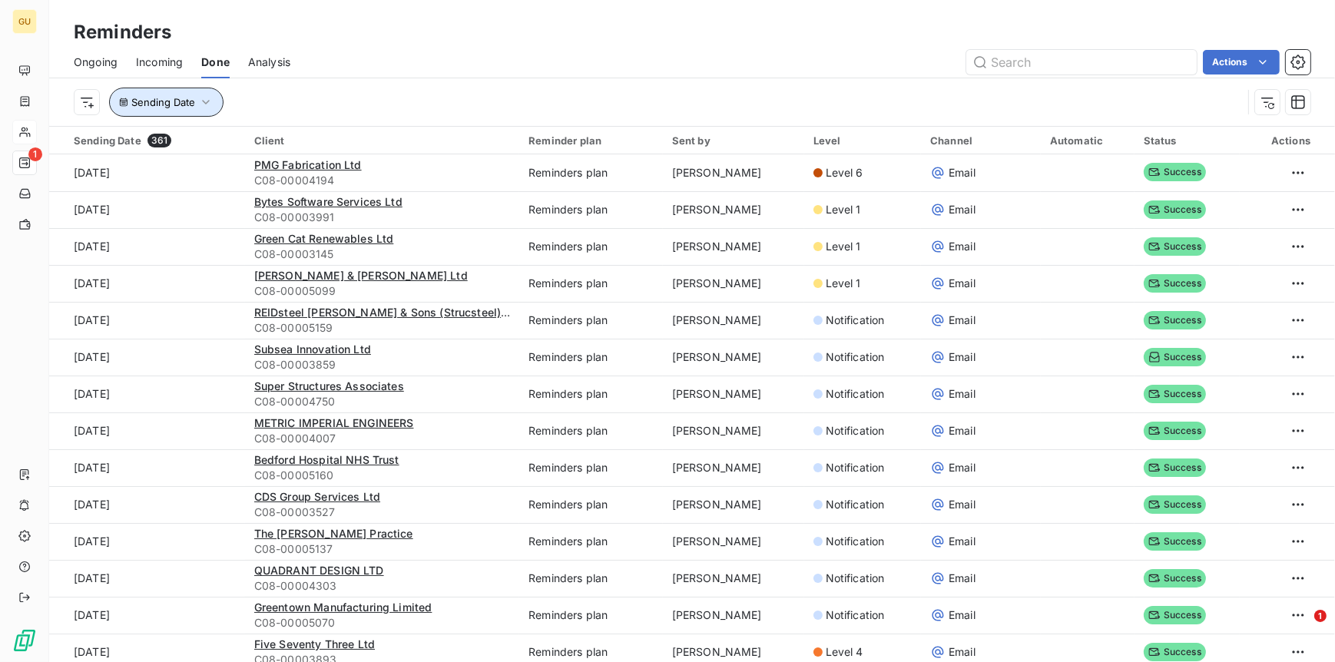
click at [172, 103] on span "Sending Date" at bounding box center [163, 102] width 64 height 12
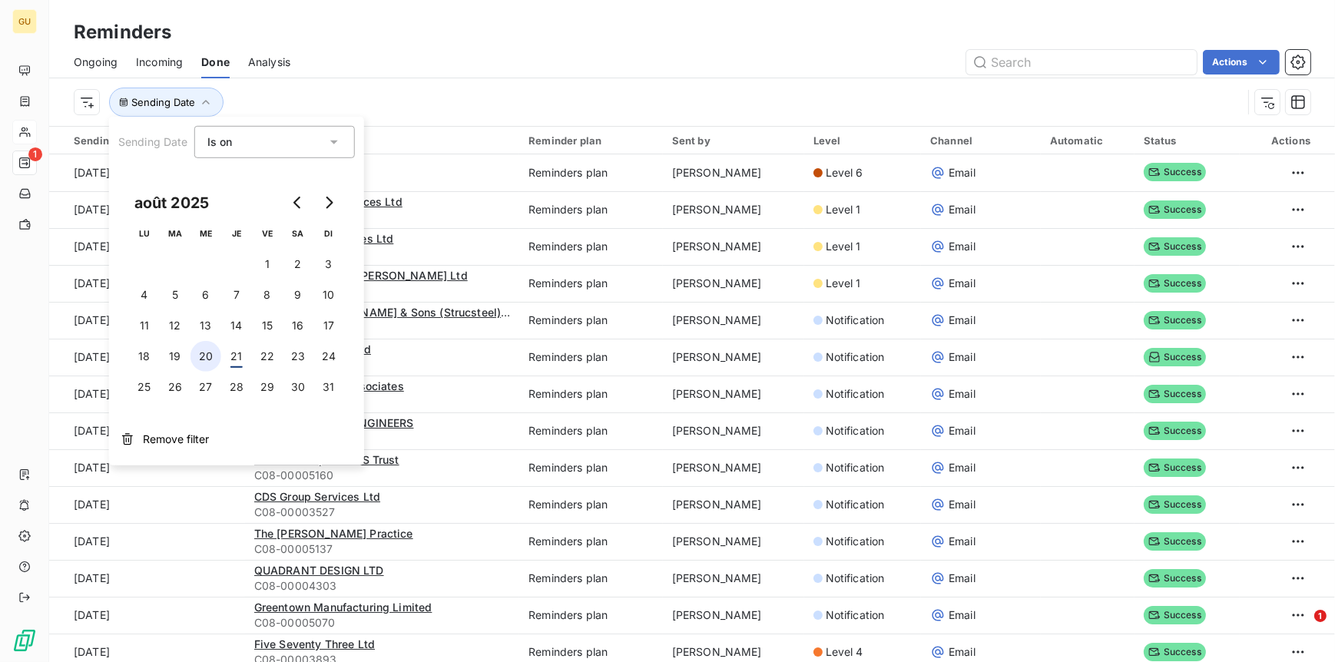
click at [208, 357] on button "20" at bounding box center [206, 356] width 31 height 31
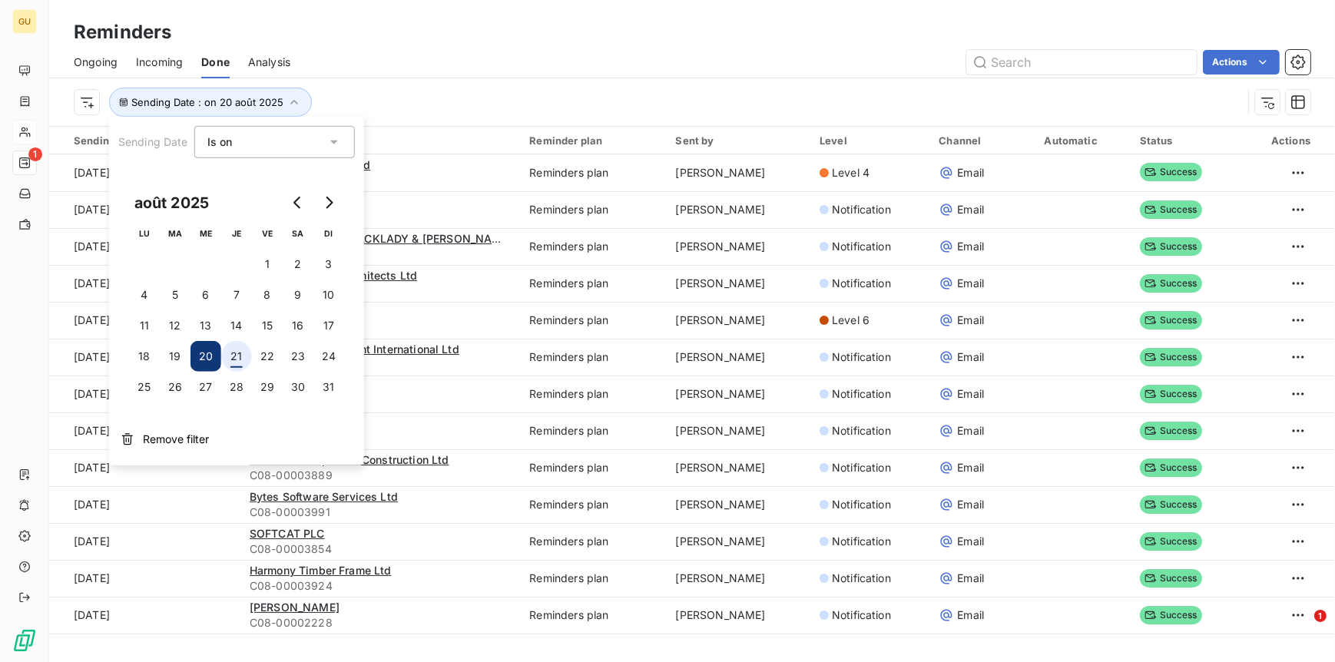
click at [234, 357] on button "21" at bounding box center [236, 356] width 31 height 31
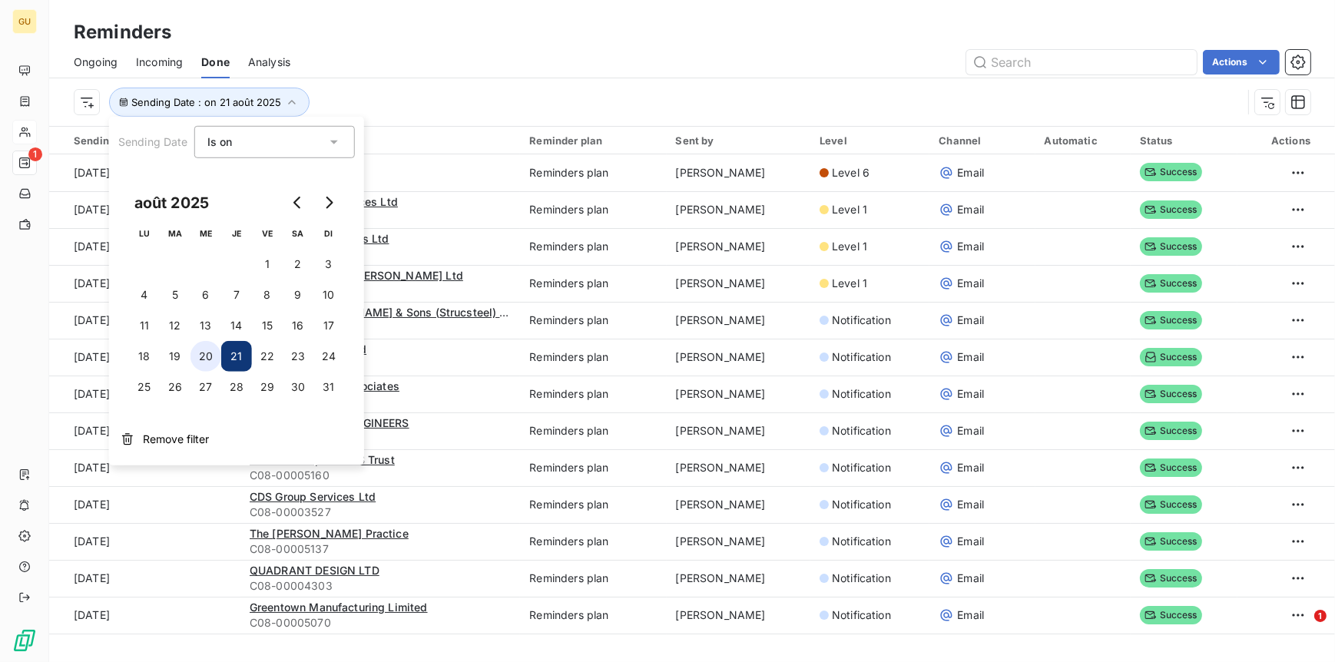
click at [212, 357] on button "20" at bounding box center [206, 356] width 31 height 31
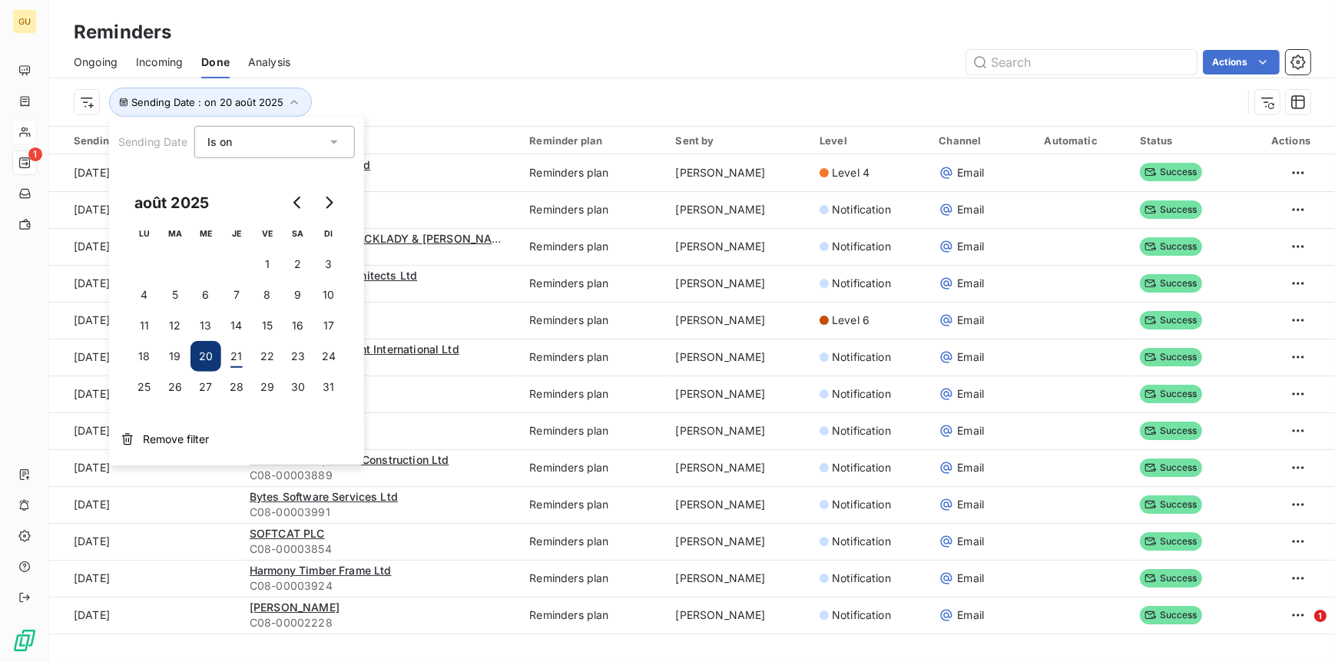
click at [241, 149] on div "Is on" at bounding box center [266, 142] width 119 height 22
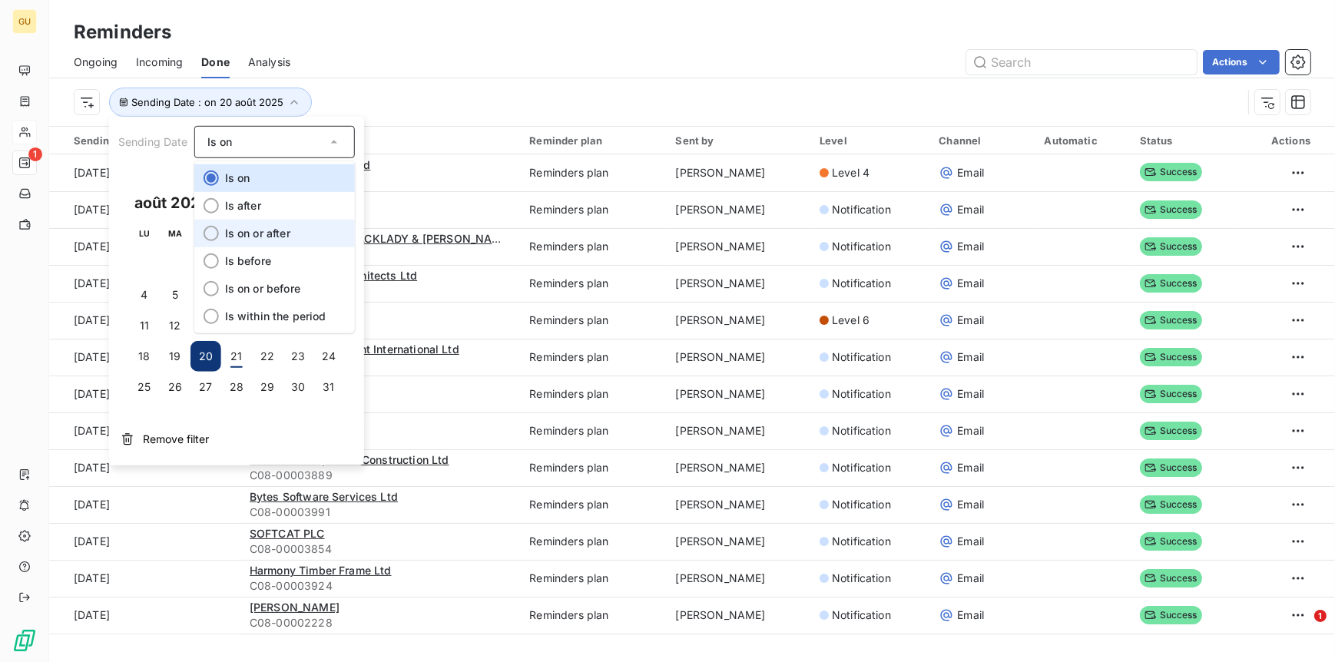
click at [250, 231] on span "Is on or after" at bounding box center [257, 233] width 65 height 13
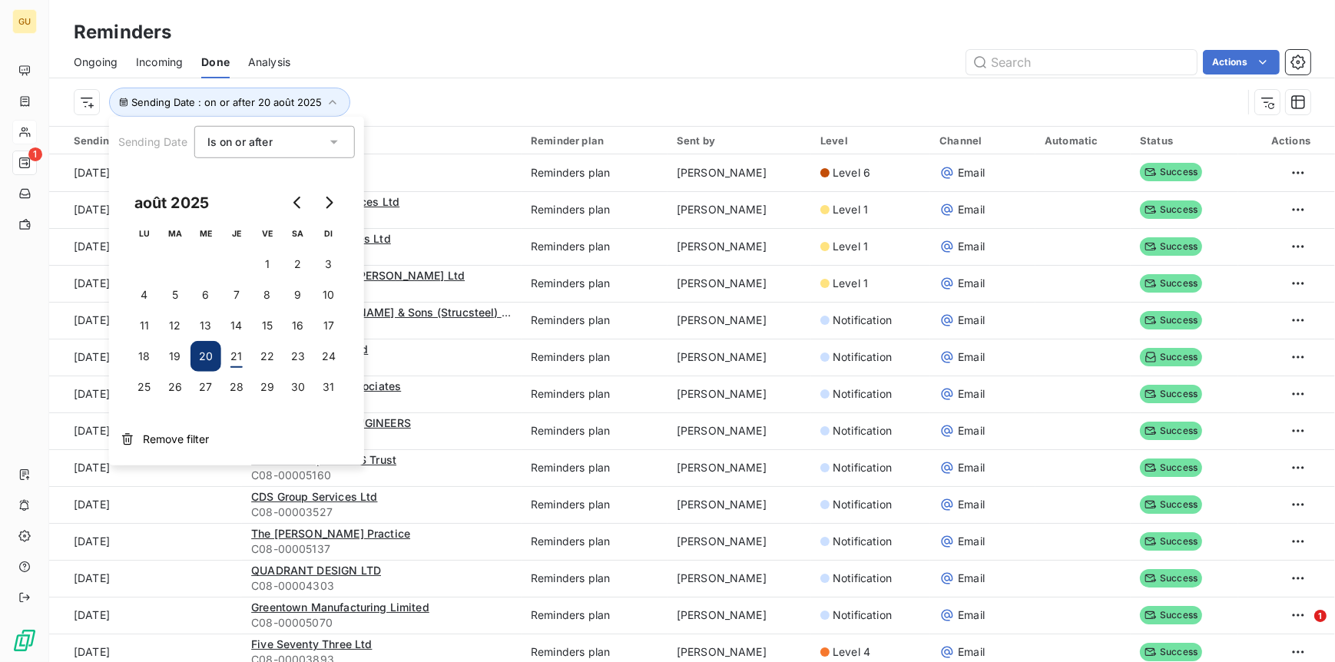
click at [502, 75] on div "Ongoing Incoming Done Analysis Actions" at bounding box center [692, 62] width 1286 height 32
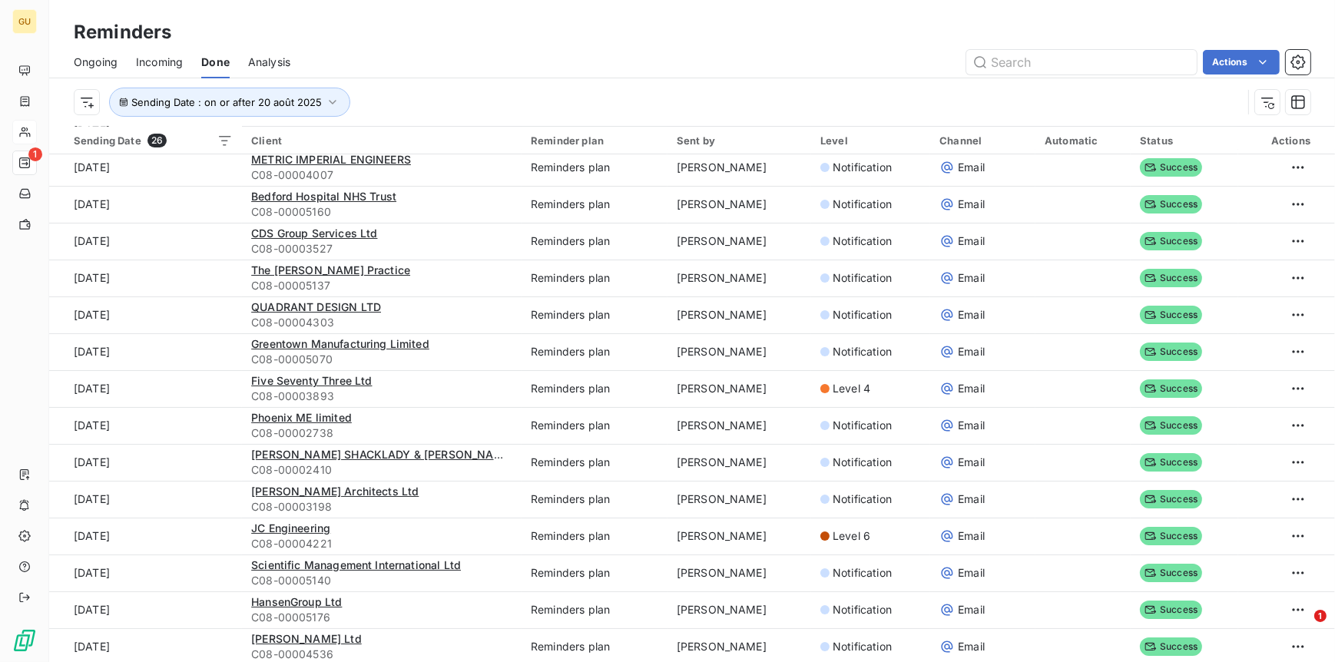
scroll to position [266, 0]
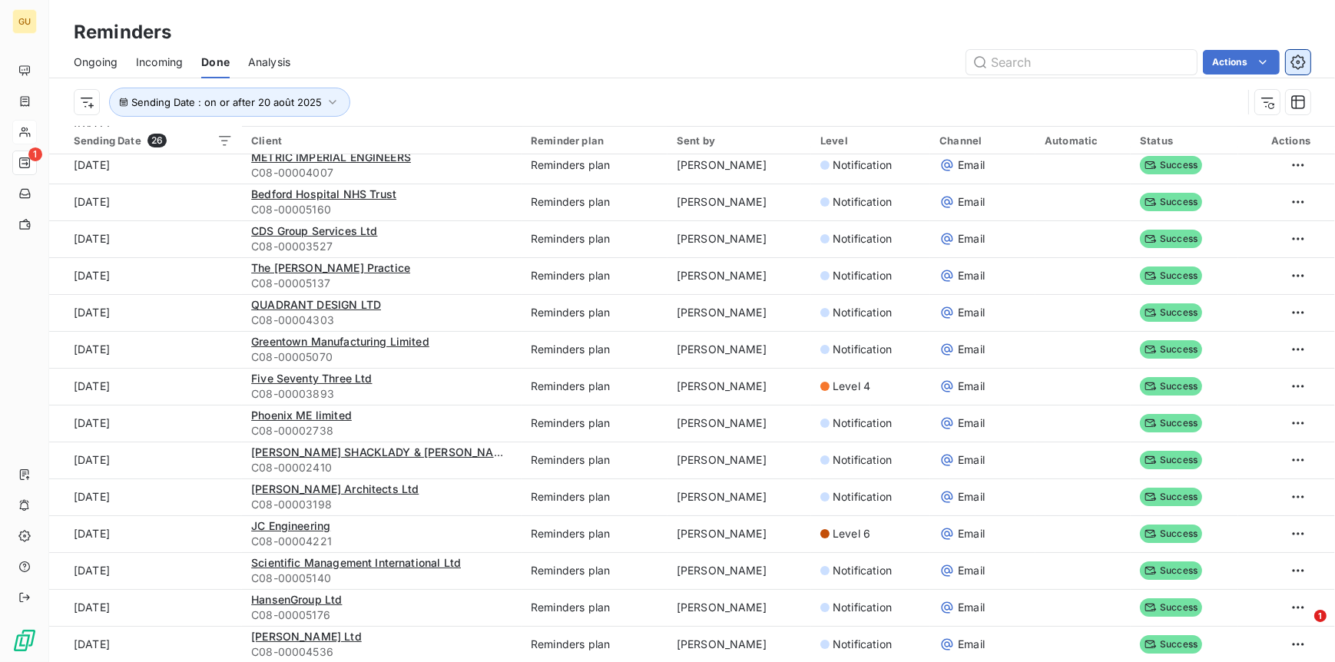
click at [1067, 57] on icon "button" at bounding box center [1298, 62] width 15 height 15
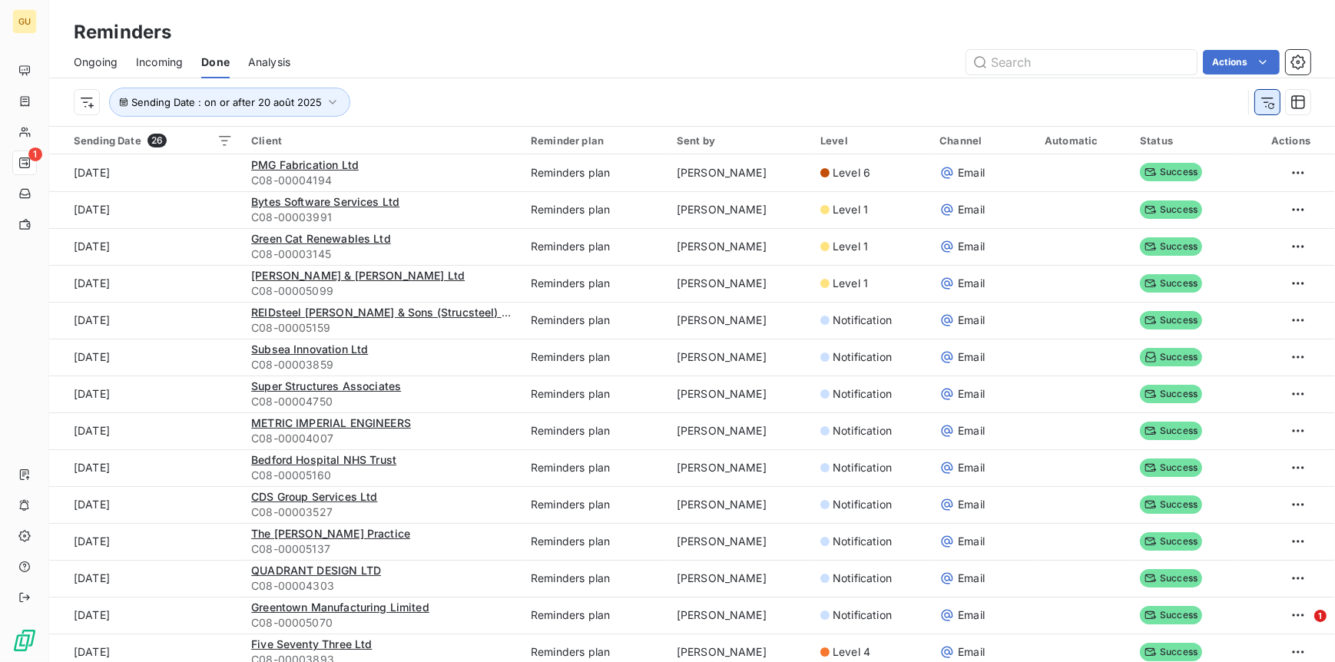
click at [1067, 107] on icon "button" at bounding box center [1267, 102] width 15 height 15
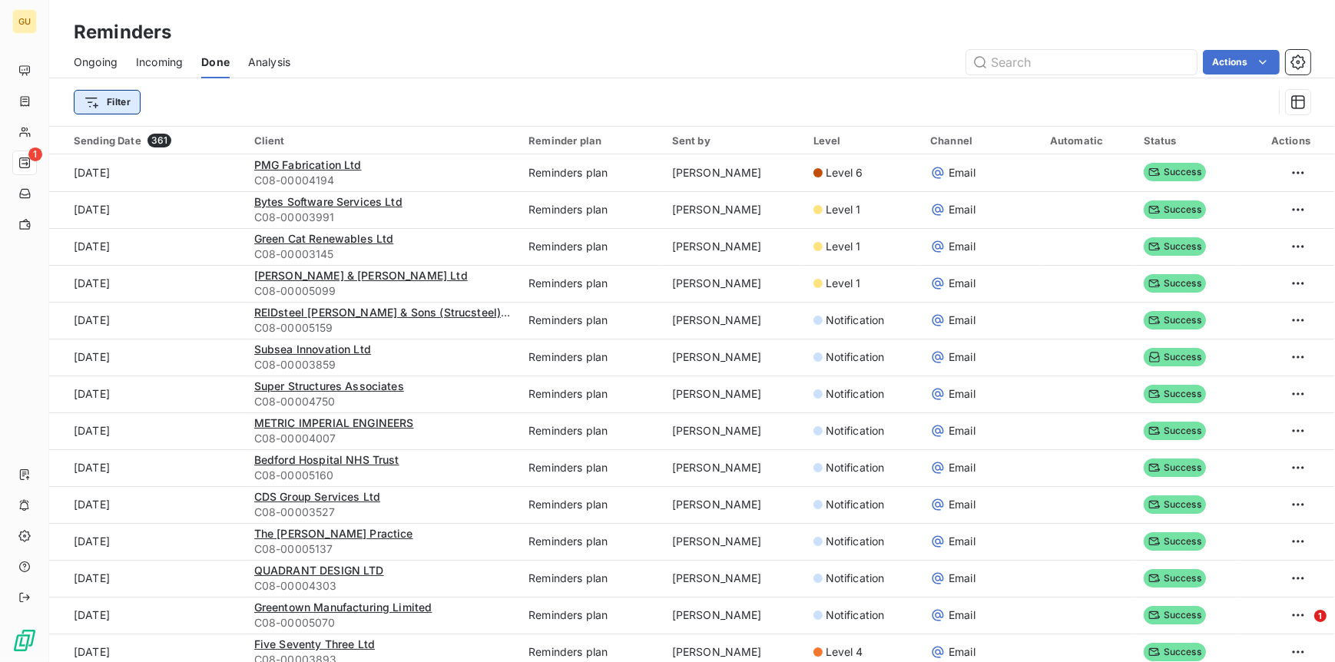
click at [135, 105] on html "GU 1 Reminders Ongoing Incoming Done Analysis Actions Filter Sending Date 361 C…" at bounding box center [667, 331] width 1335 height 662
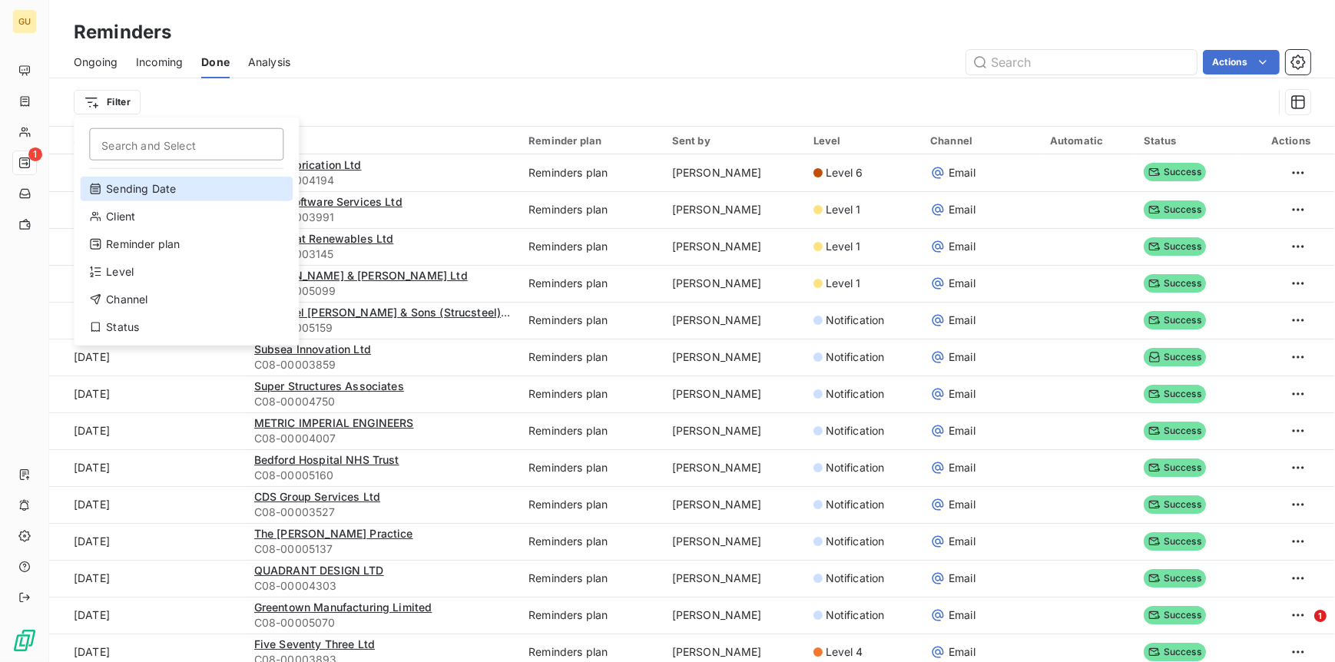
click at [145, 189] on div "Sending Date" at bounding box center [186, 189] width 213 height 25
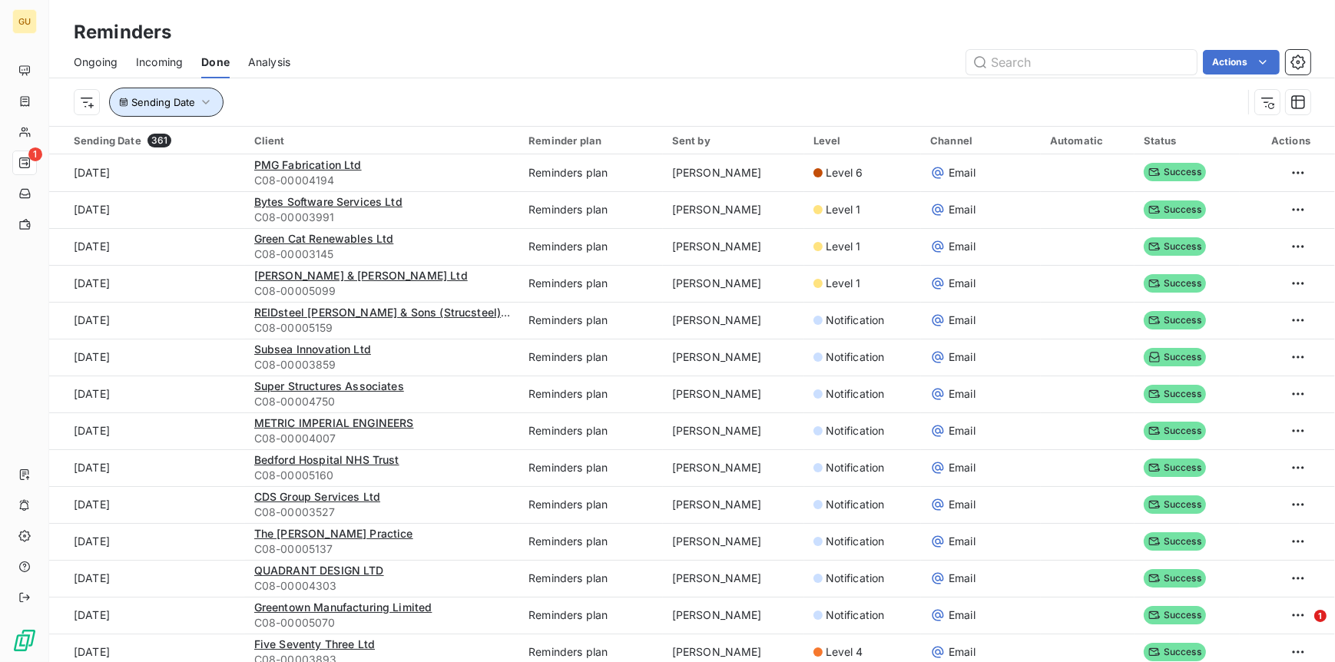
click at [164, 101] on span "Sending Date" at bounding box center [163, 102] width 64 height 12
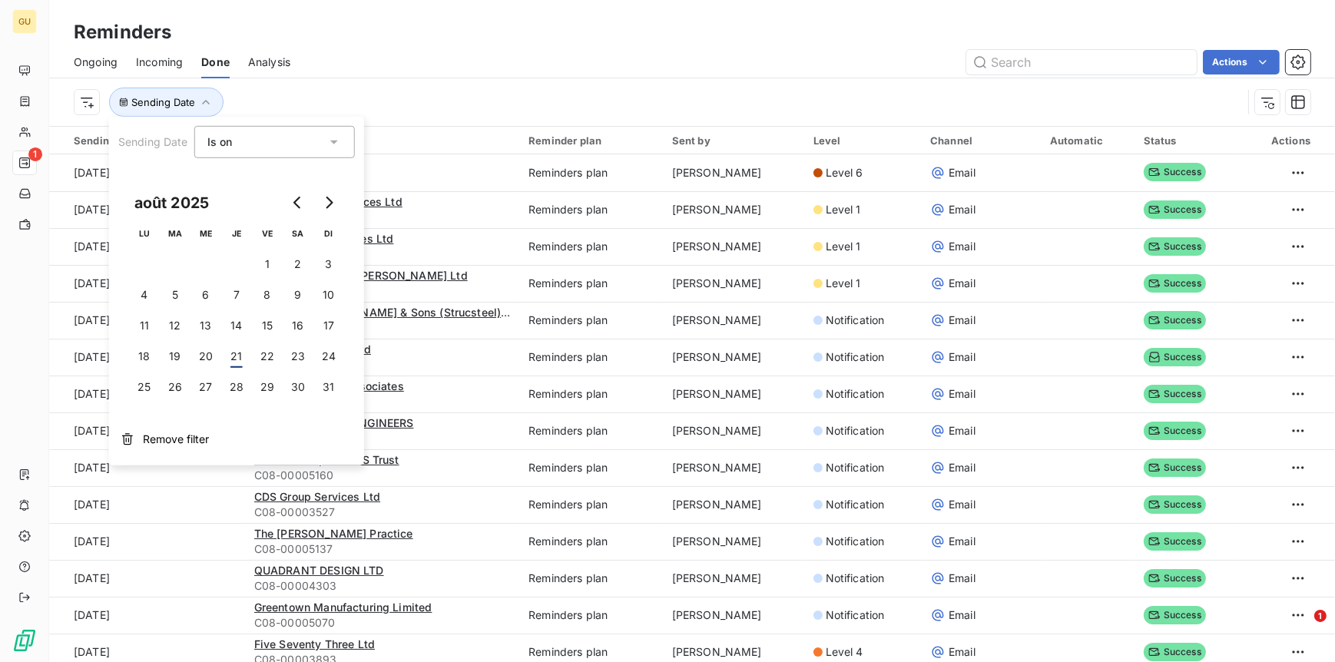
click at [235, 142] on div "Is on eq" at bounding box center [266, 142] width 119 height 22
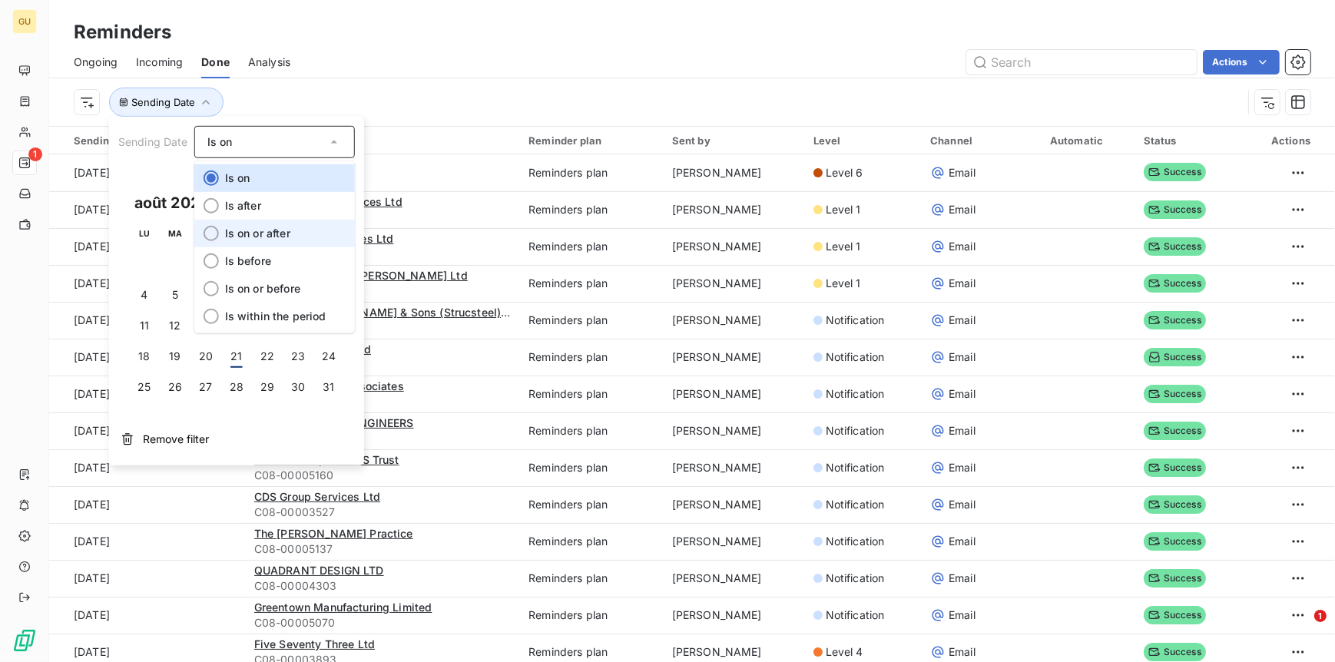
click at [245, 228] on span "Is on or after" at bounding box center [257, 233] width 65 height 13
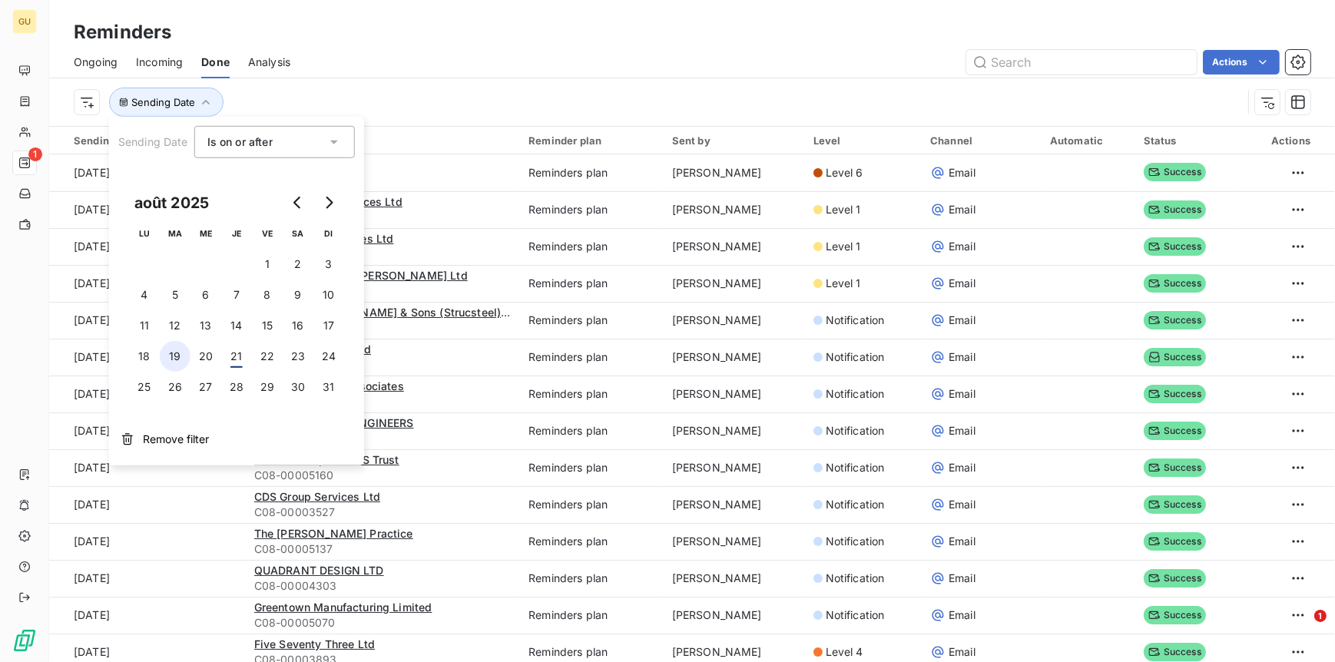
click at [169, 357] on button "19" at bounding box center [175, 356] width 31 height 31
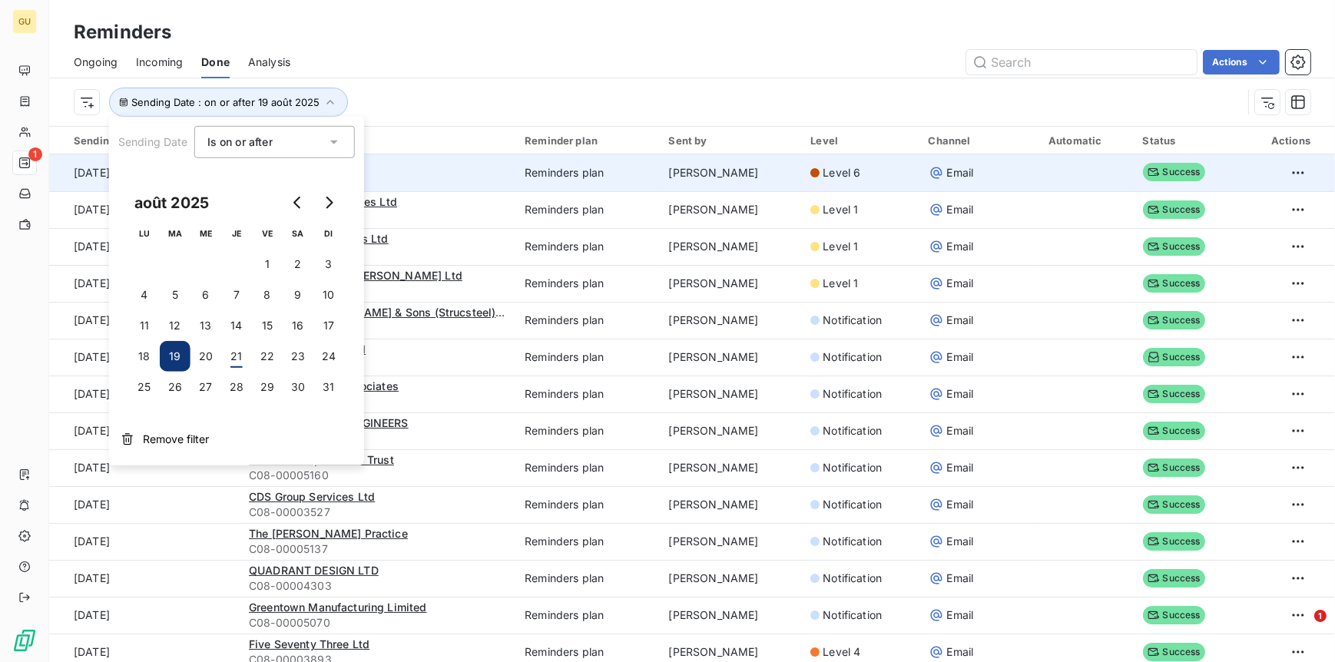
click at [160, 341] on button "19" at bounding box center [175, 356] width 31 height 31
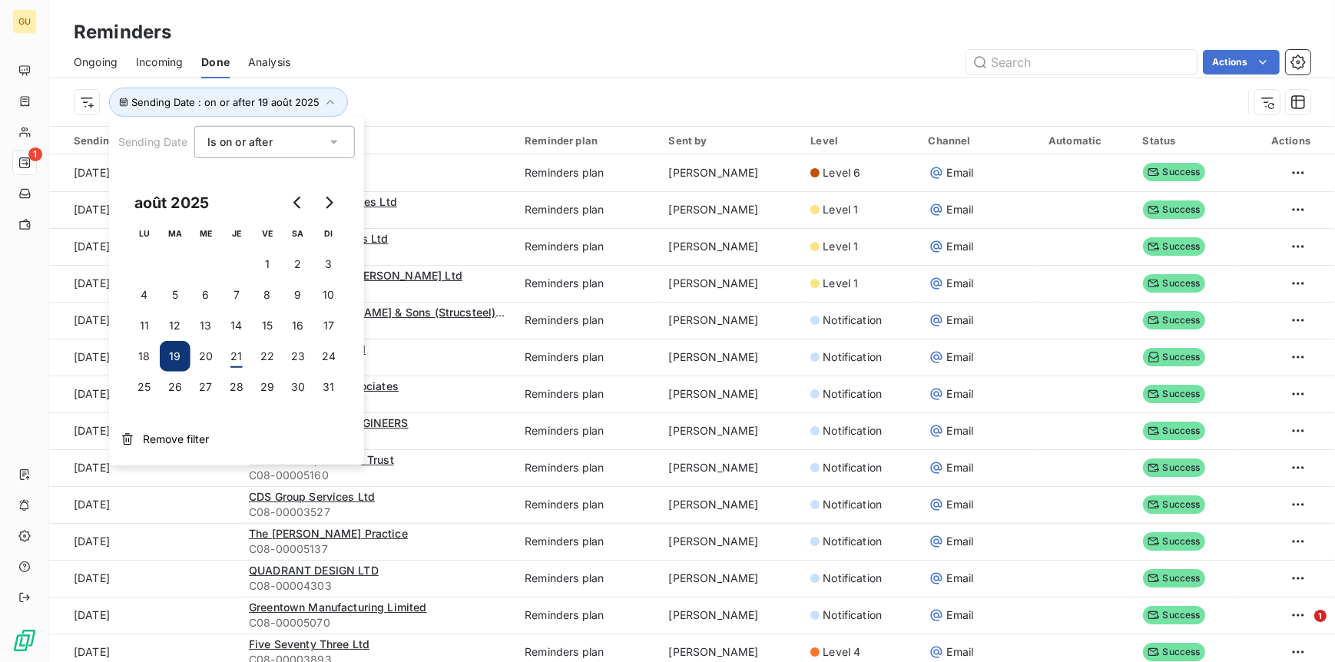
click at [181, 356] on button "19" at bounding box center [175, 356] width 31 height 31
click at [500, 89] on div "Sending Date : on or after 19 août 2025" at bounding box center [658, 102] width 1169 height 29
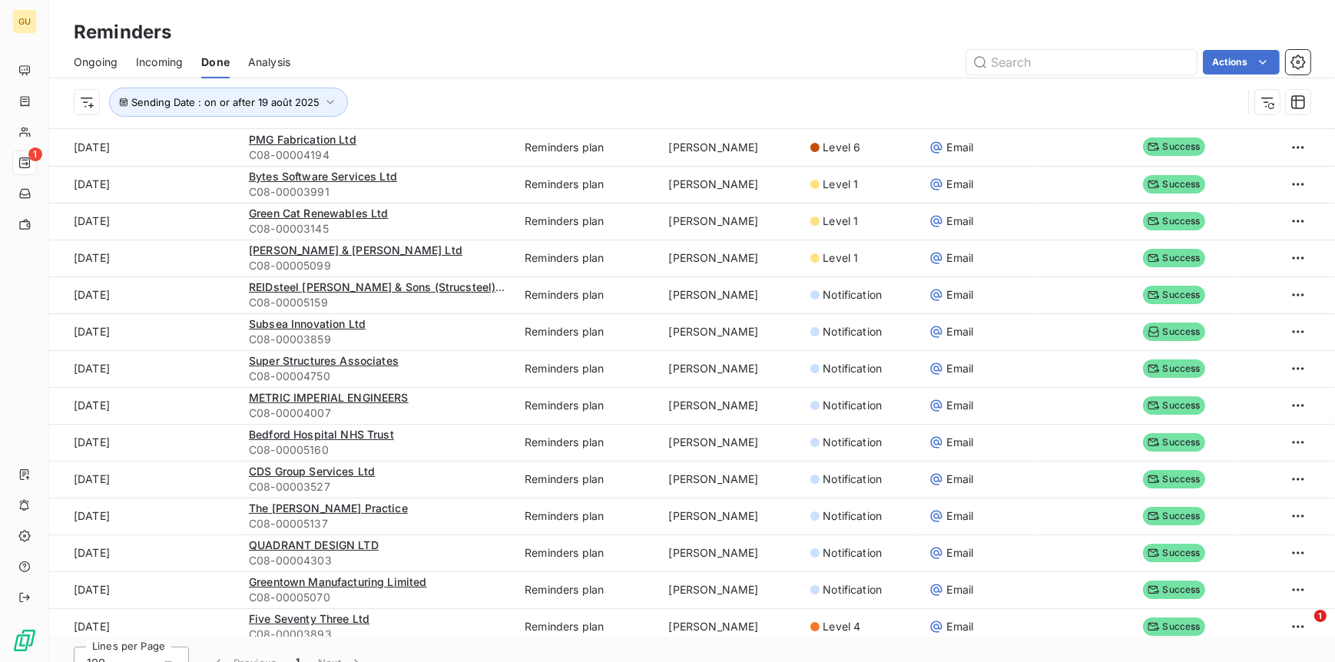
scroll to position [51, 0]
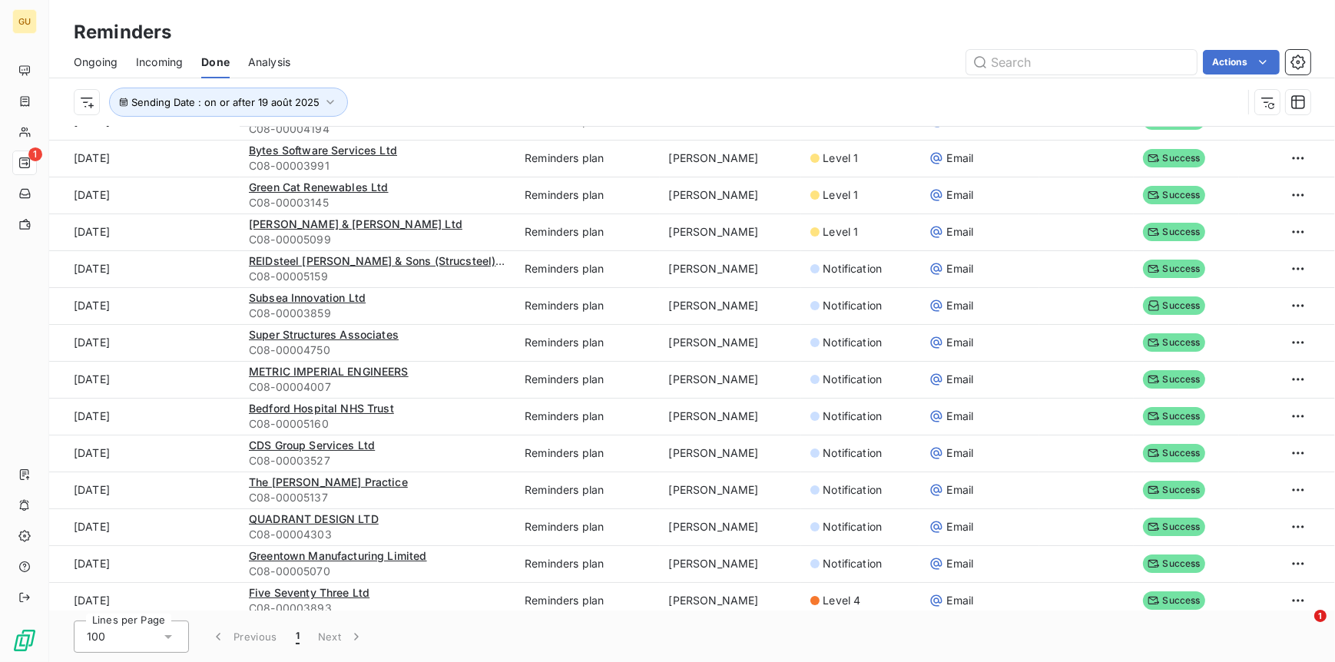
click at [171, 529] on icon at bounding box center [168, 636] width 15 height 15
click at [111, 529] on span "100" at bounding box center [114, 603] width 18 height 15
click at [1067, 64] on icon "button" at bounding box center [1298, 62] width 15 height 15
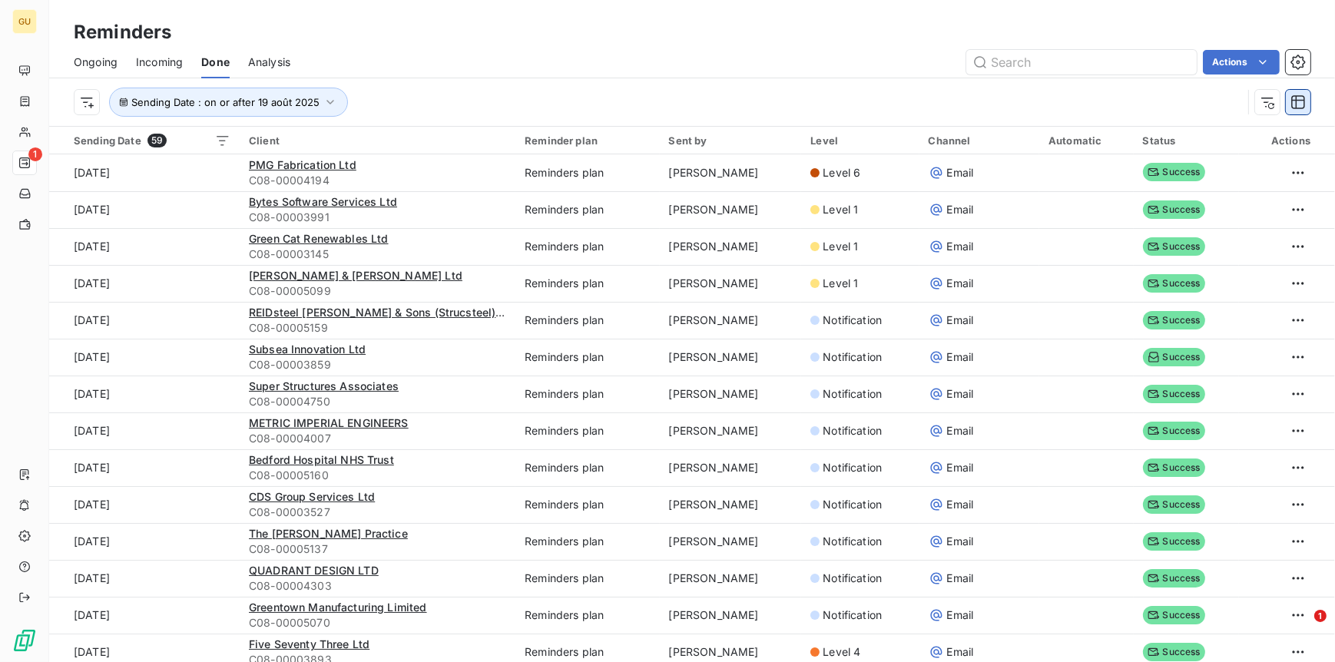
click at [1067, 100] on icon "button" at bounding box center [1299, 102] width 14 height 14
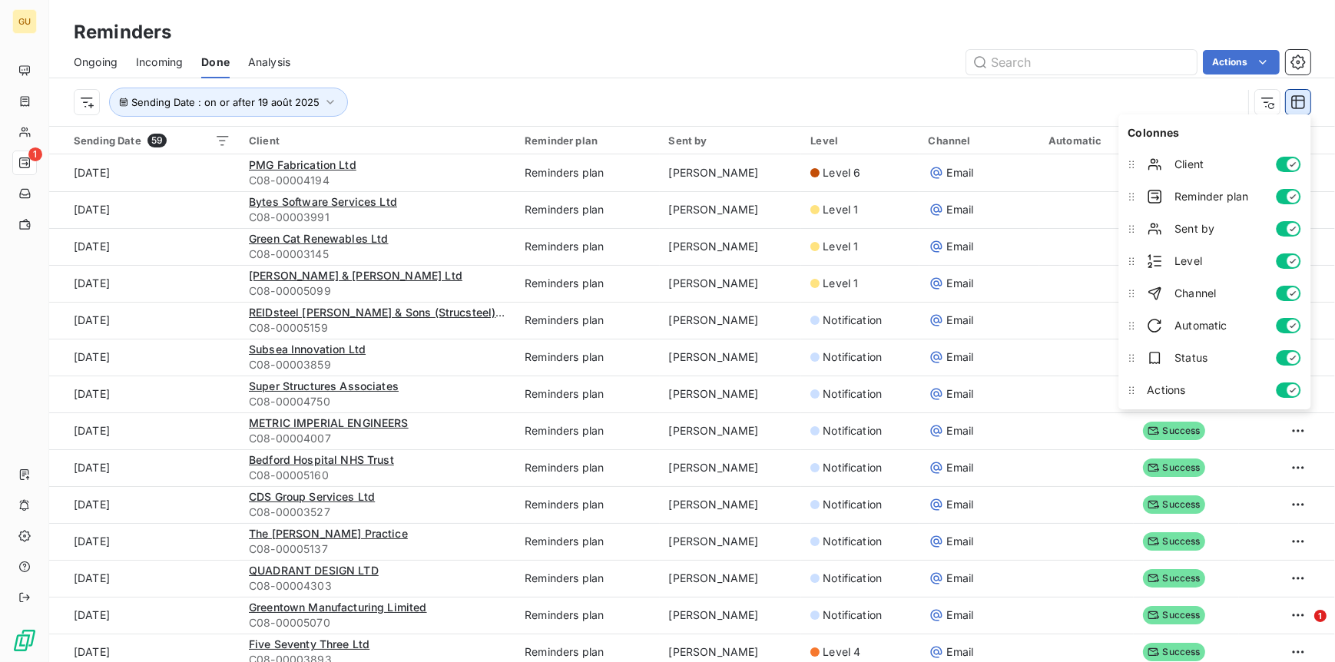
click at [1067, 100] on icon "button" at bounding box center [1299, 102] width 14 height 14
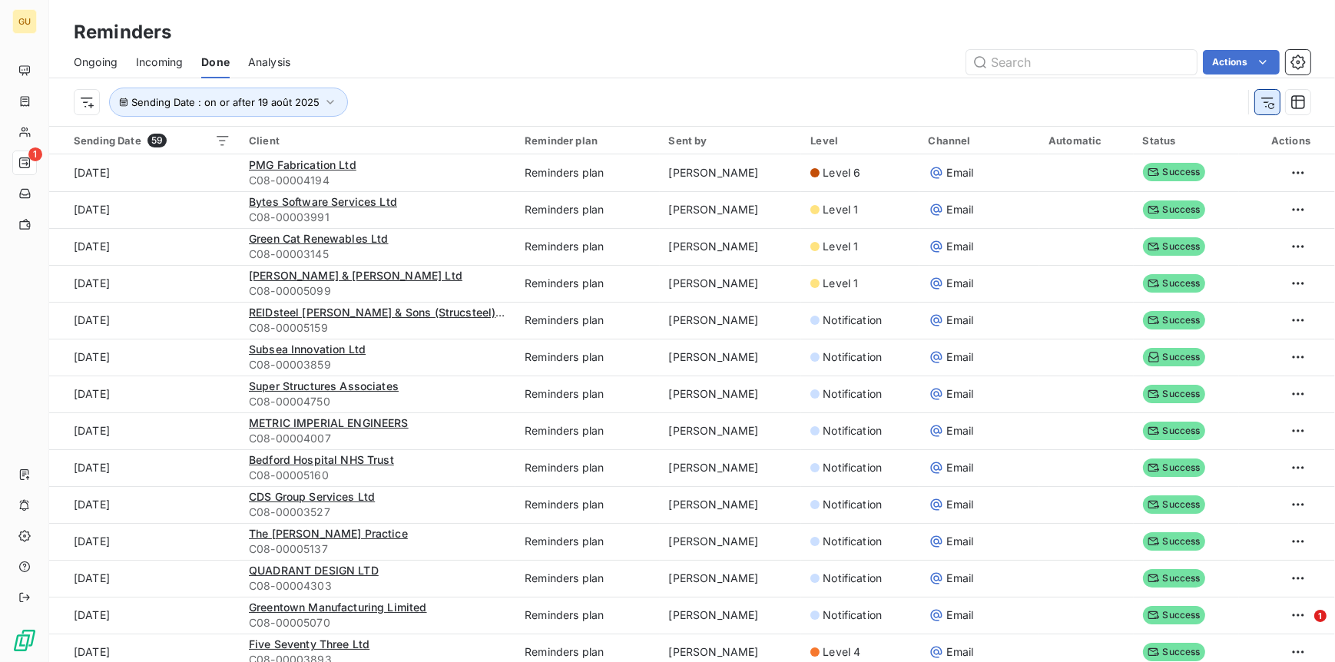
click at [1067, 101] on icon "button" at bounding box center [1267, 102] width 15 height 15
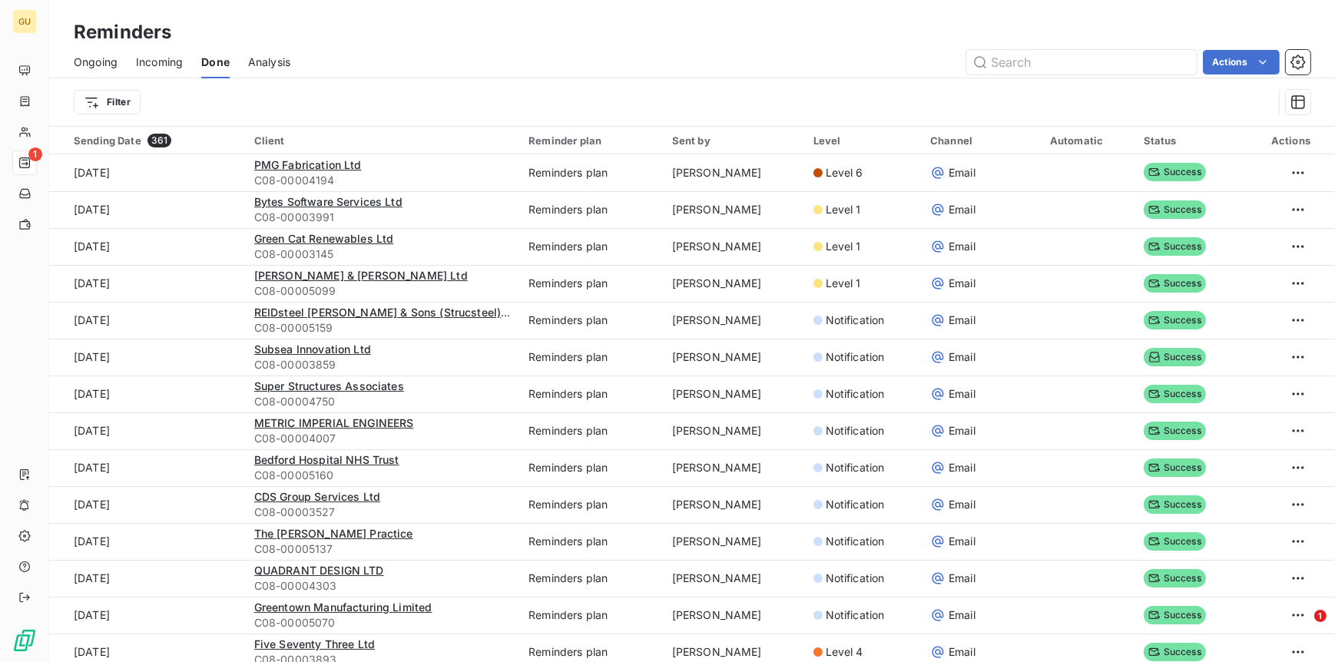
drag, startPoint x: 679, startPoint y: 115, endPoint x: 640, endPoint y: 85, distance: 49.3
click at [640, 85] on div "Filter" at bounding box center [692, 102] width 1237 height 48
click at [1067, 65] on html "GU 1 Reminders Ongoing Incoming Done Analysis Actions Filter Sending Date 361 C…" at bounding box center [667, 331] width 1335 height 662
click at [1067, 105] on div "Export reminders (361 reminders)" at bounding box center [1168, 96] width 207 height 25
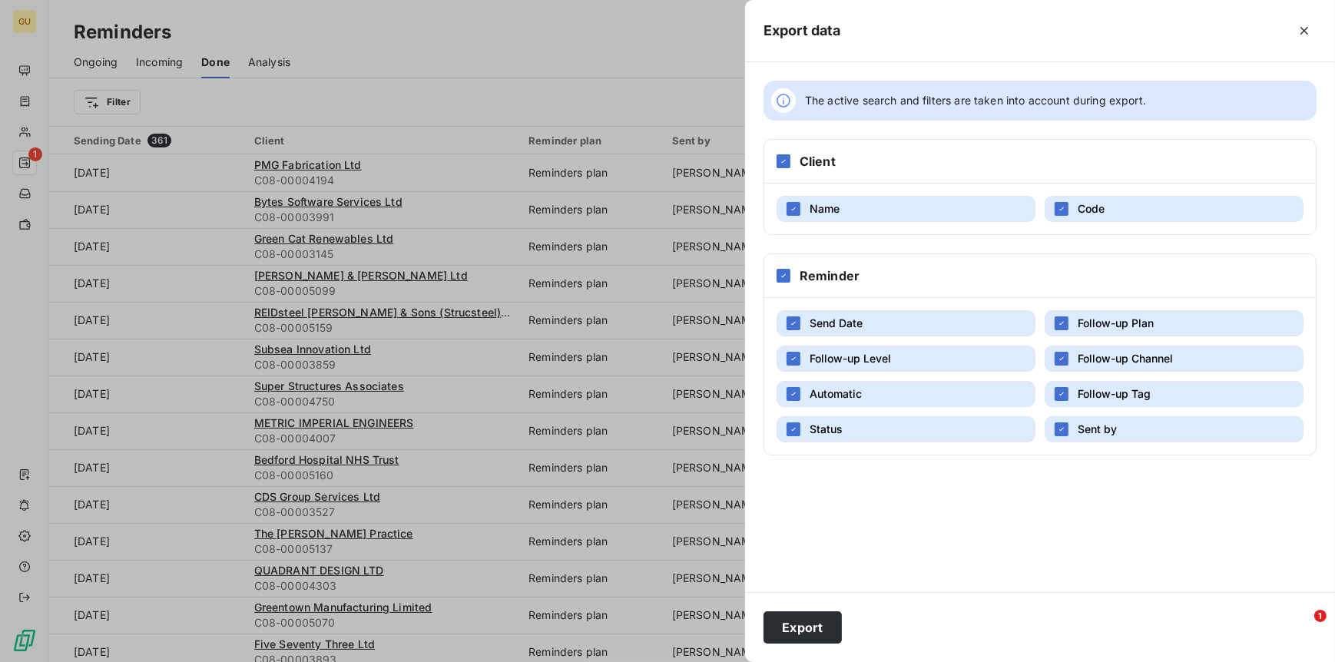
click at [826, 529] on div "Export" at bounding box center [1040, 627] width 590 height 70
click at [814, 529] on button "Export" at bounding box center [803, 628] width 78 height 32
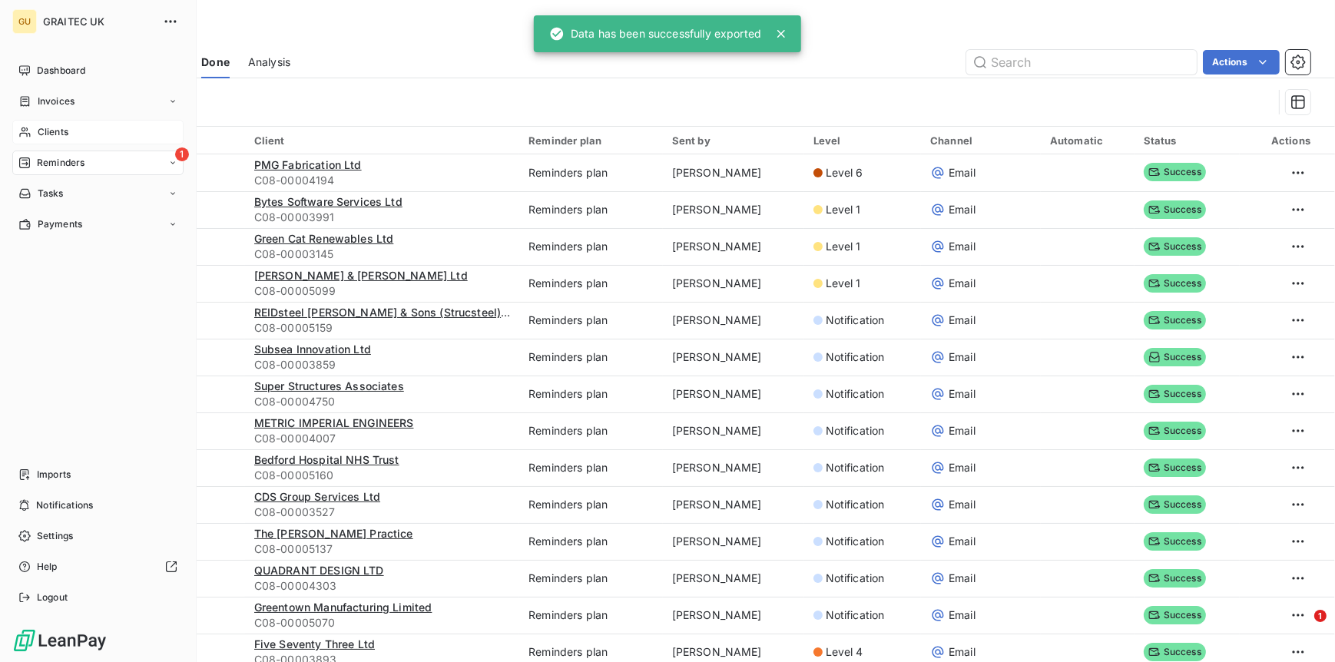
drag, startPoint x: 56, startPoint y: 136, endPoint x: 86, endPoint y: 138, distance: 30.0
click at [56, 136] on span "Clients" at bounding box center [53, 132] width 31 height 14
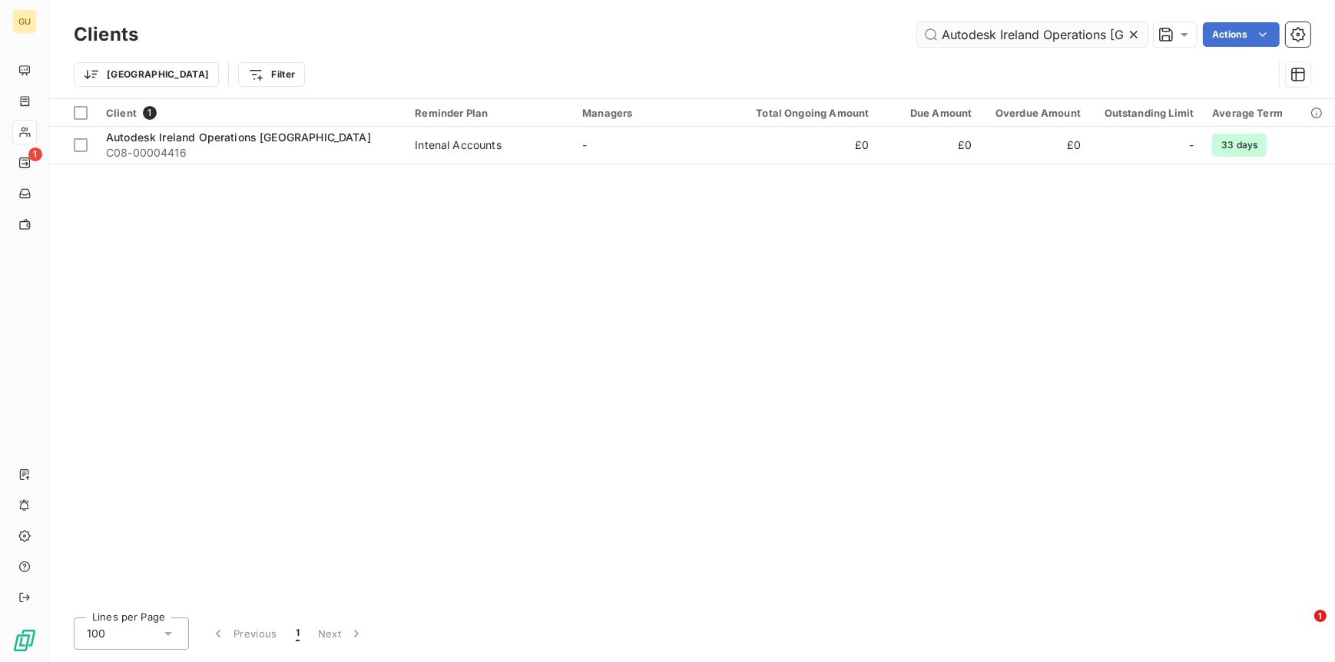
click at [1067, 31] on icon at bounding box center [1133, 34] width 15 height 15
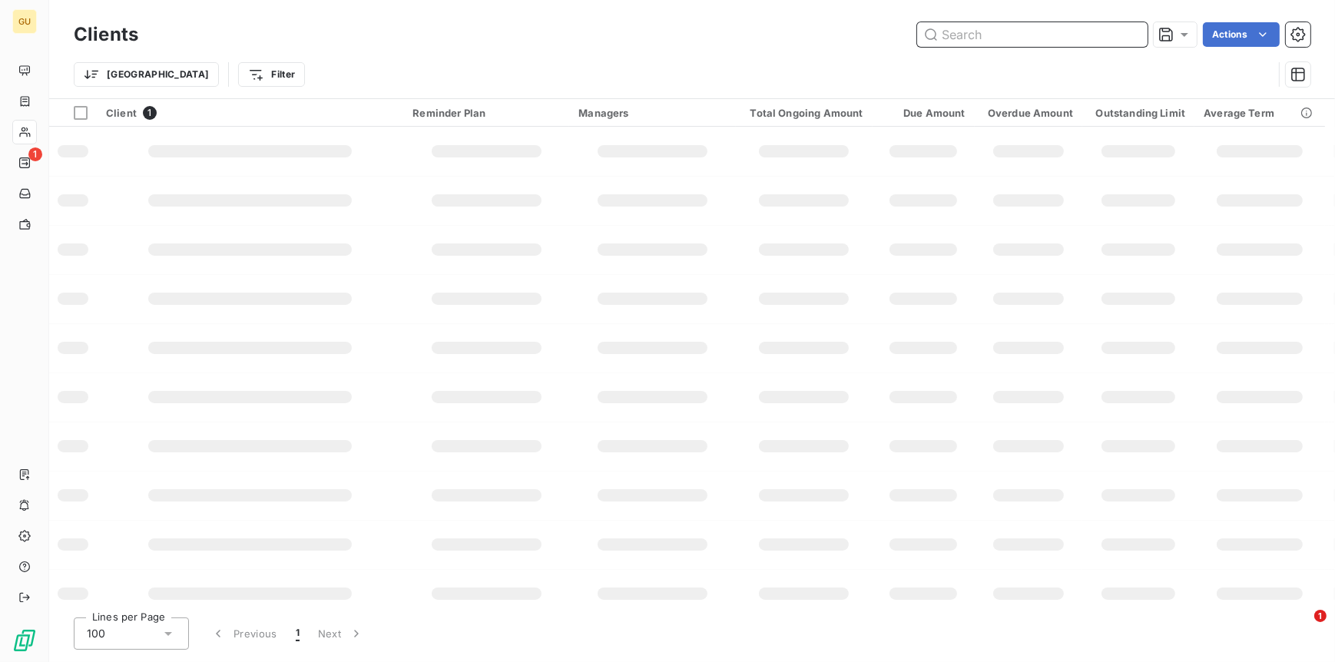
click at [1016, 39] on input "text" at bounding box center [1032, 34] width 231 height 25
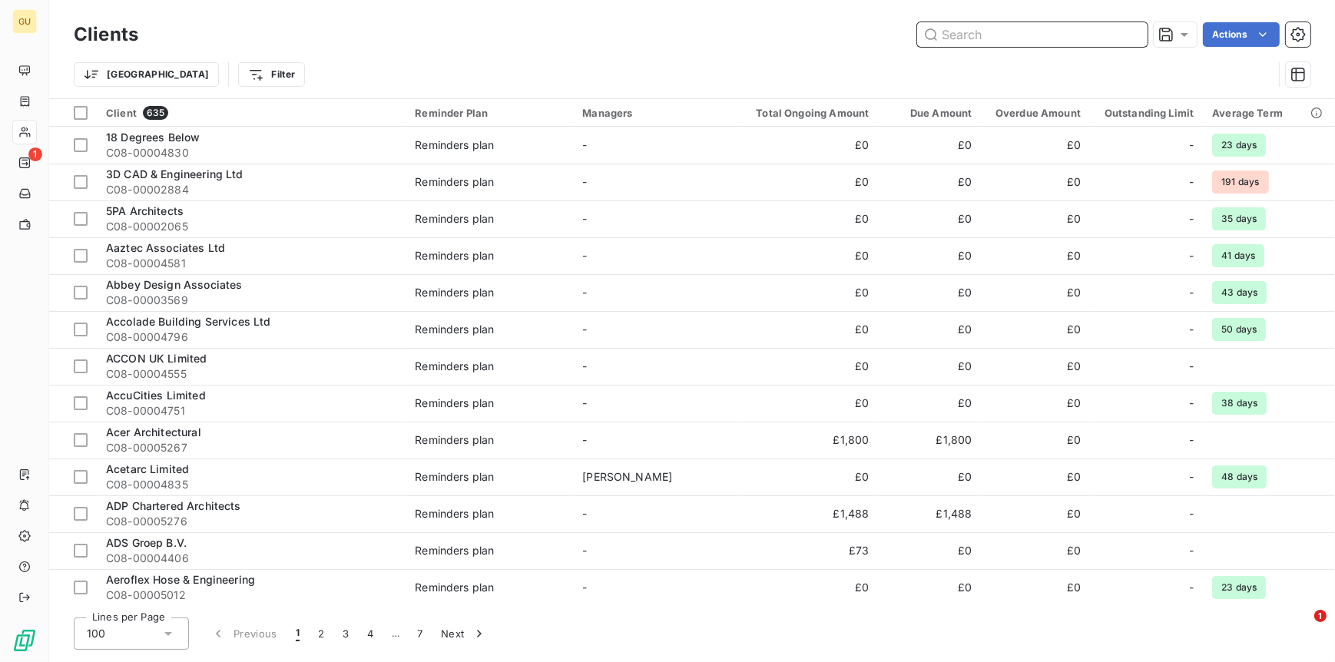
click at [986, 35] on input "text" at bounding box center [1032, 34] width 231 height 25
paste input "Gateshead Council"
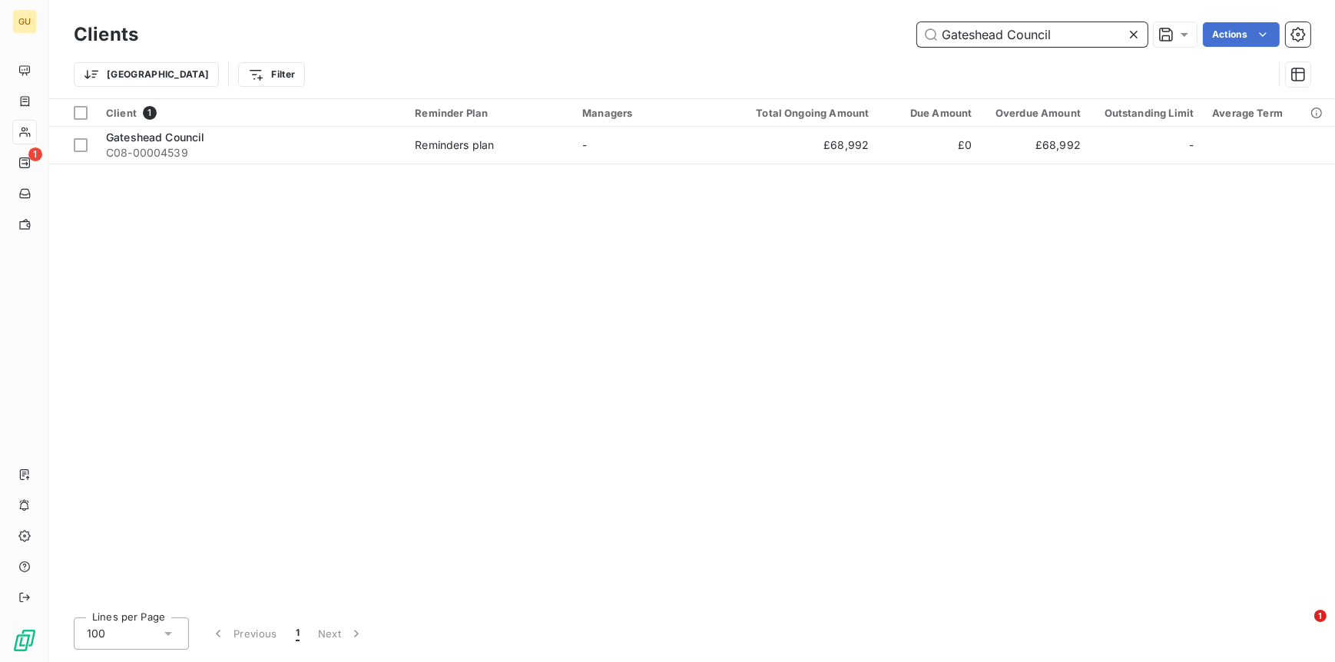
type input "Gateshead Council"
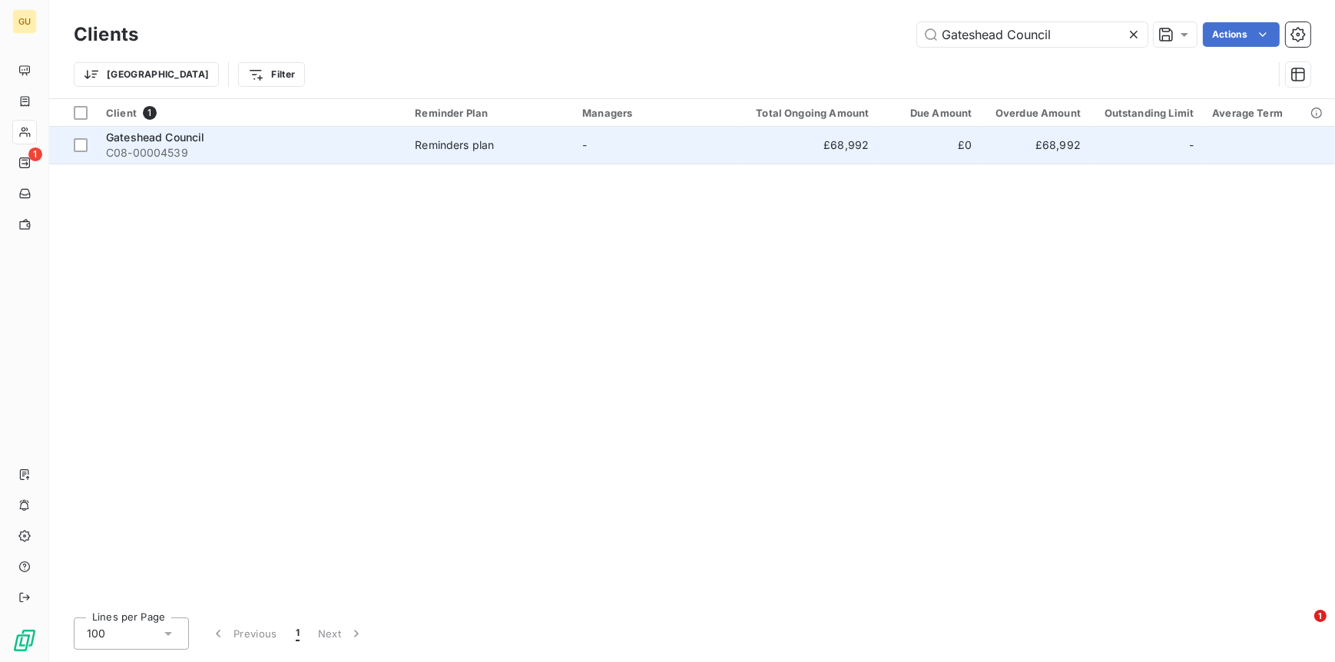
click at [149, 136] on span "Gateshead Council" at bounding box center [155, 137] width 99 height 13
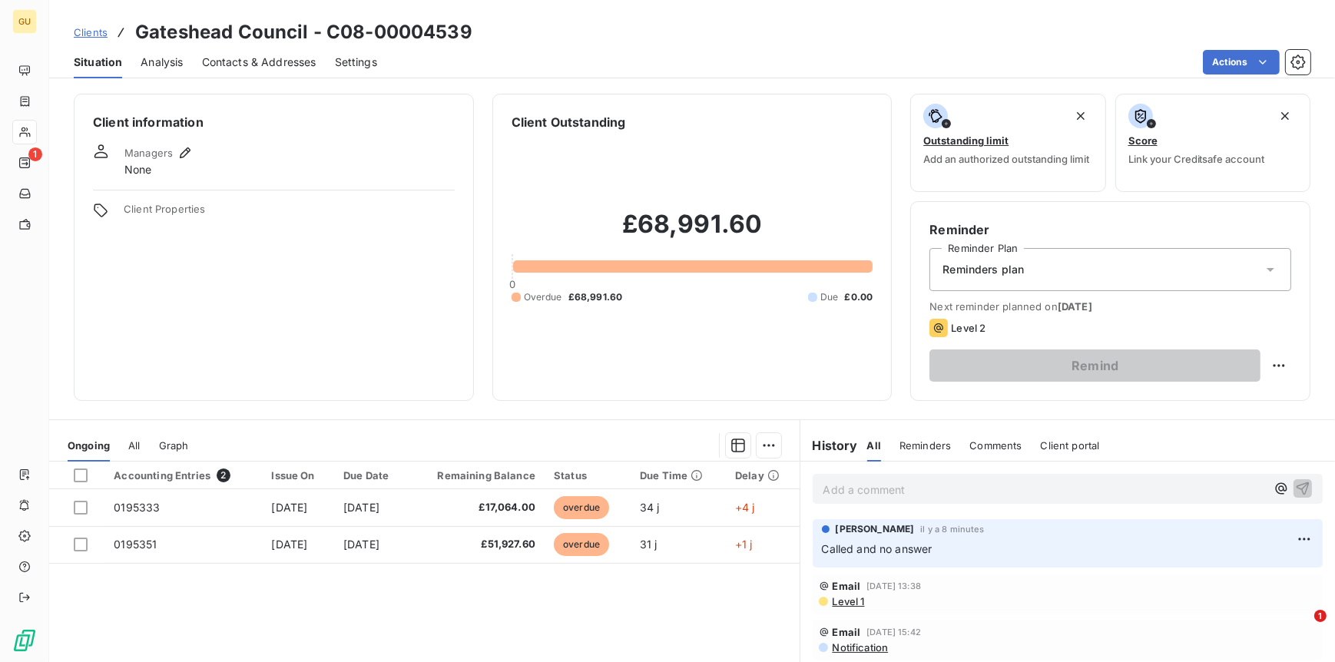
click at [227, 63] on span "Contacts & Addresses" at bounding box center [259, 62] width 114 height 15
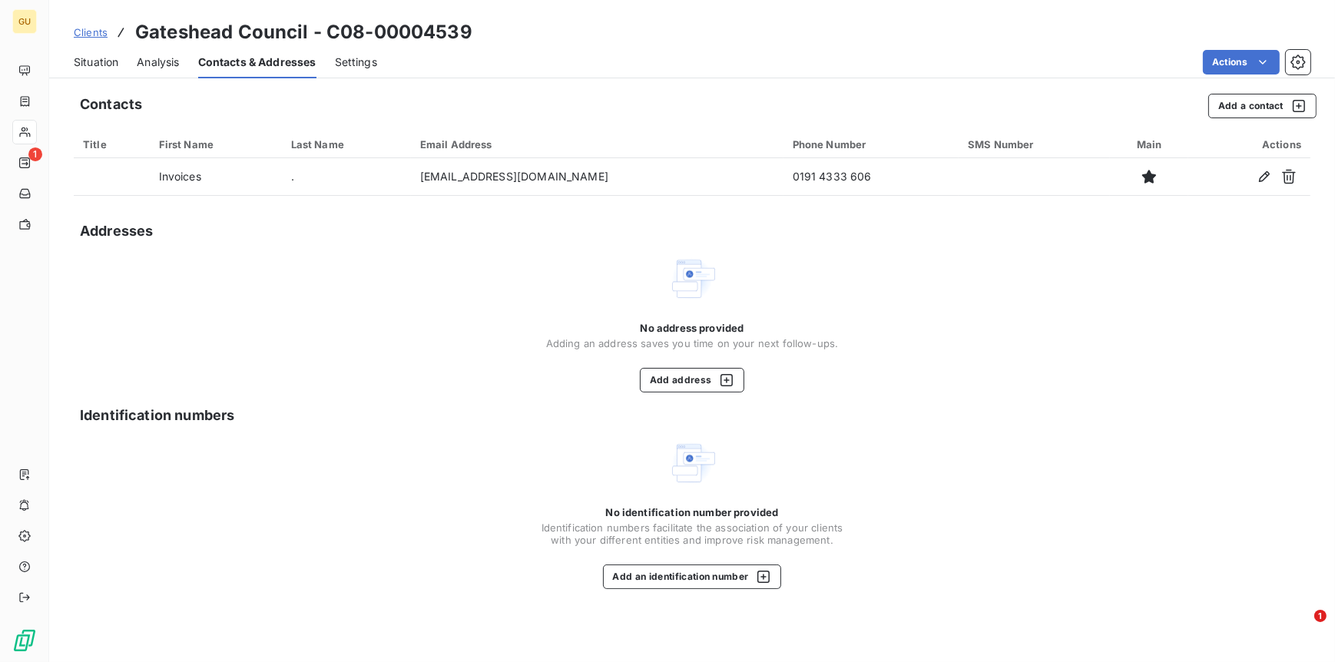
click at [112, 61] on span "Situation" at bounding box center [96, 62] width 45 height 15
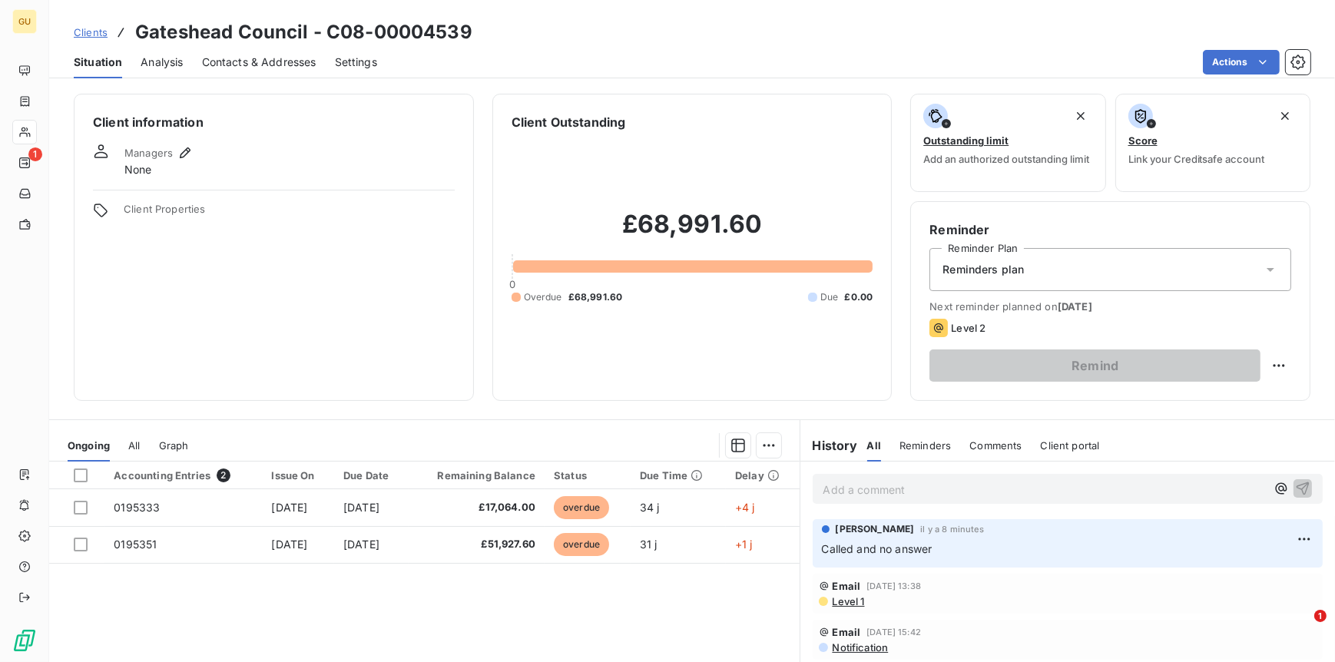
click at [155, 158] on div "Managers" at bounding box center [159, 153] width 70 height 18
click at [180, 154] on icon "button" at bounding box center [184, 152] width 15 height 15
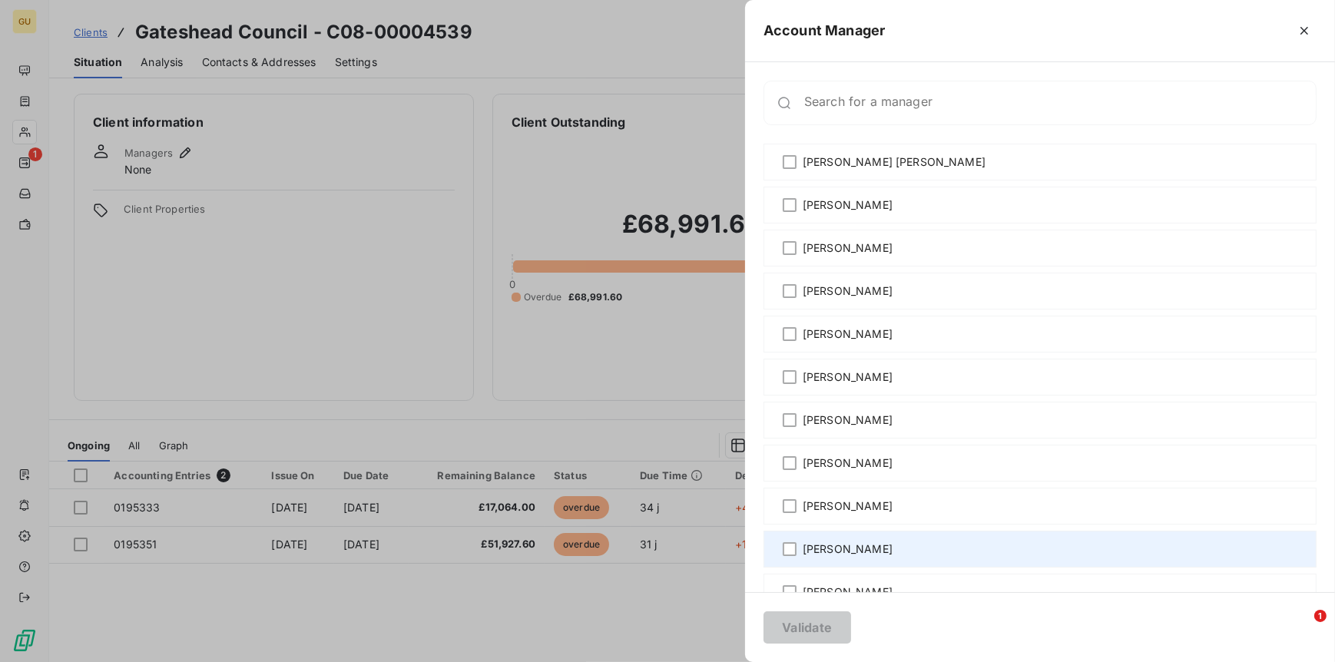
click at [835, 529] on span "[PERSON_NAME]" at bounding box center [848, 549] width 90 height 15
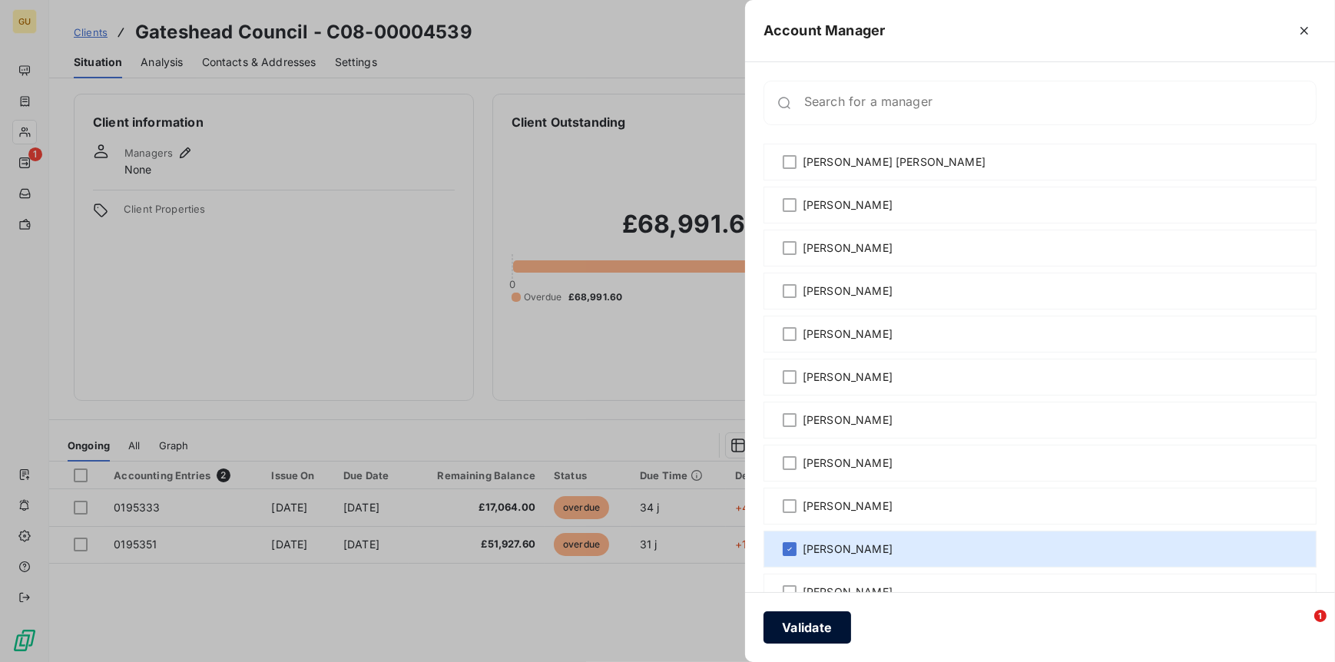
click at [831, 529] on button "Validate" at bounding box center [808, 628] width 88 height 32
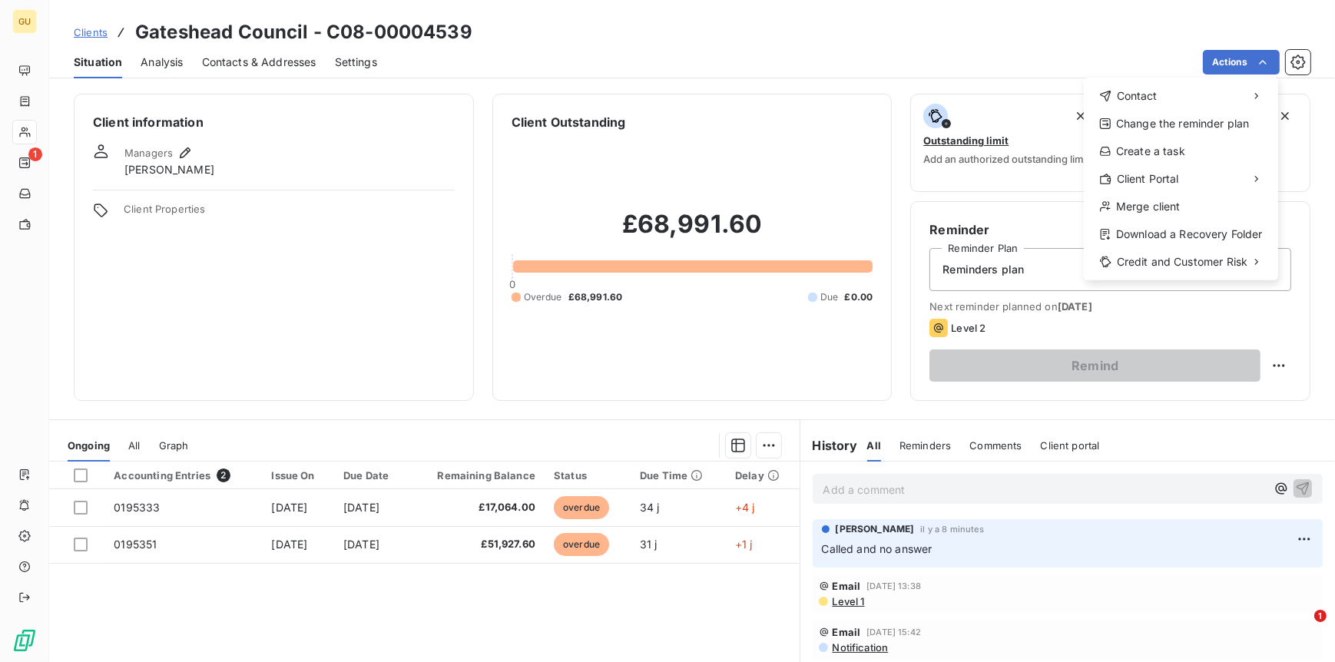
click at [256, 64] on html "GU 1 Clients Gateshead Council - C08-00004539 Situation Analysis Contacts & Add…" at bounding box center [667, 331] width 1335 height 662
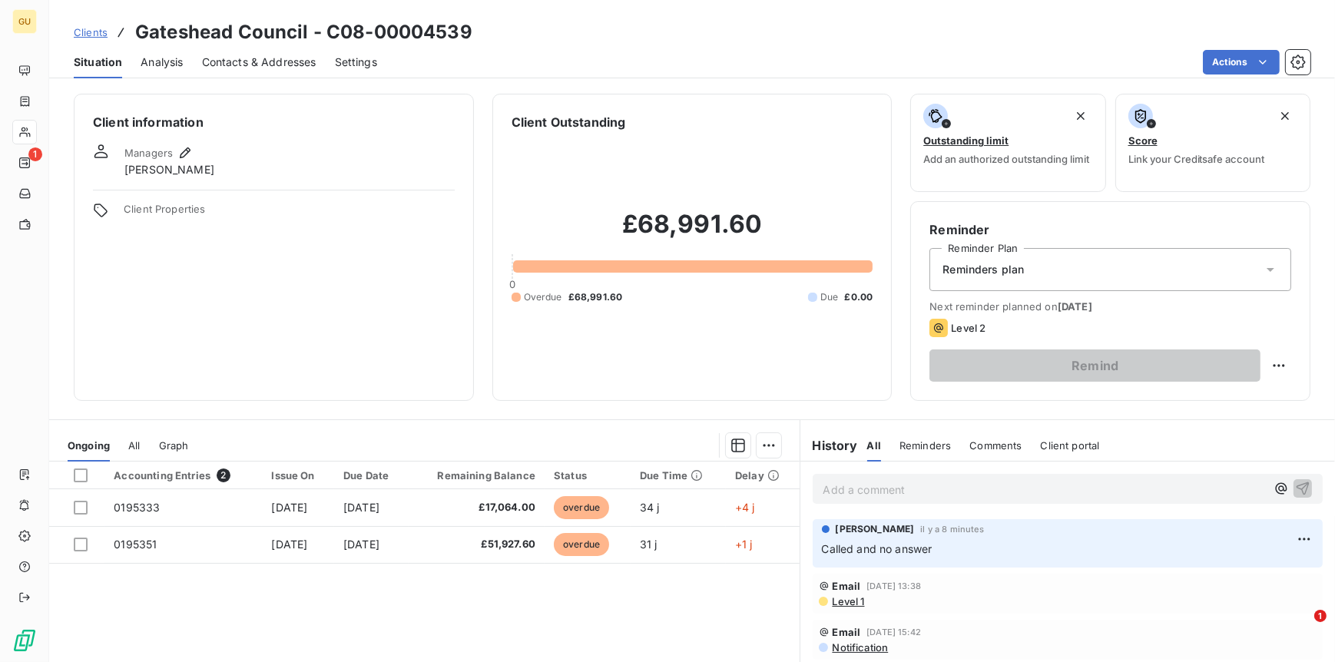
click at [260, 64] on span "Contacts & Addresses" at bounding box center [259, 62] width 114 height 15
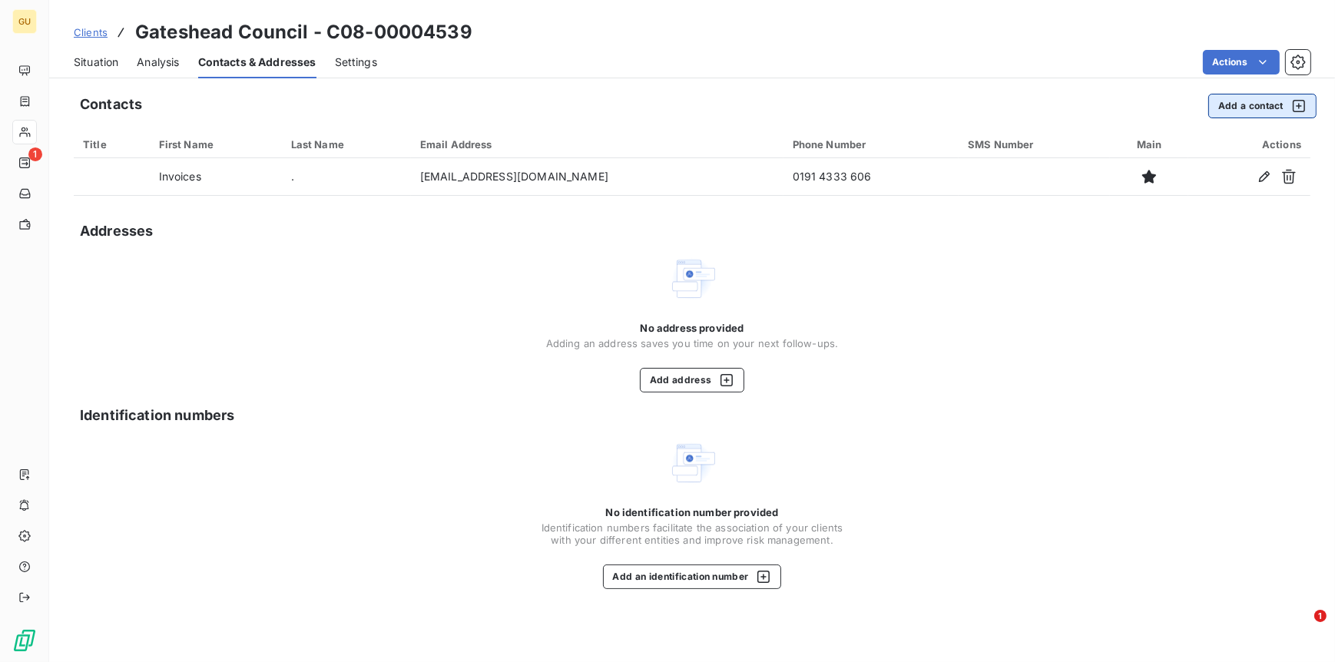
click at [1067, 112] on button "Add a contact" at bounding box center [1263, 106] width 108 height 25
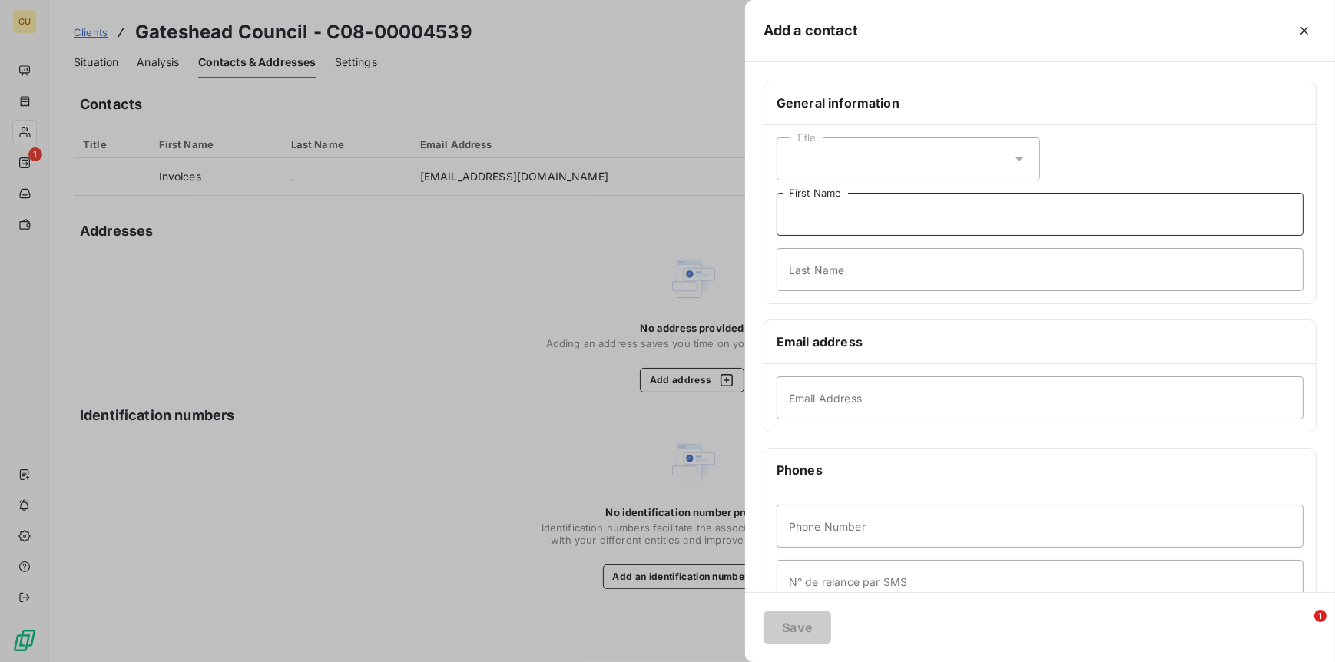
click at [808, 226] on input "First Name" at bounding box center [1040, 214] width 527 height 43
type input "Int [PERSON_NAME]"
click at [835, 395] on input "Email Address" at bounding box center [1040, 398] width 527 height 43
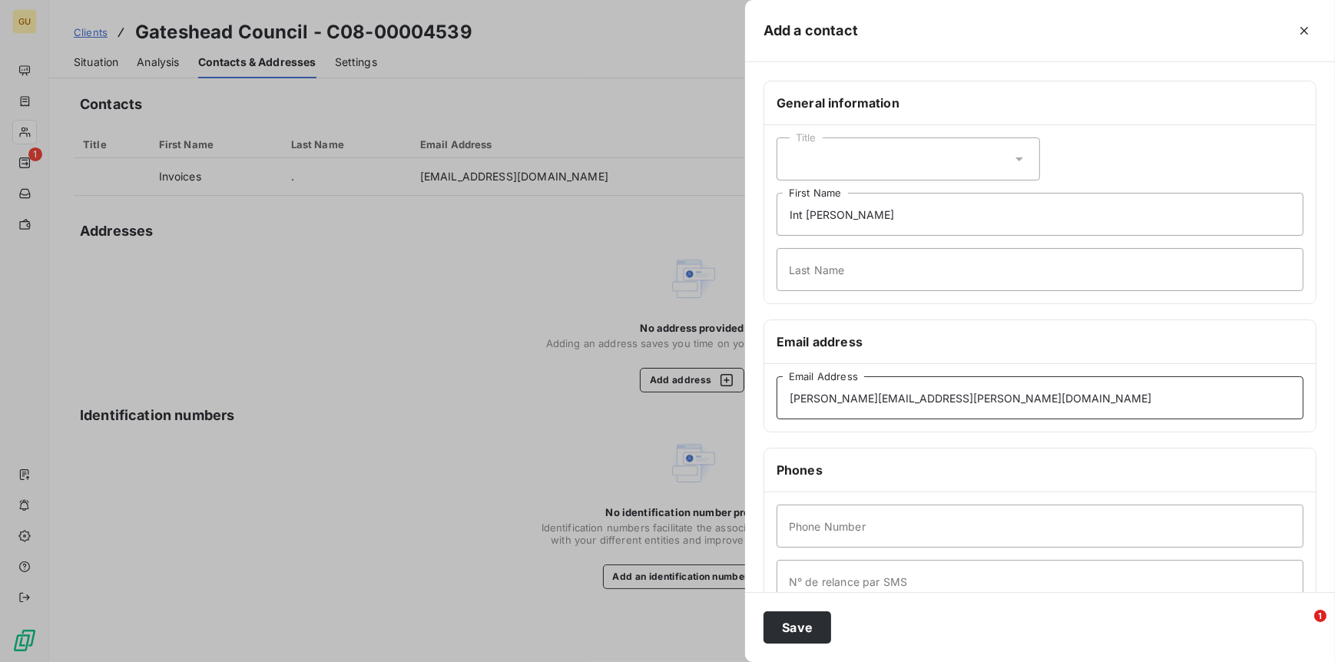
type input "[PERSON_NAME][EMAIL_ADDRESS][PERSON_NAME][DOMAIN_NAME]"
type input "000"
click at [815, 529] on button "Save" at bounding box center [798, 628] width 68 height 32
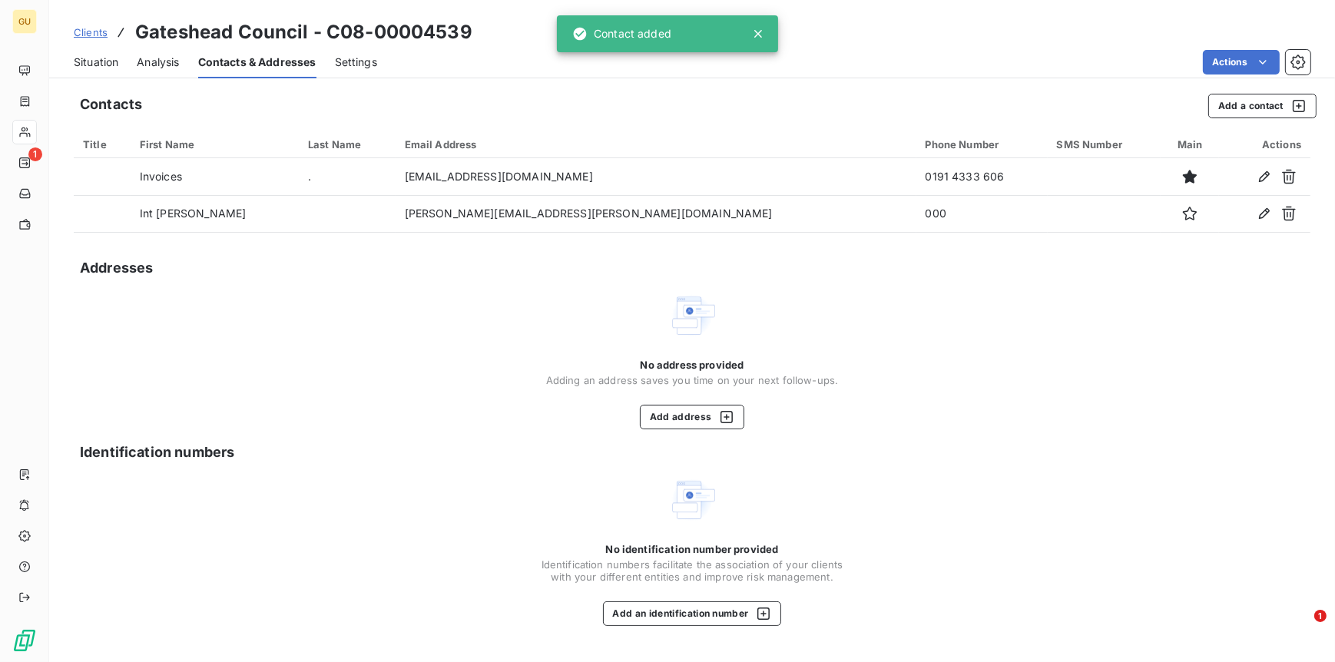
click at [103, 59] on span "Situation" at bounding box center [96, 62] width 45 height 15
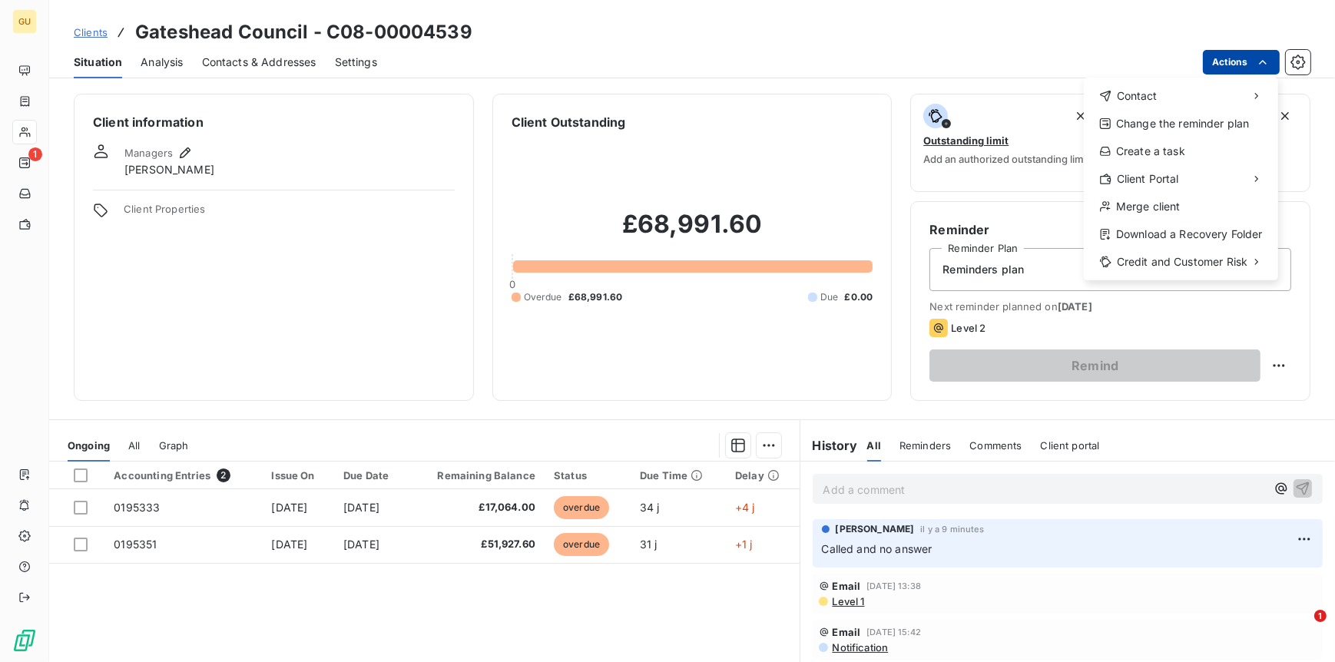
click at [1067, 63] on html "GU 1 Clients Gateshead Council - C08-00004539 Situation Analysis Contacts & Add…" at bounding box center [667, 331] width 1335 height 662
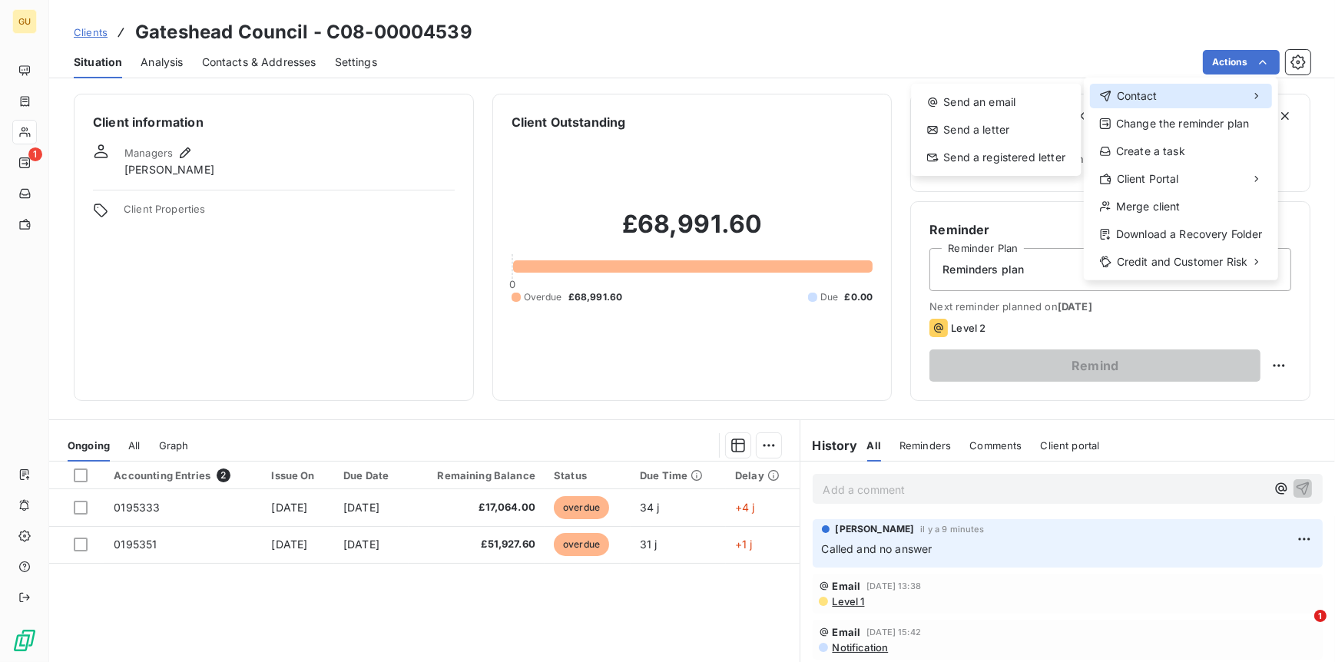
click at [1067, 97] on span "Contact" at bounding box center [1137, 95] width 41 height 15
click at [997, 103] on div "Send an email" at bounding box center [996, 102] width 158 height 25
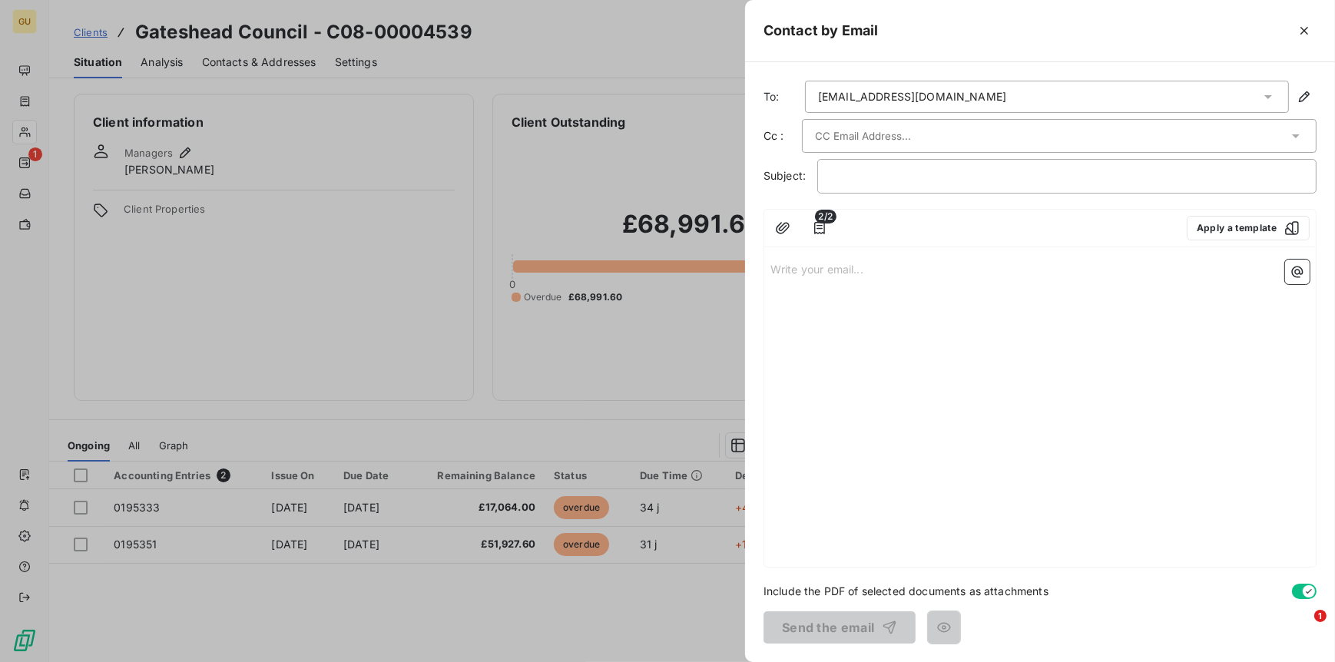
click at [869, 99] on div "[EMAIL_ADDRESS][DOMAIN_NAME]" at bounding box center [912, 96] width 188 height 15
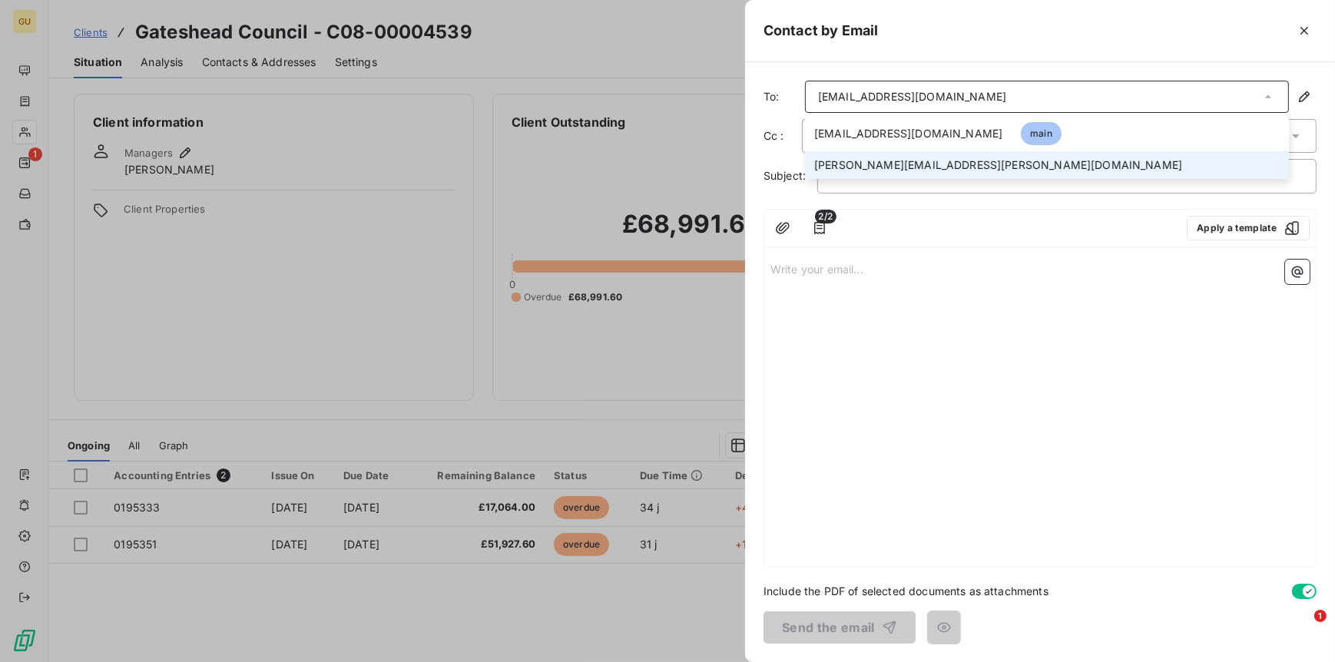
click at [858, 158] on span "[PERSON_NAME][EMAIL_ADDRESS][PERSON_NAME][DOMAIN_NAME]" at bounding box center [998, 165] width 368 height 15
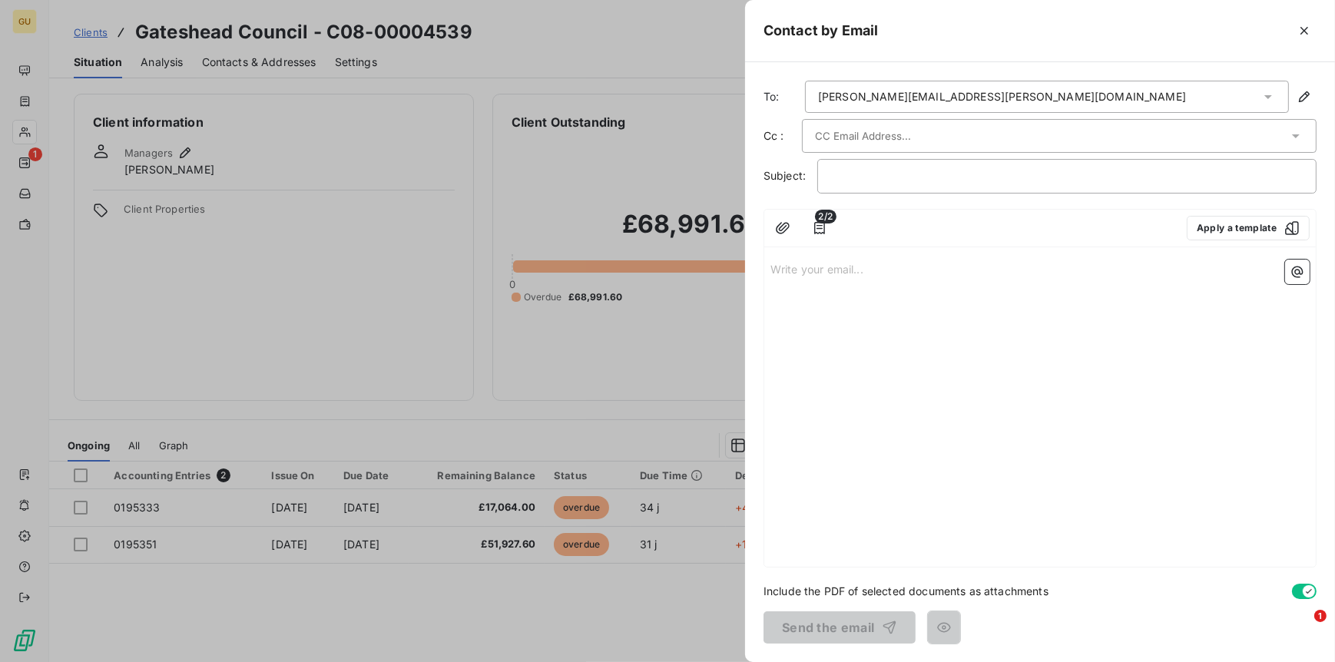
click at [147, 23] on div at bounding box center [667, 331] width 1335 height 662
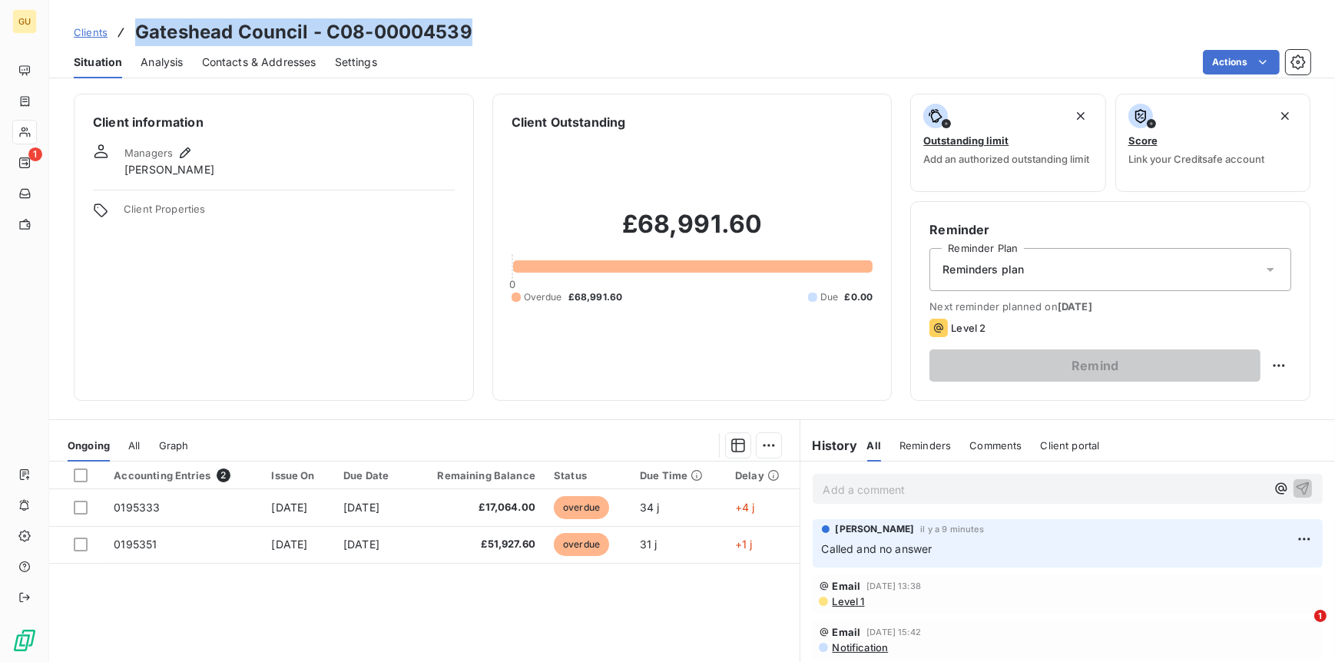
drag, startPoint x: 138, startPoint y: 32, endPoint x: 504, endPoint y: 34, distance: 366.5
click at [504, 34] on div "Clients Gateshead Council - C08-00004539" at bounding box center [692, 32] width 1286 height 28
copy h3 "Gateshead Council - C08-00004539"
click at [1067, 65] on html "GU 1 Clients Gateshead Council - C08-00004539 Situation Analysis Contacts & Add…" at bounding box center [667, 331] width 1335 height 662
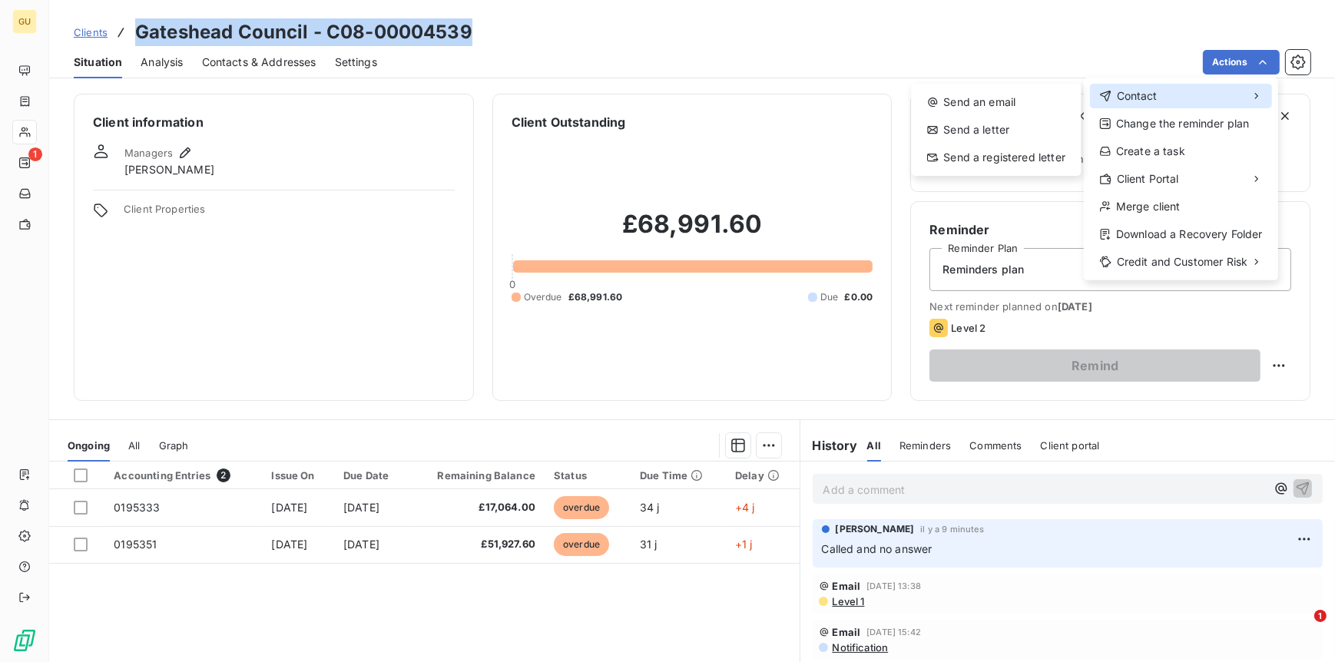
click at [1067, 92] on span "Contact" at bounding box center [1137, 95] width 41 height 15
click at [960, 100] on div "Send an email" at bounding box center [996, 102] width 158 height 25
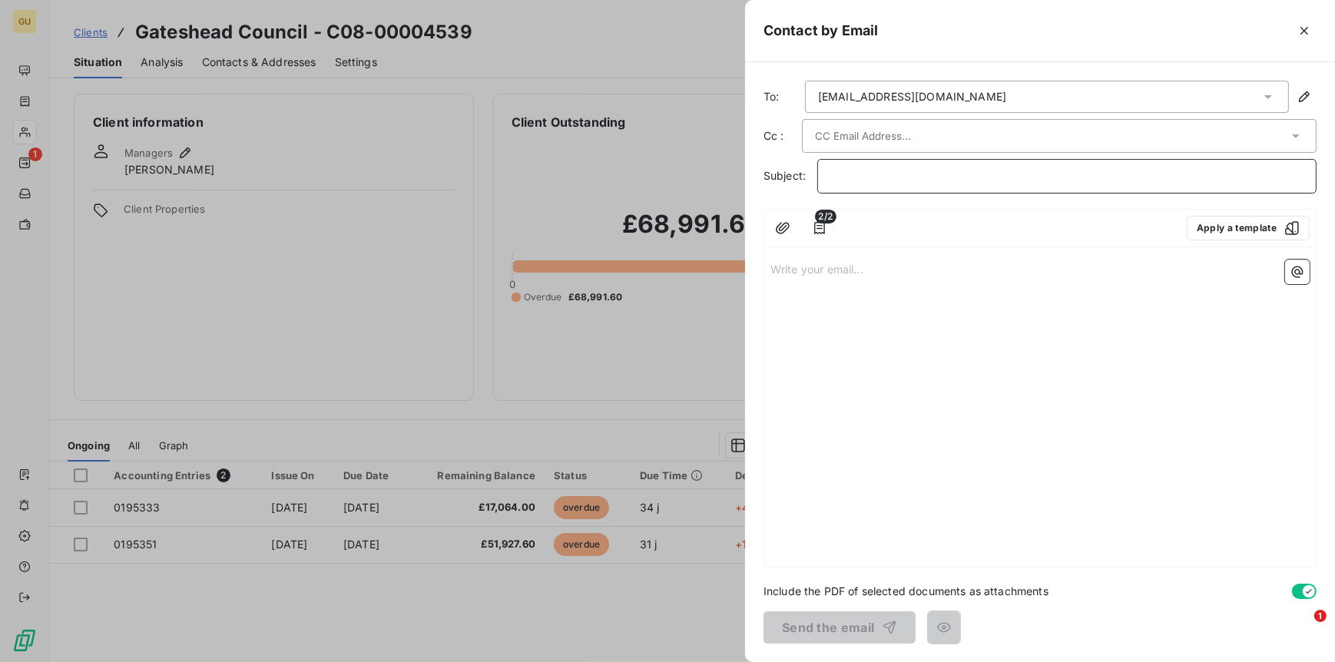
click at [864, 174] on p "﻿" at bounding box center [1067, 177] width 473 height 18
click at [993, 93] on div "[EMAIL_ADDRESS][DOMAIN_NAME]" at bounding box center [912, 96] width 188 height 15
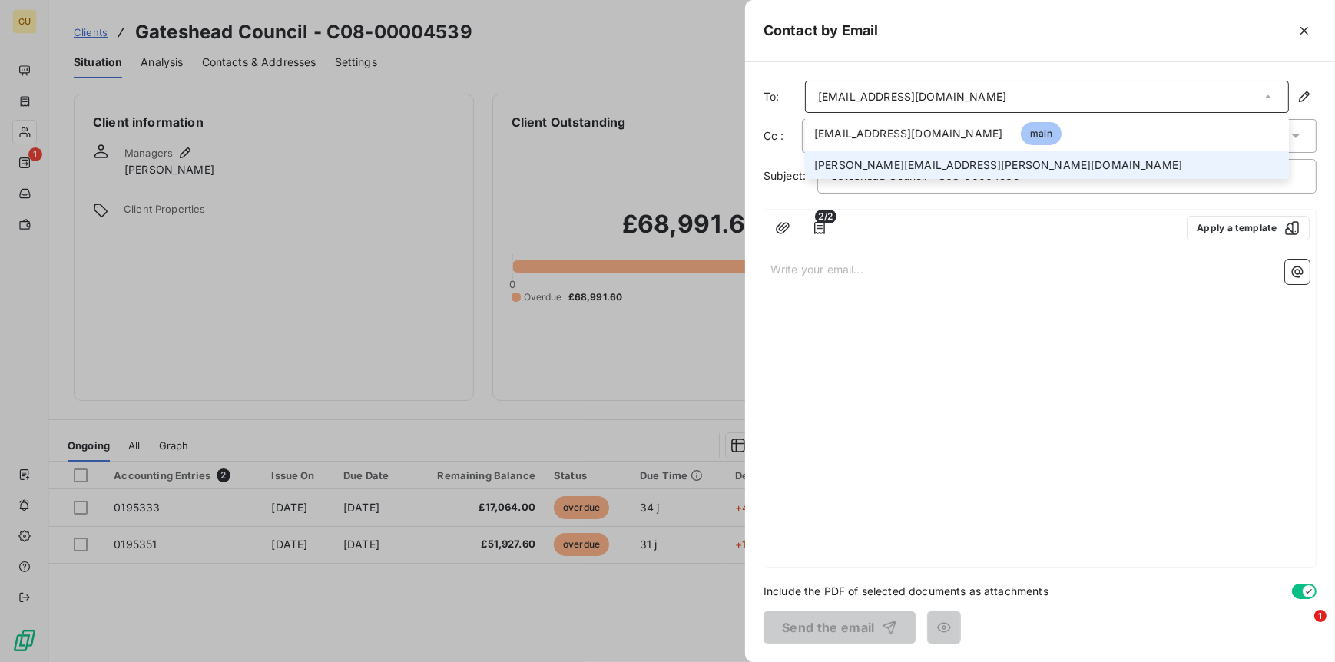
click at [881, 158] on span "[PERSON_NAME][EMAIL_ADDRESS][PERSON_NAME][DOMAIN_NAME]" at bounding box center [998, 165] width 368 height 15
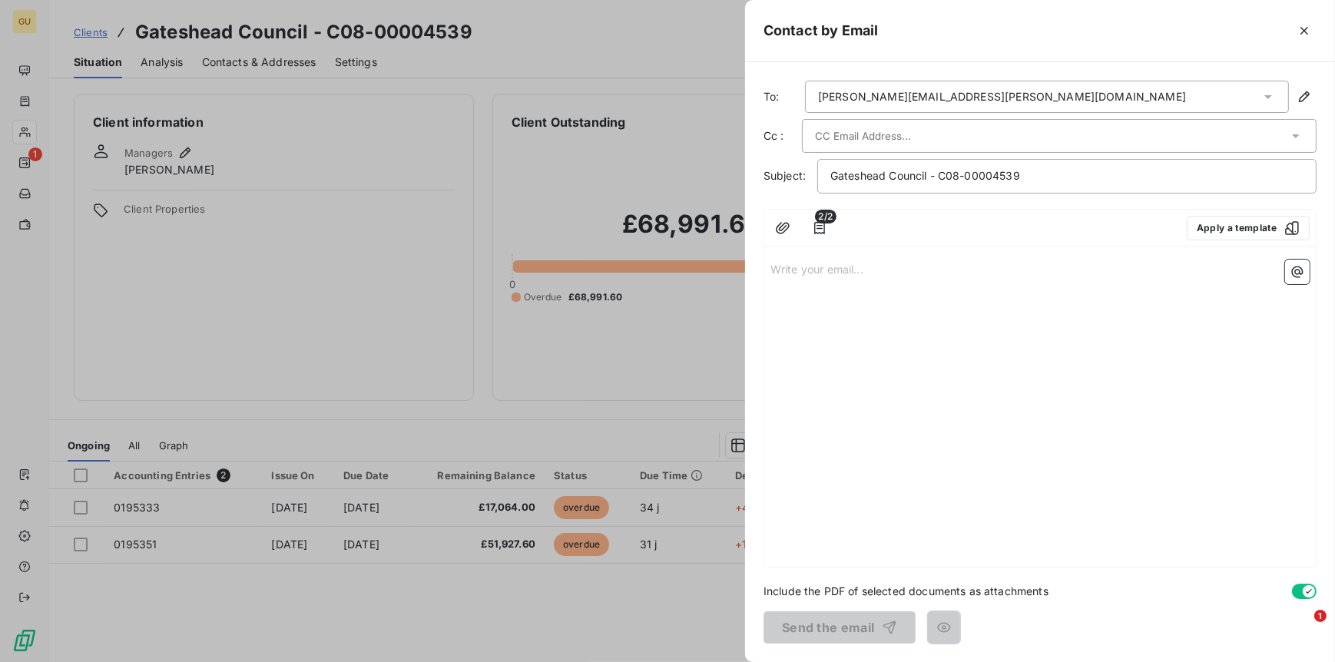
click at [820, 310] on div "Write your email... ﻿" at bounding box center [1041, 411] width 552 height 314
click at [791, 264] on p "Write your email... ﻿" at bounding box center [1040, 269] width 539 height 18
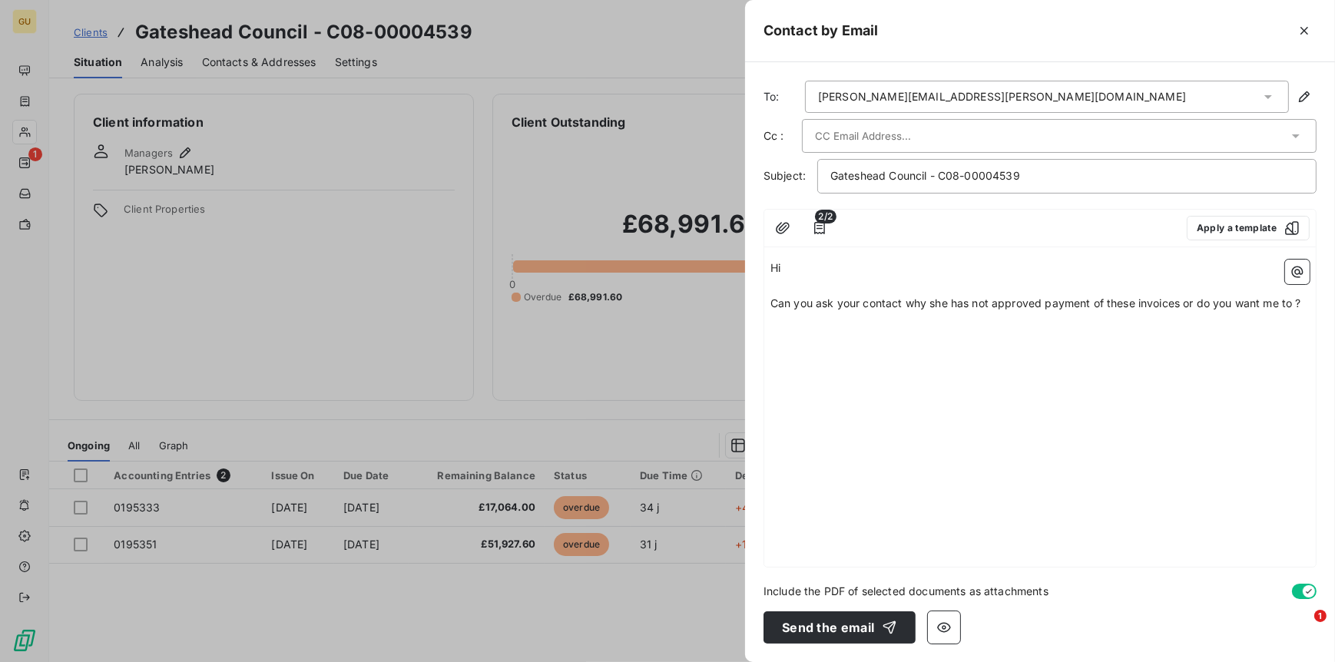
drag, startPoint x: 808, startPoint y: 454, endPoint x: 806, endPoint y: 443, distance: 11.8
click at [806, 450] on div "Hi ﻿ Can you ask your contact why she has not approved payment of these invoice…" at bounding box center [1041, 411] width 552 height 314
click at [808, 373] on div "Hi ﻿ Can you ask your contact why she has not approved payment of these invoice…" at bounding box center [1041, 411] width 552 height 314
click at [781, 341] on p "﻿" at bounding box center [1040, 339] width 539 height 18
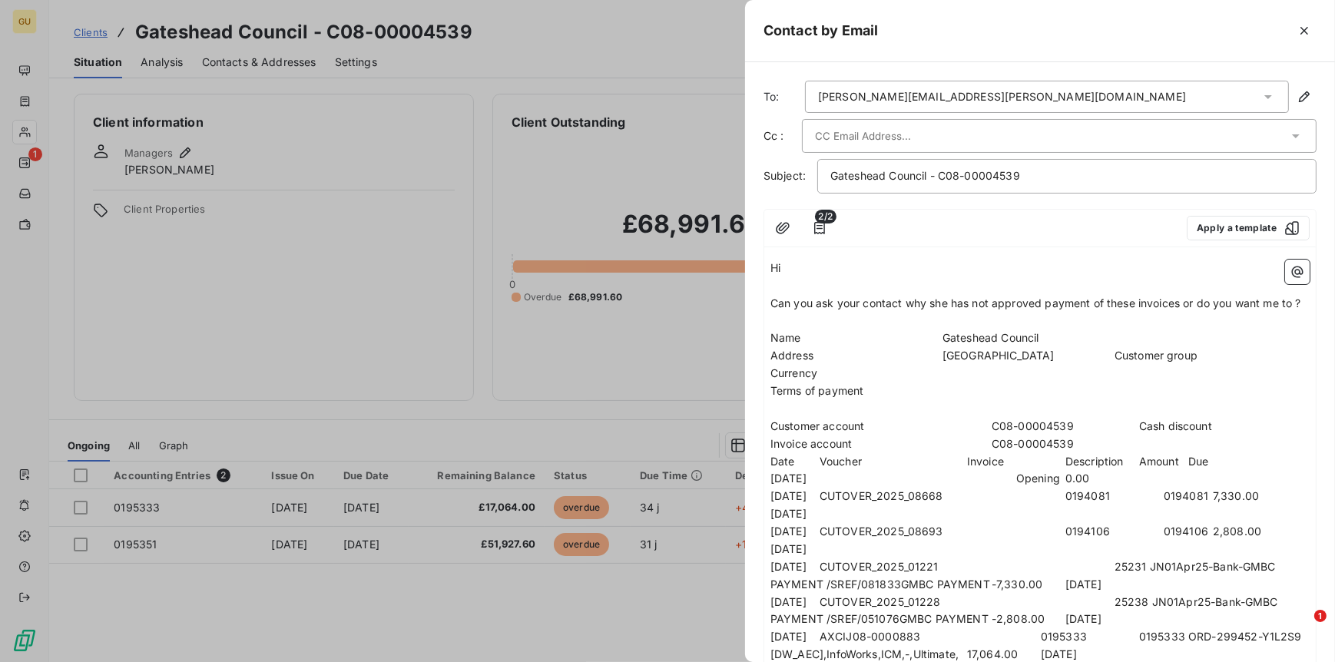
click at [775, 313] on p "Can you ask your contact why she has not approved payment of these invoices or …" at bounding box center [1040, 304] width 539 height 18
drag, startPoint x: 778, startPoint y: 333, endPoint x: 786, endPoint y: 337, distance: 9.0
click at [783, 330] on p "﻿" at bounding box center [1040, 322] width 539 height 18
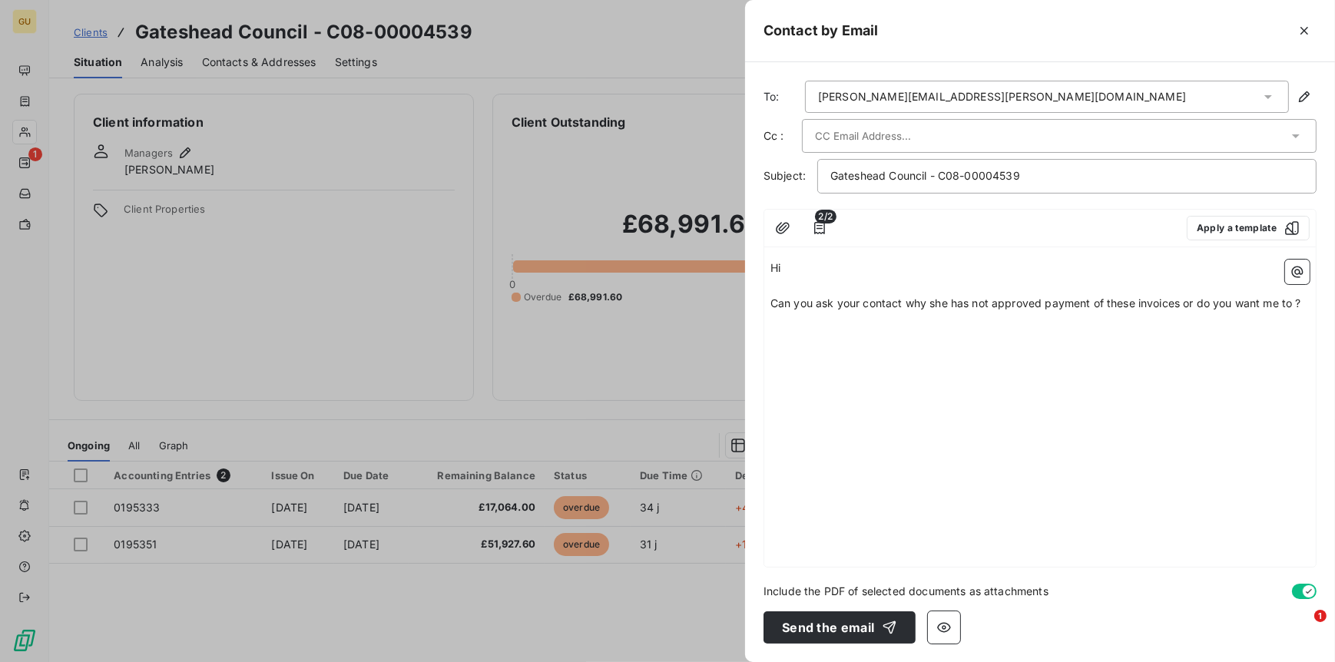
click at [788, 364] on div "Hi ﻿ Can you ask your contact why she has not approved payment of these invoice…" at bounding box center [1041, 411] width 552 height 314
click at [813, 366] on div "Hi ﻿ Can you ask your contact why she has not approved payment of these invoice…" at bounding box center [1041, 411] width 552 height 314
click at [791, 334] on p "﻿" at bounding box center [1040, 339] width 539 height 18
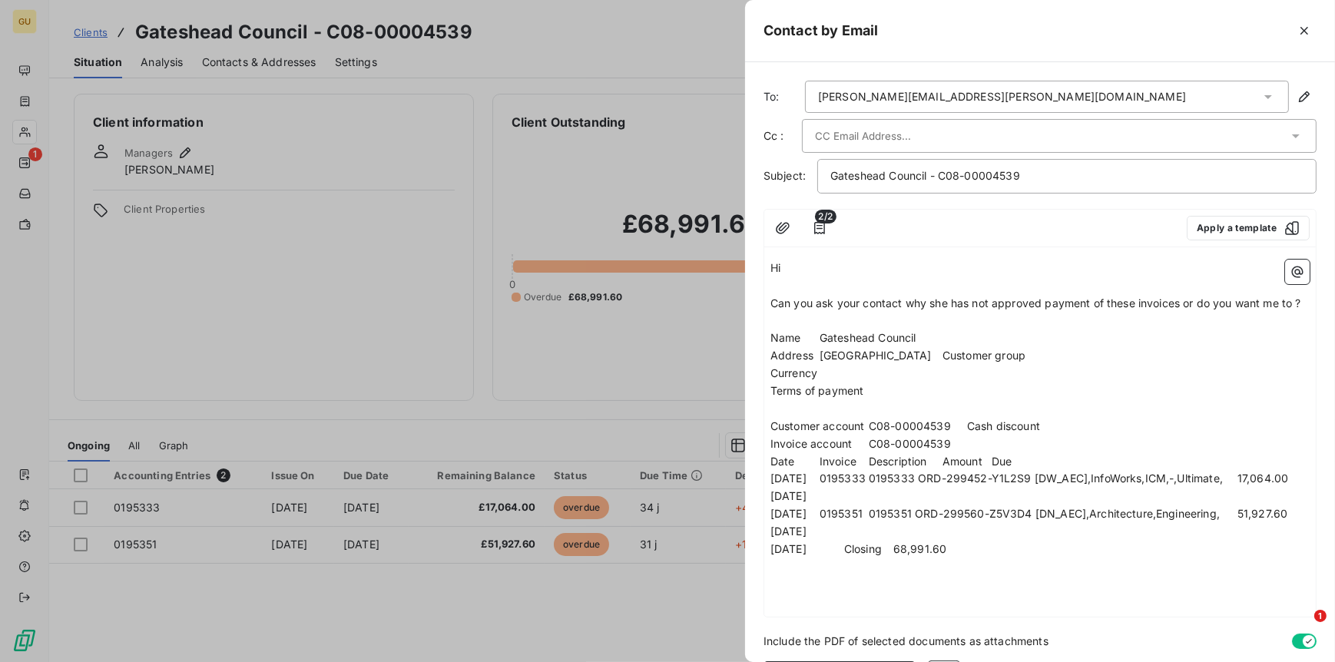
click at [767, 297] on div "Hi ﻿ Can you ask your contact why she has not approved payment of these invoice…" at bounding box center [1041, 436] width 552 height 364
click at [774, 306] on span "Can you ask your contact why she has not approved payment of these invoices or …" at bounding box center [1036, 303] width 531 height 13
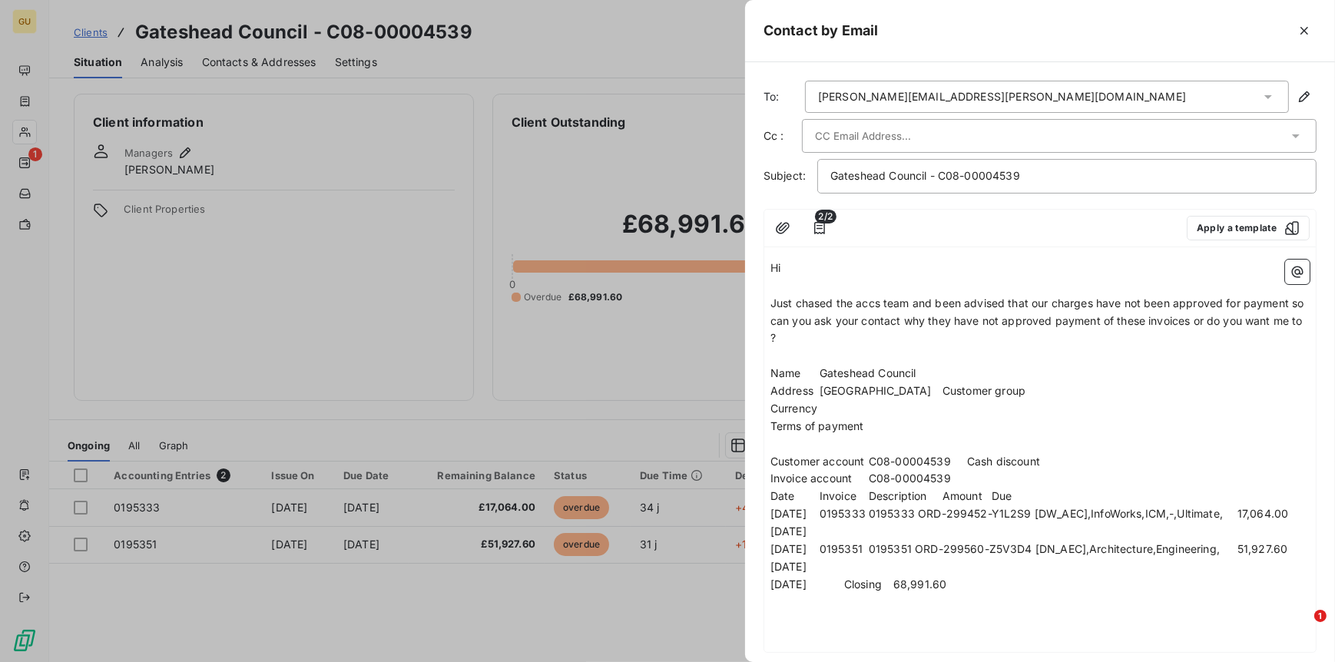
click at [861, 306] on span "Just chased the accs team and been advised that our charges have not been appro…" at bounding box center [1039, 321] width 537 height 48
drag, startPoint x: 871, startPoint y: 304, endPoint x: 874, endPoint y: 319, distance: 15.7
click at [872, 308] on span "Just chased the accs team and been advised that our charges have not been appro…" at bounding box center [1039, 321] width 537 height 48
click at [908, 320] on span "Just chased the acs team and been advised that our charges have not been approv…" at bounding box center [1039, 321] width 536 height 48
click at [980, 529] on p at bounding box center [1040, 603] width 539 height 18
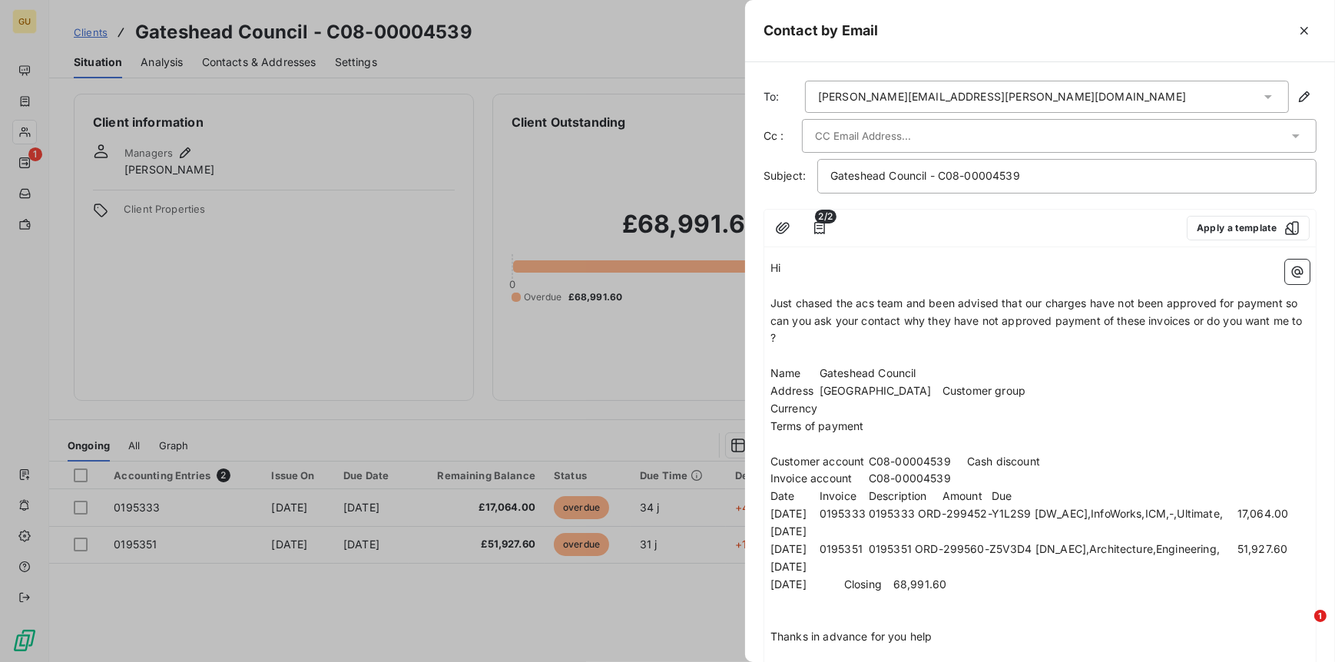
scroll to position [120, 0]
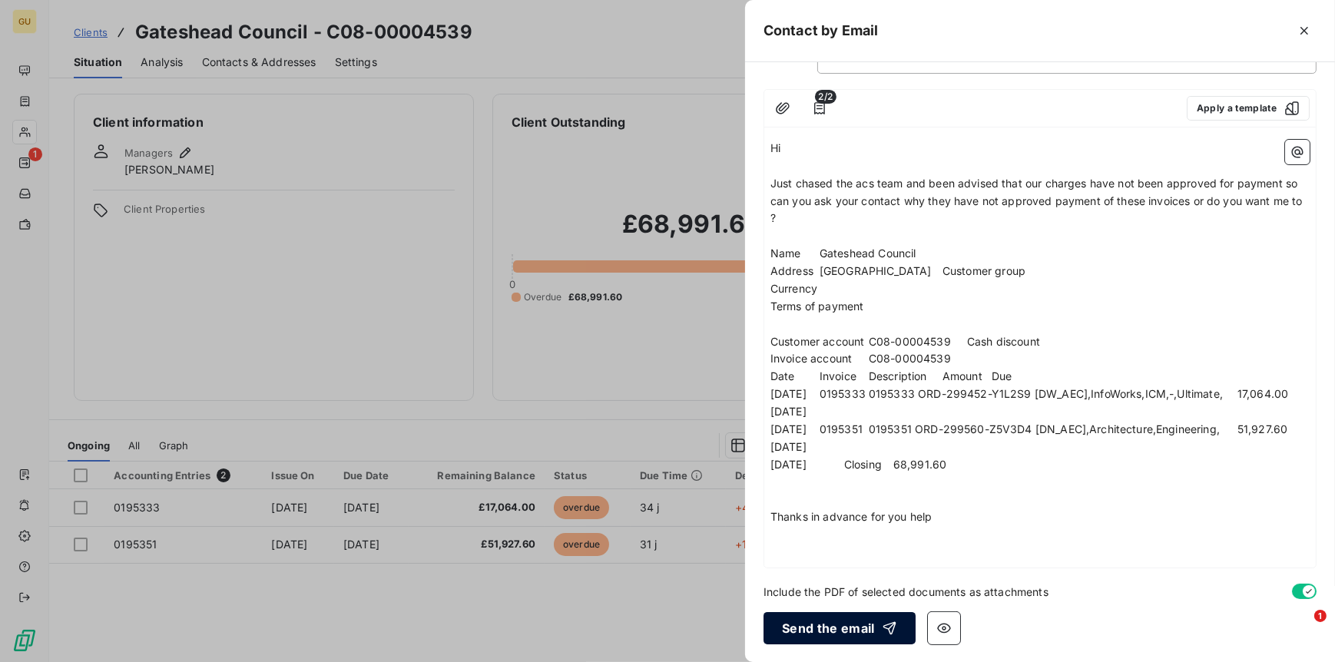
click at [836, 529] on button "Send the email" at bounding box center [840, 628] width 152 height 32
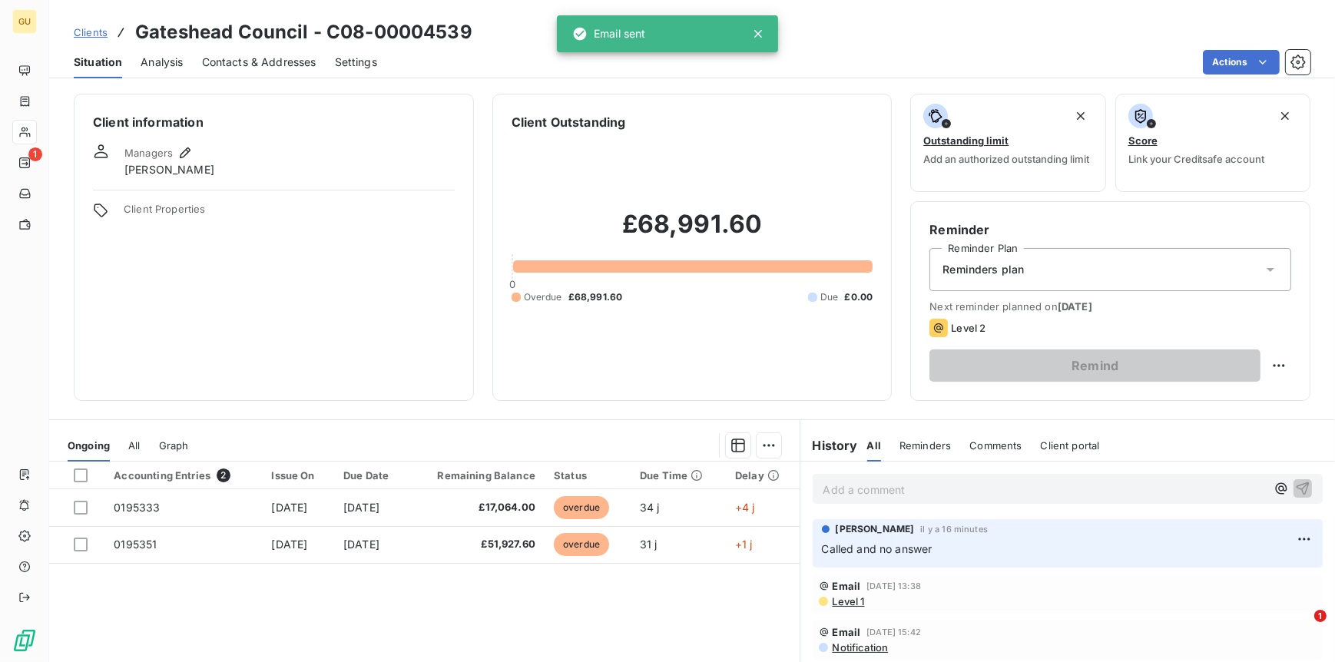
click at [909, 502] on div "Add a comment ﻿" at bounding box center [1068, 489] width 511 height 30
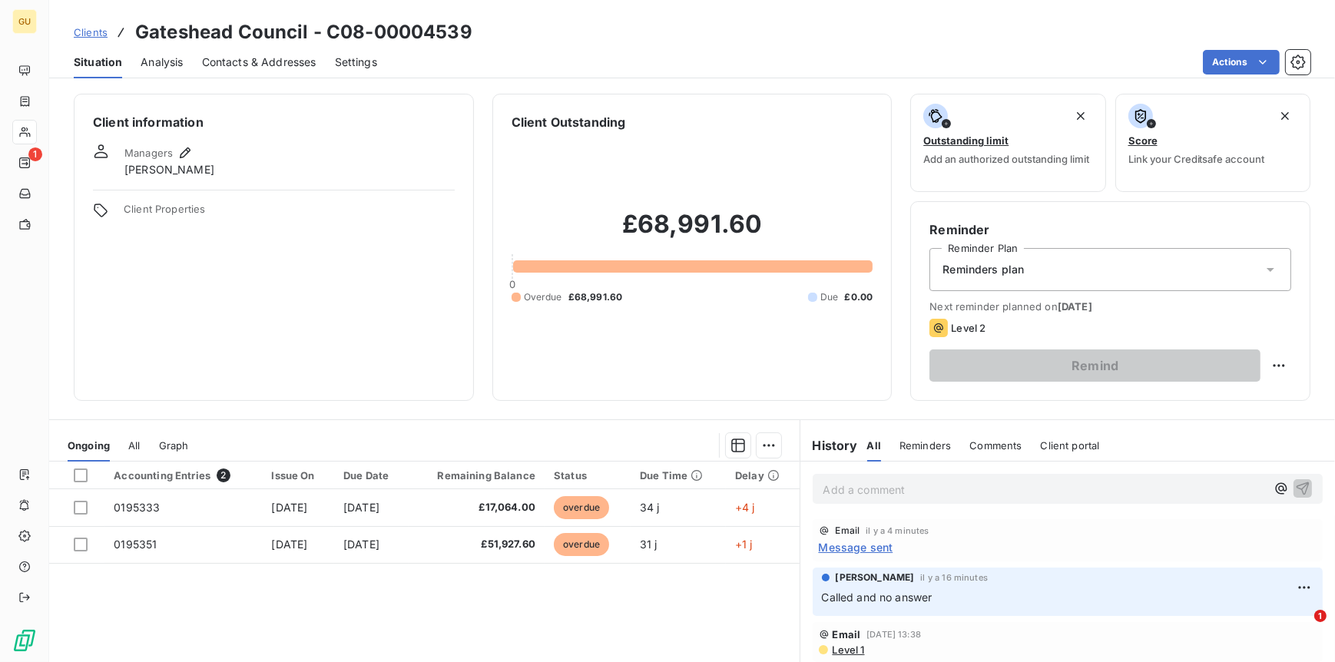
click at [93, 35] on span "Clients" at bounding box center [91, 32] width 34 height 12
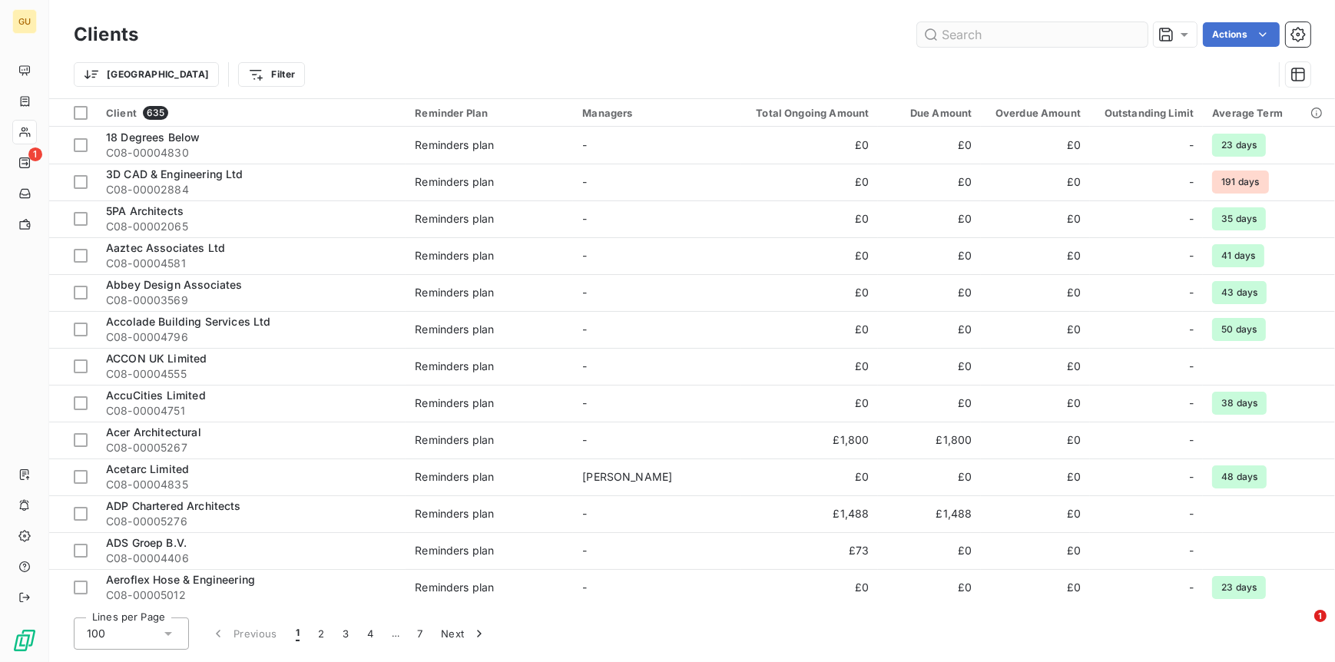
click at [960, 41] on input "text" at bounding box center [1032, 34] width 231 height 25
click at [959, 41] on input "text" at bounding box center [1032, 34] width 231 height 25
click at [957, 35] on input "Gascoyne & [PERSON_NAME] Ltd" at bounding box center [1032, 34] width 231 height 25
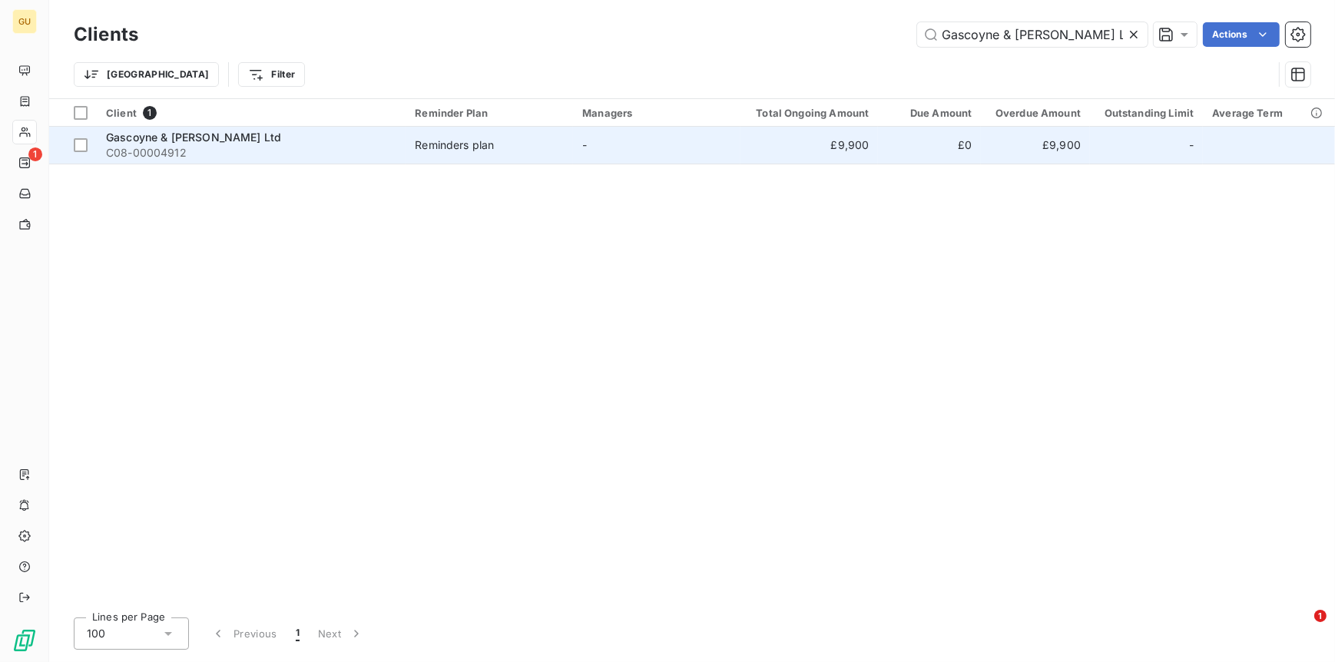
type input "Gascoyne & [PERSON_NAME] Ltd"
click at [184, 133] on span "Gascoyne & [PERSON_NAME] Ltd" at bounding box center [193, 137] width 175 height 13
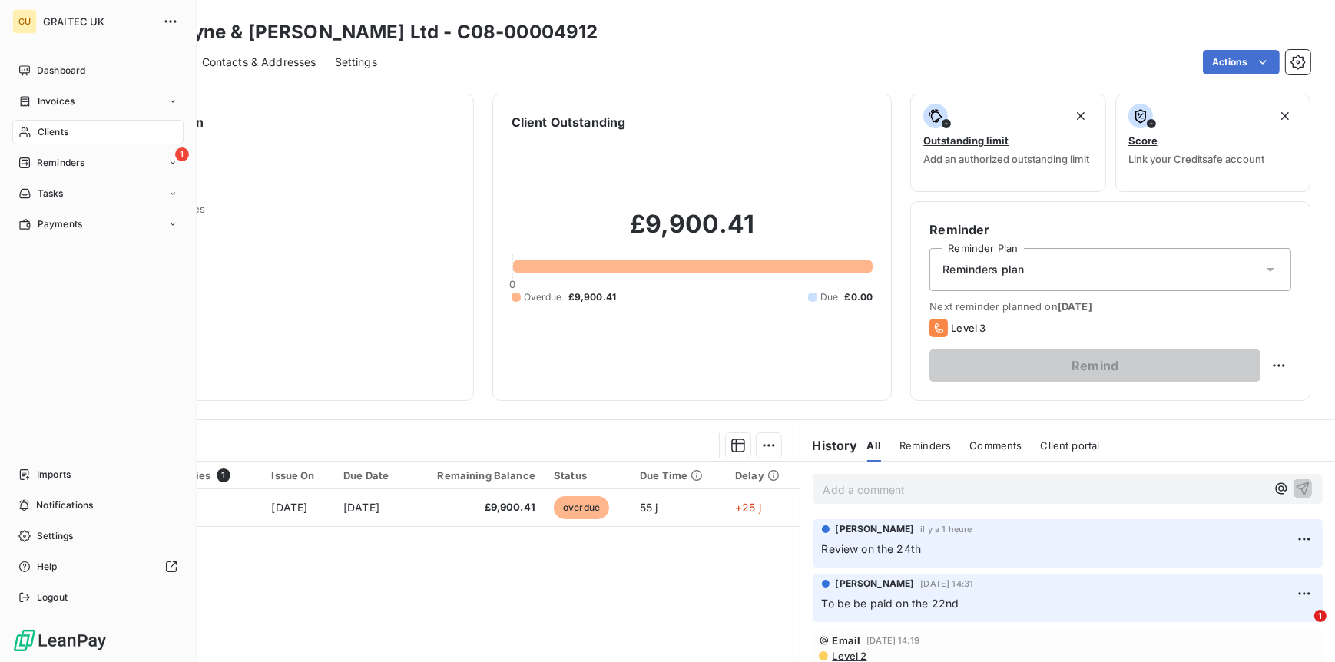
drag, startPoint x: 54, startPoint y: 132, endPoint x: 72, endPoint y: 134, distance: 18.5
click at [54, 132] on span "Clients" at bounding box center [53, 132] width 31 height 14
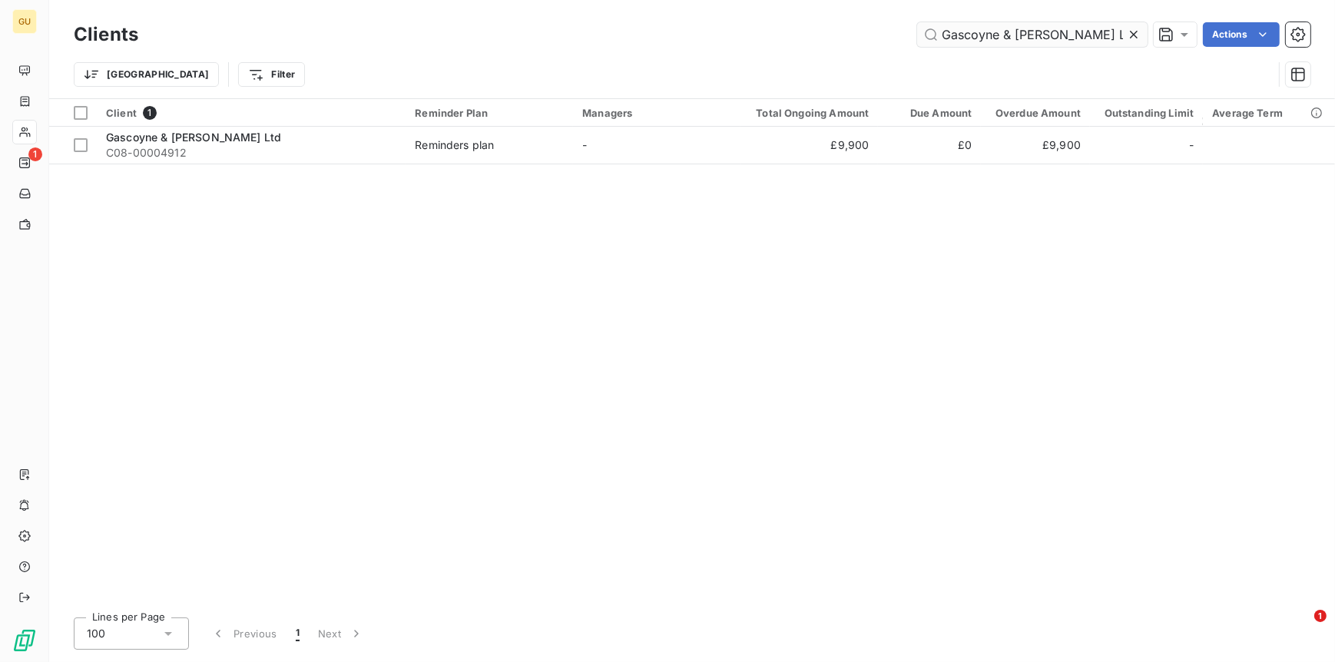
drag, startPoint x: 1080, startPoint y: 37, endPoint x: 929, endPoint y: 32, distance: 151.4
click at [929, 32] on input "Gascoyne & [PERSON_NAME] Ltd" at bounding box center [1032, 34] width 231 height 25
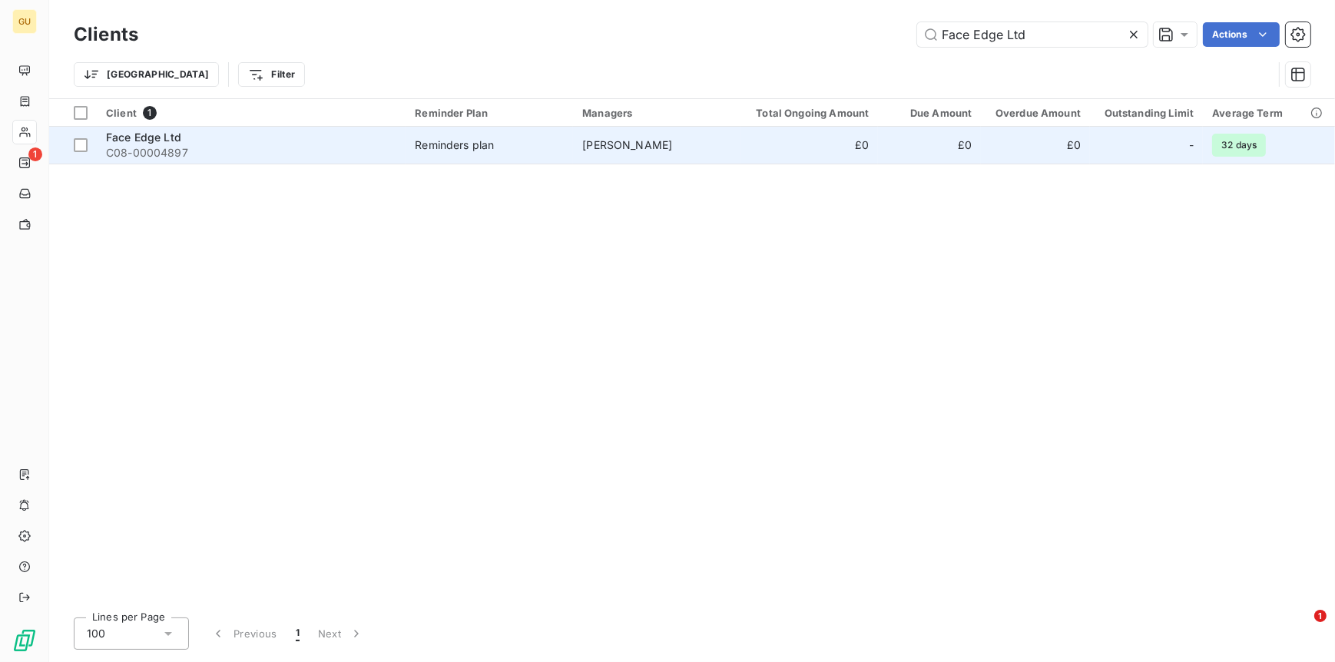
type input "Face Edge Ltd"
click at [189, 150] on span "C08-00004897" at bounding box center [251, 152] width 290 height 15
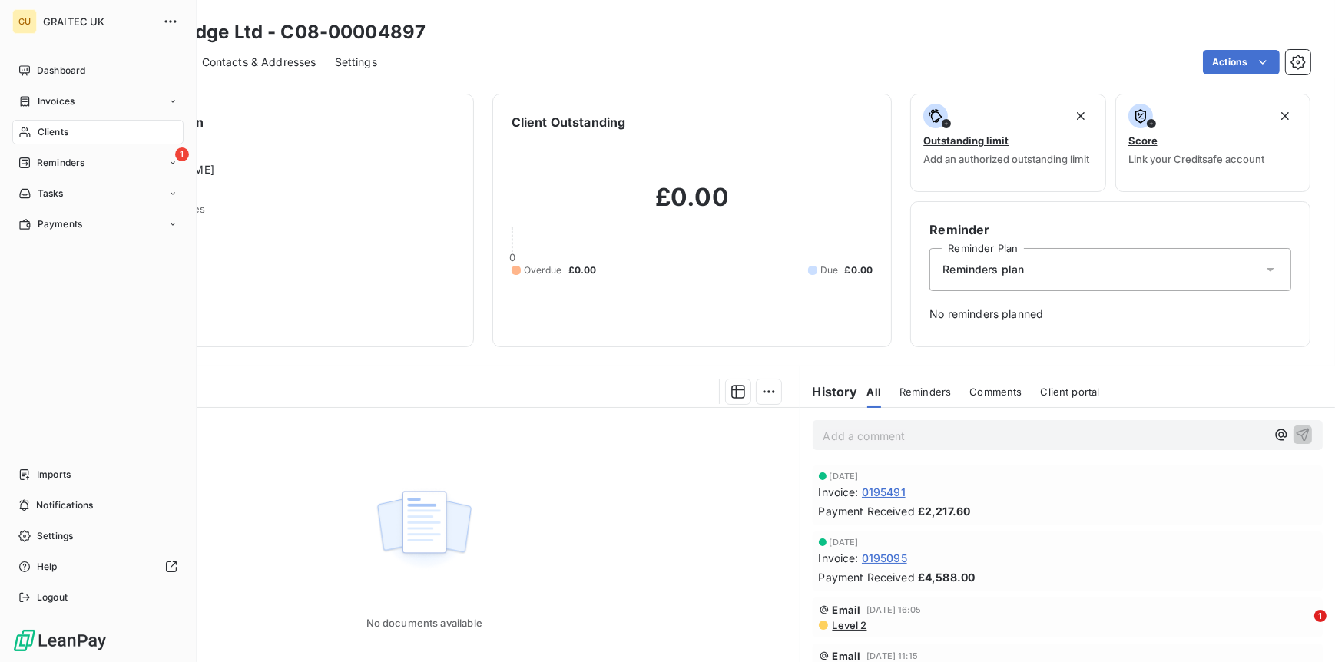
click at [51, 138] on span "Clients" at bounding box center [53, 132] width 31 height 14
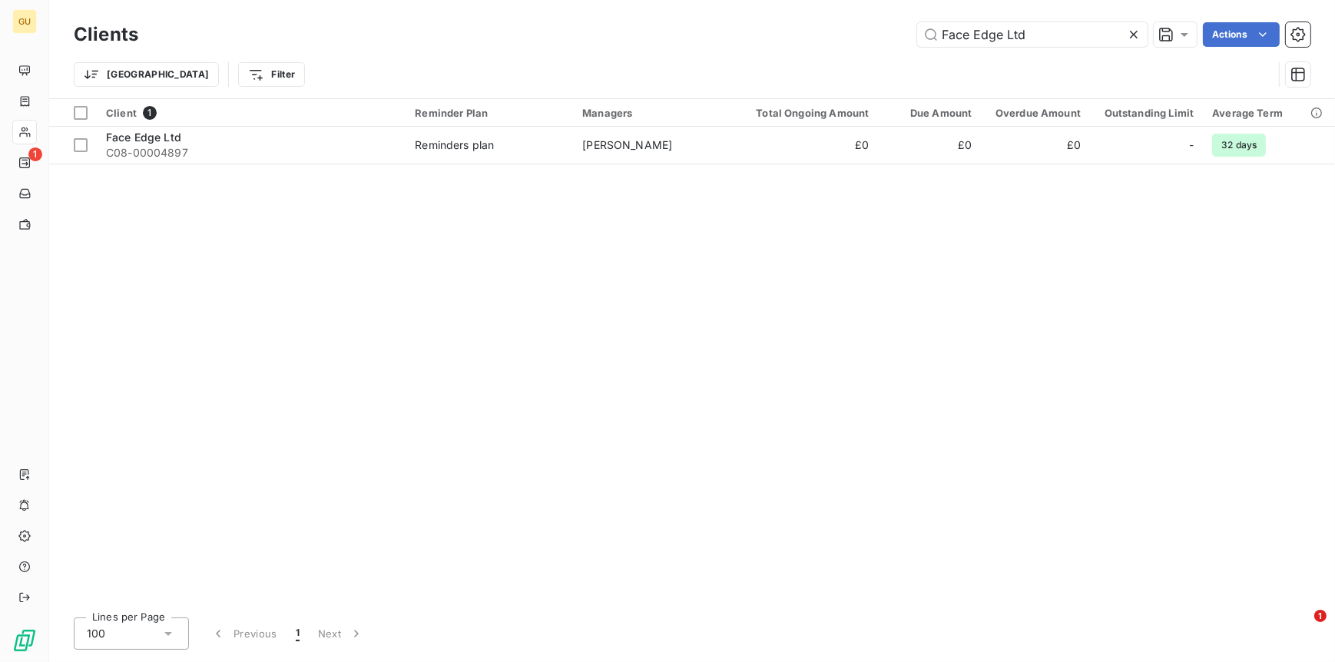
drag, startPoint x: 1041, startPoint y: 35, endPoint x: 879, endPoint y: 29, distance: 162.2
click at [879, 29] on div "Face Edge Ltd Actions" at bounding box center [734, 34] width 1154 height 25
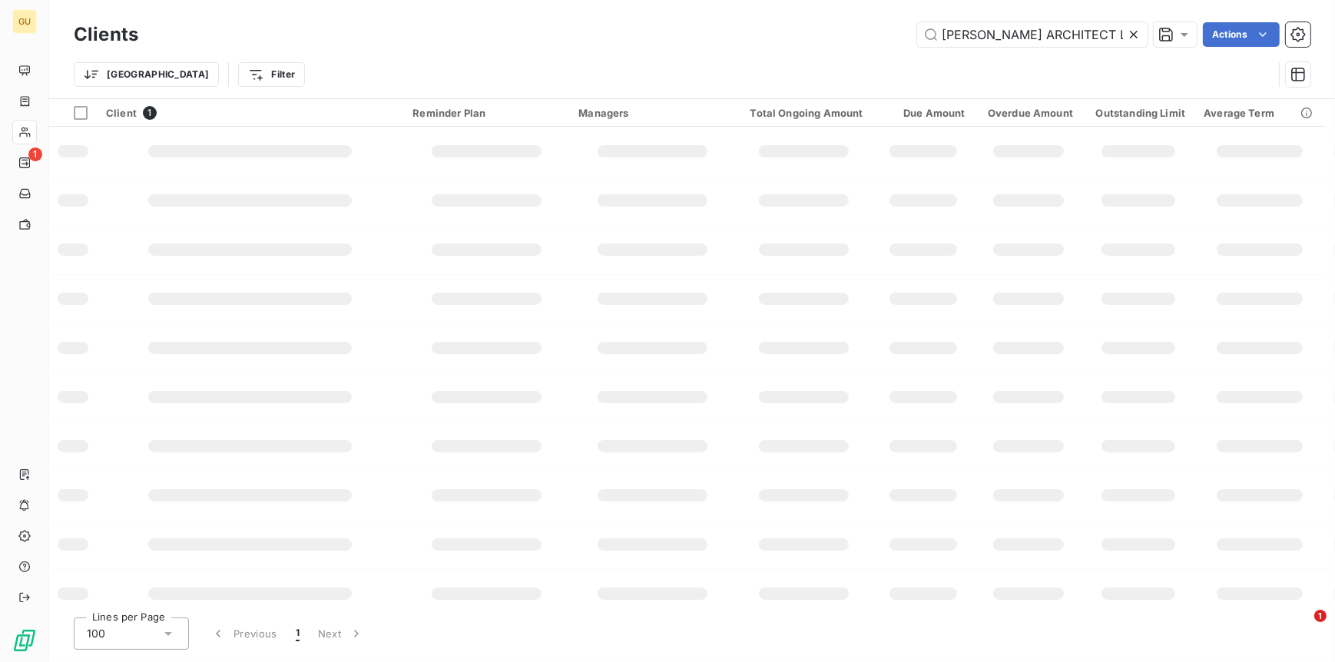
scroll to position [0, 28]
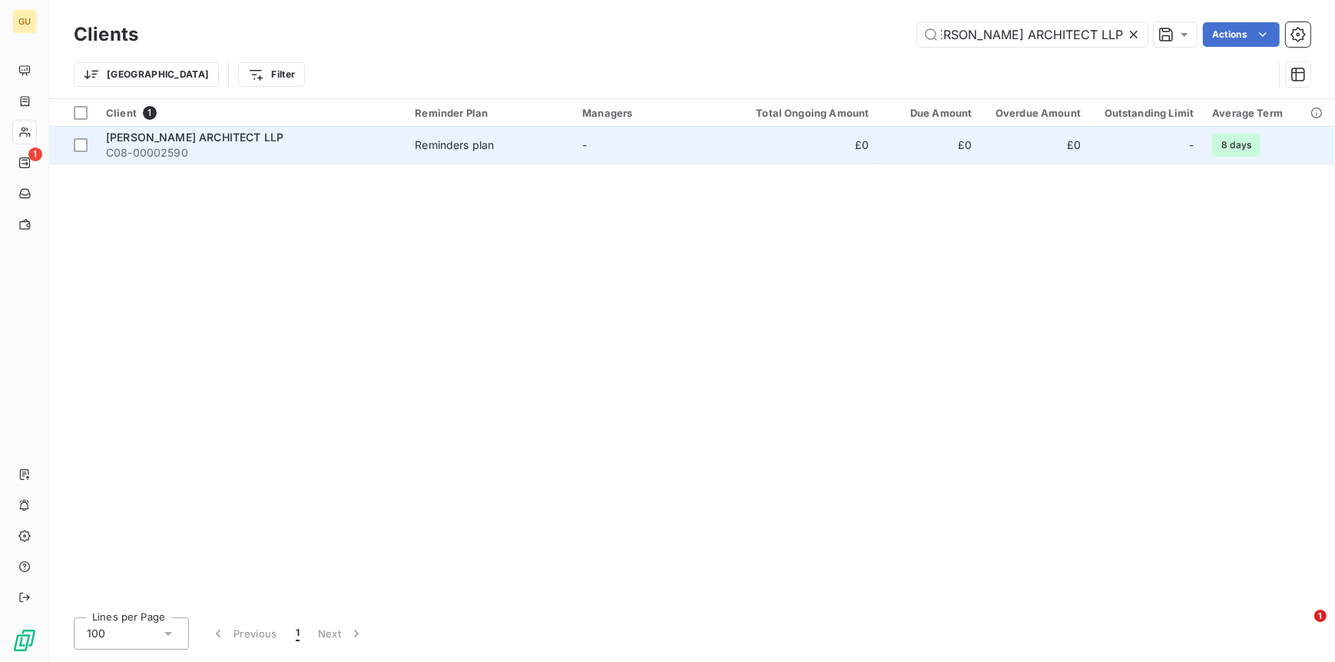
type input "MICHAEL COLLINS ARCHITECT LLP"
click at [263, 137] on span "MICHAEL COLLINS ARCHITECT LLP" at bounding box center [194, 137] width 177 height 13
